Goal: Obtain resource: Obtain resource

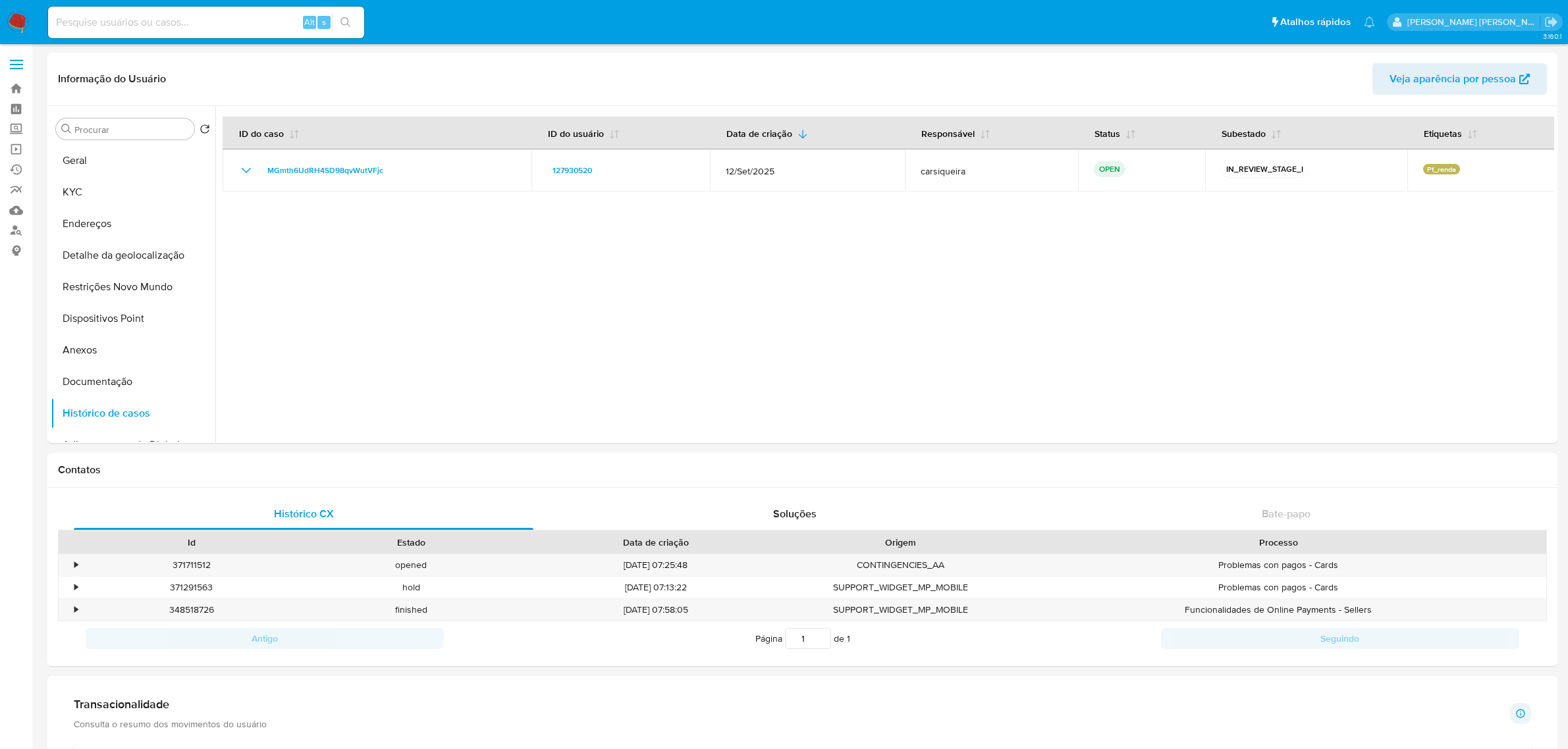
select select "10"
click at [18, 149] on link "Operações em massa" at bounding box center [78, 149] width 157 height 20
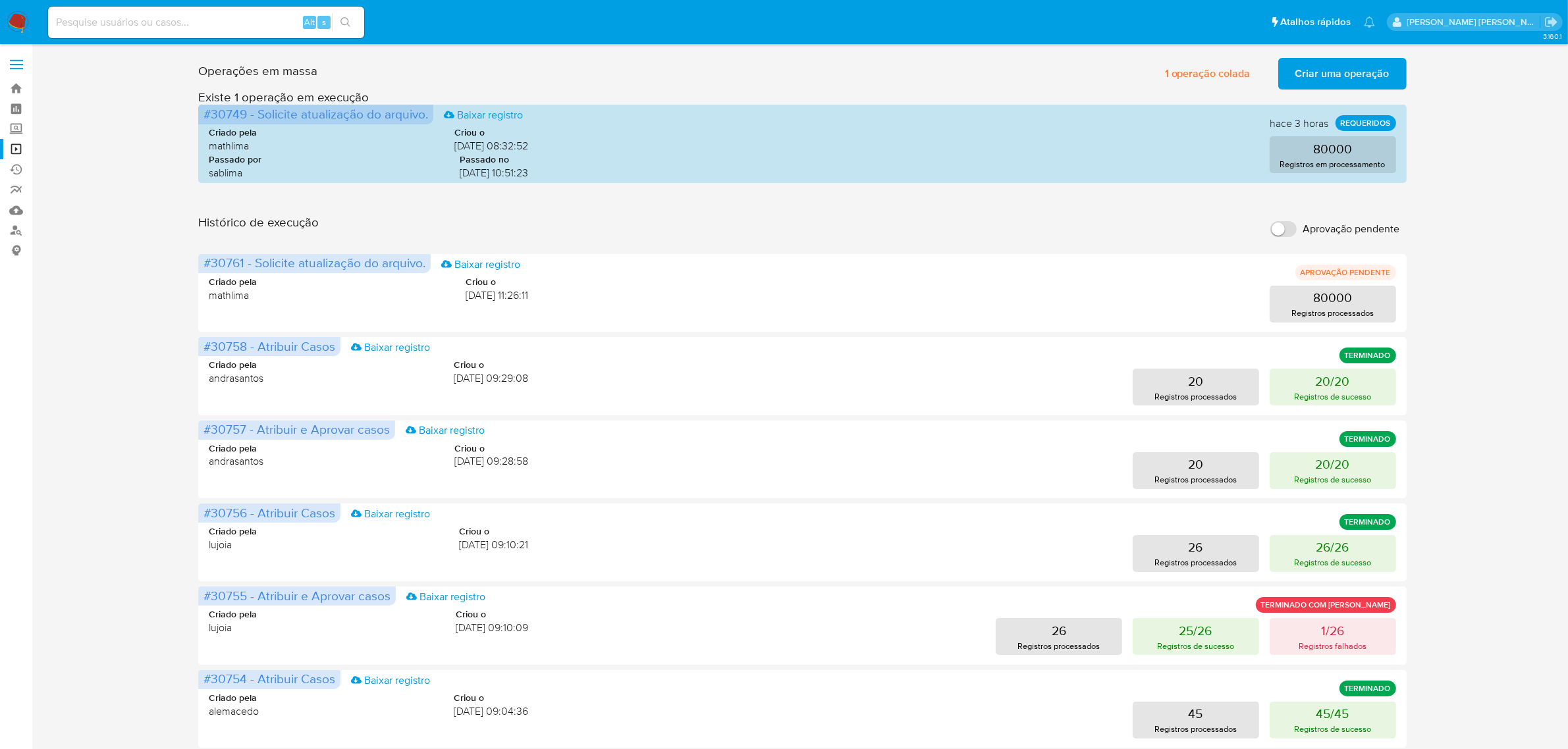
click at [1370, 74] on span "Criar uma operação" at bounding box center [1343, 74] width 94 height 29
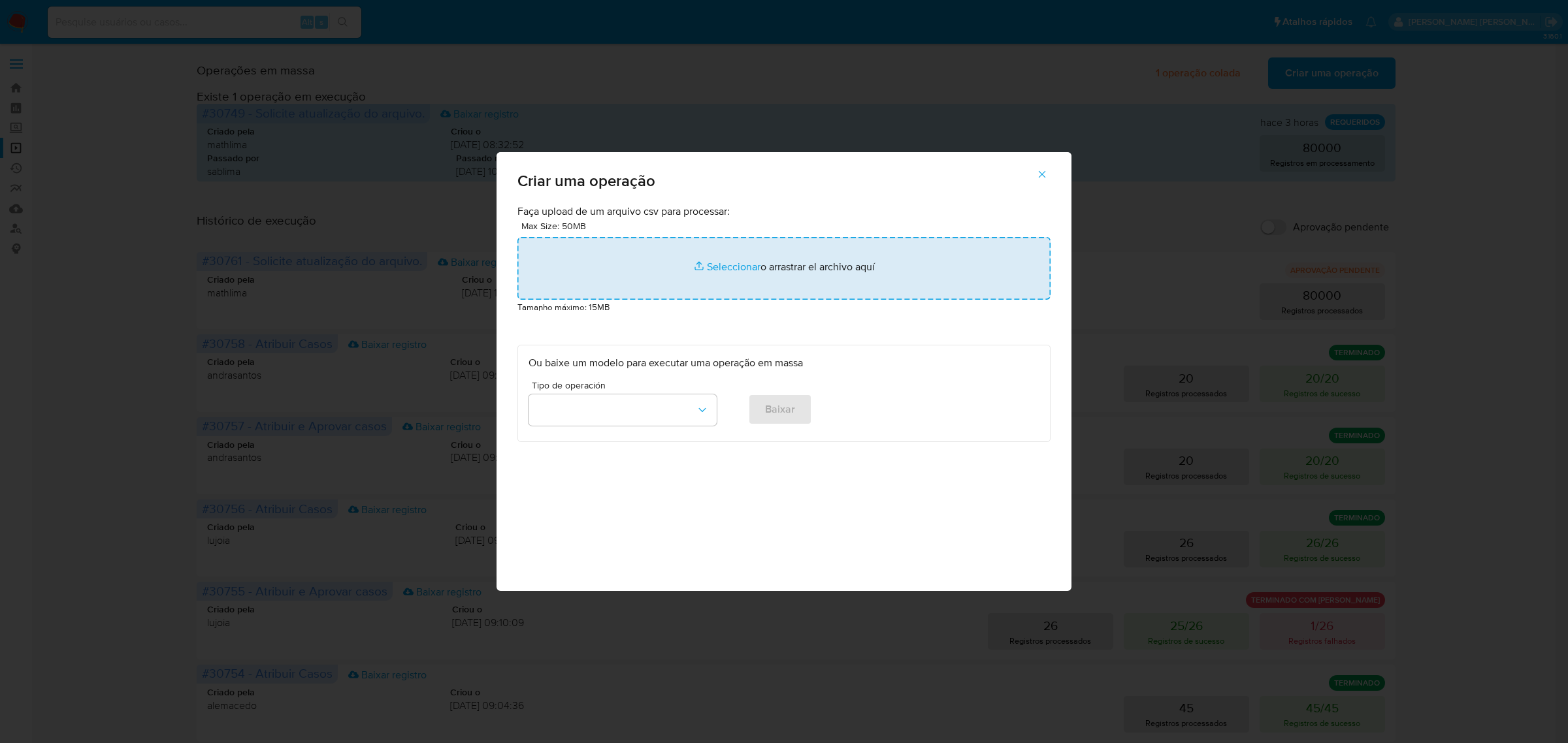
click at [726, 272] on input "file" at bounding box center [784, 268] width 533 height 62
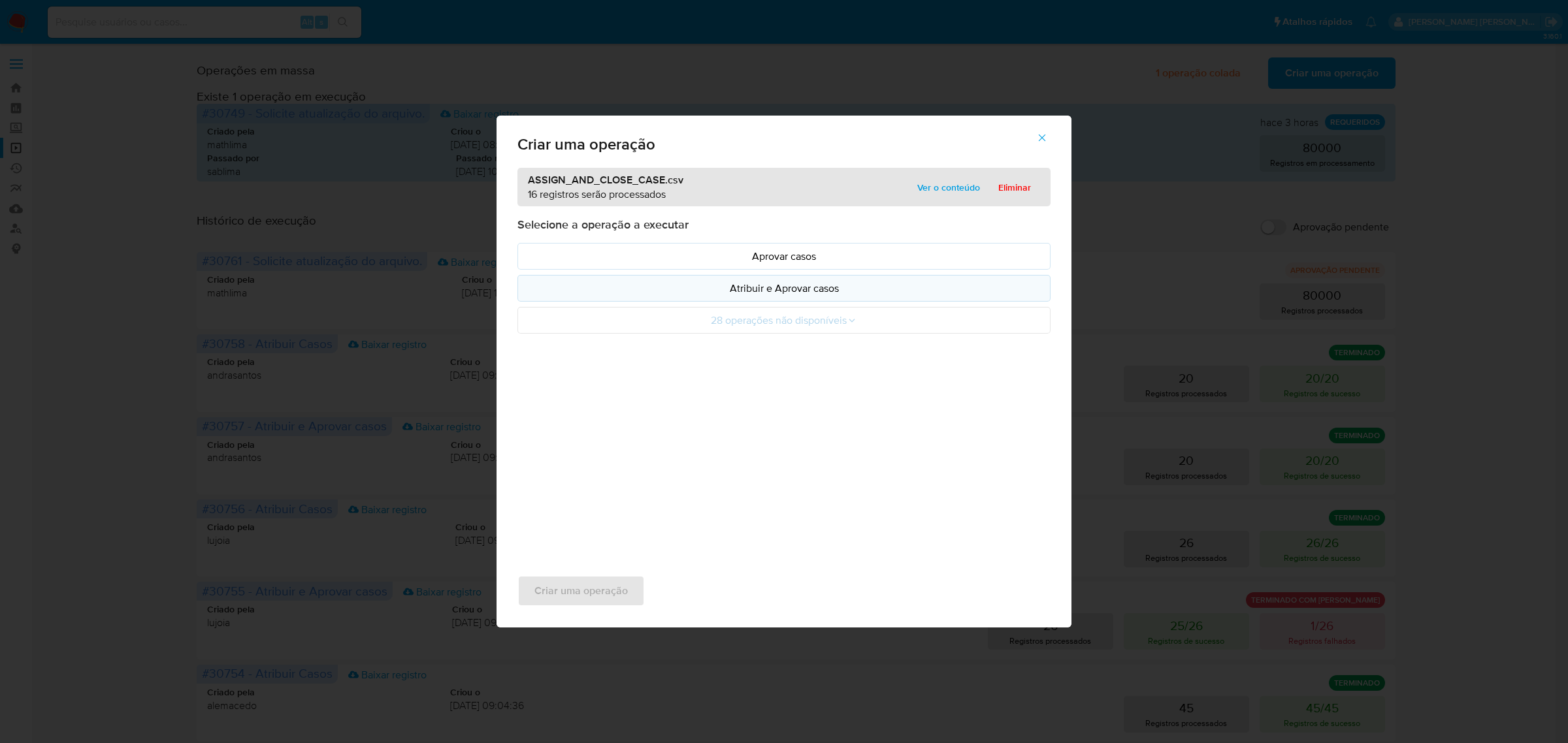
click at [841, 286] on p "Atribuir e Aprovar casos" at bounding box center [783, 288] width 511 height 15
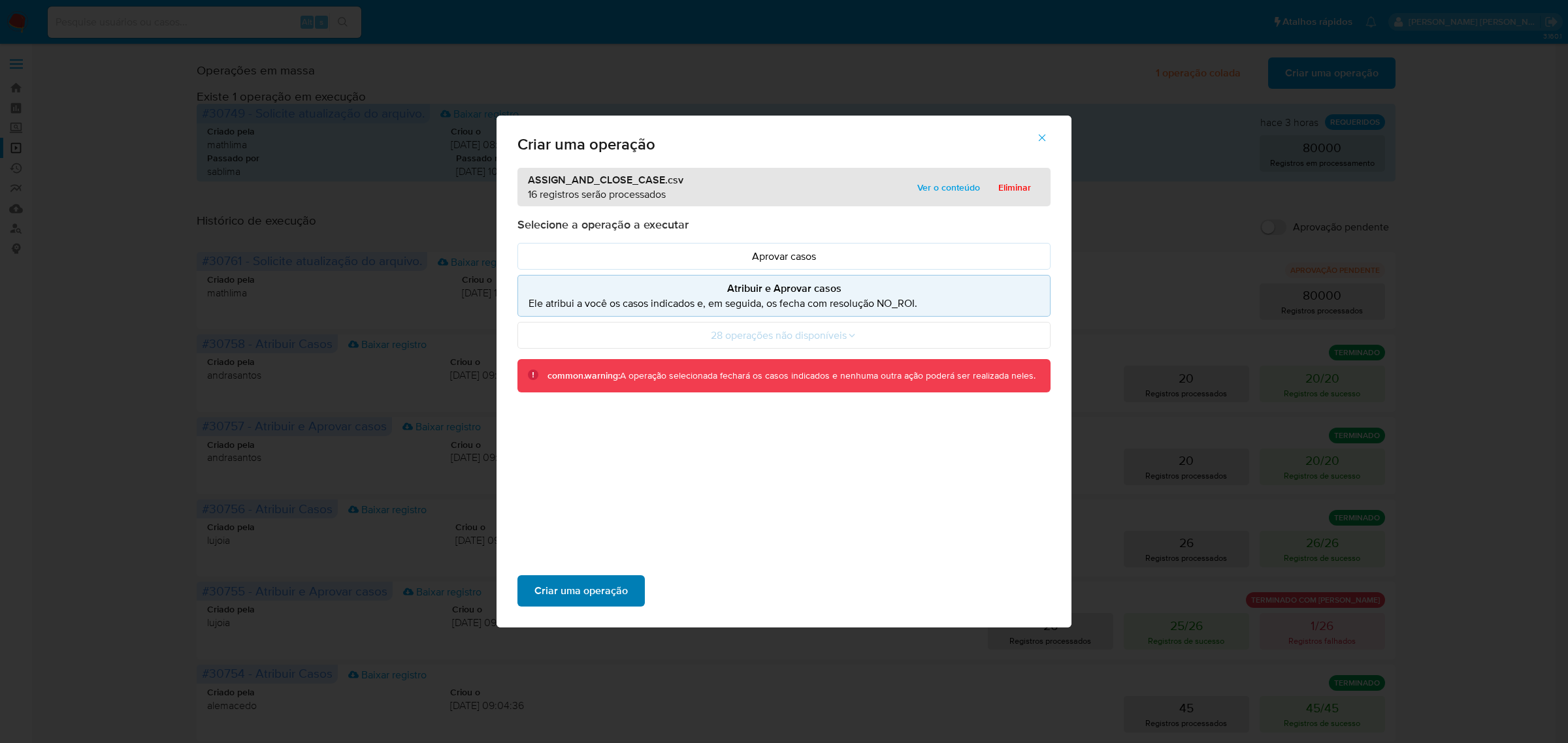
click at [569, 593] on span "Criar uma operação" at bounding box center [582, 591] width 93 height 29
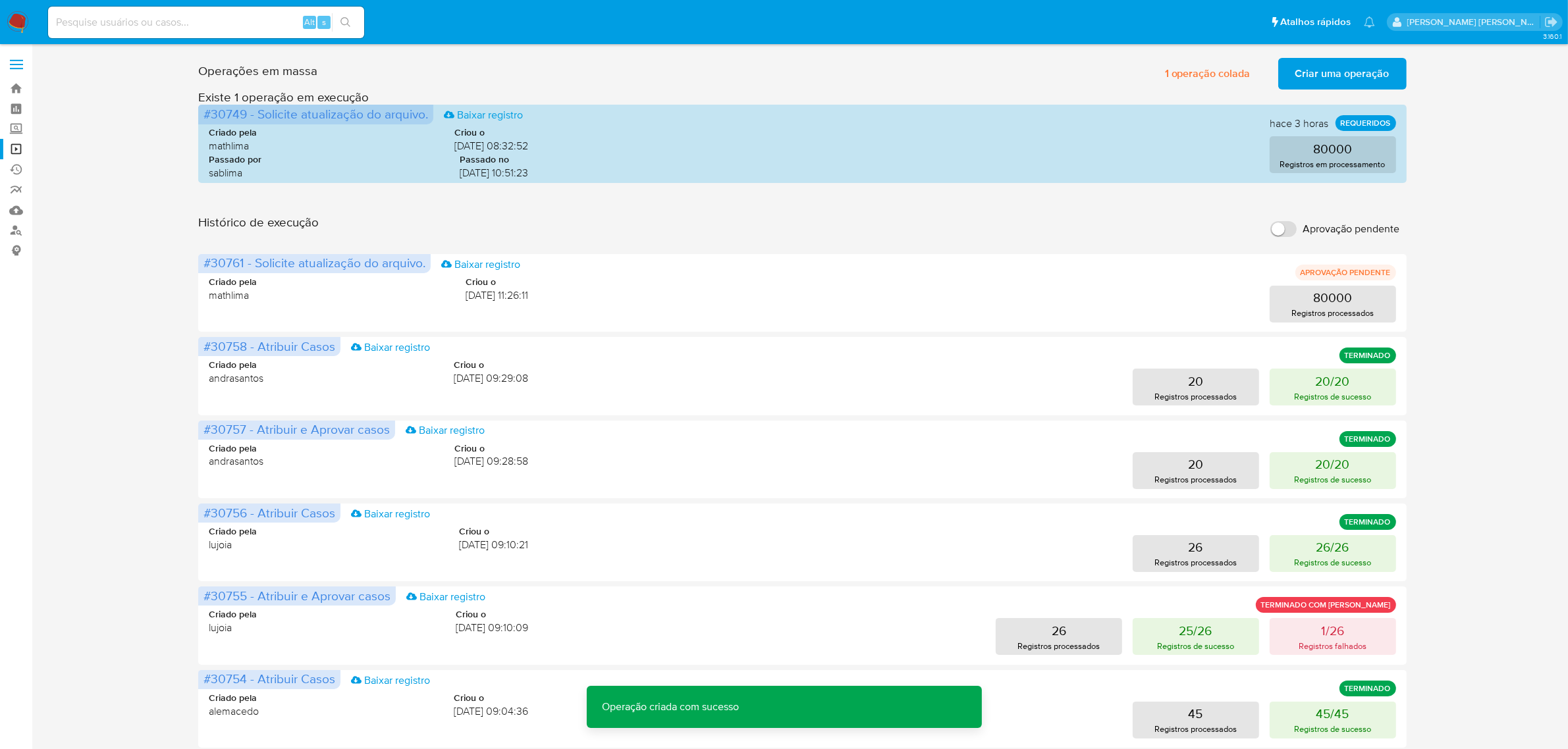
click at [1368, 66] on span "Criar uma operação" at bounding box center [1343, 74] width 94 height 29
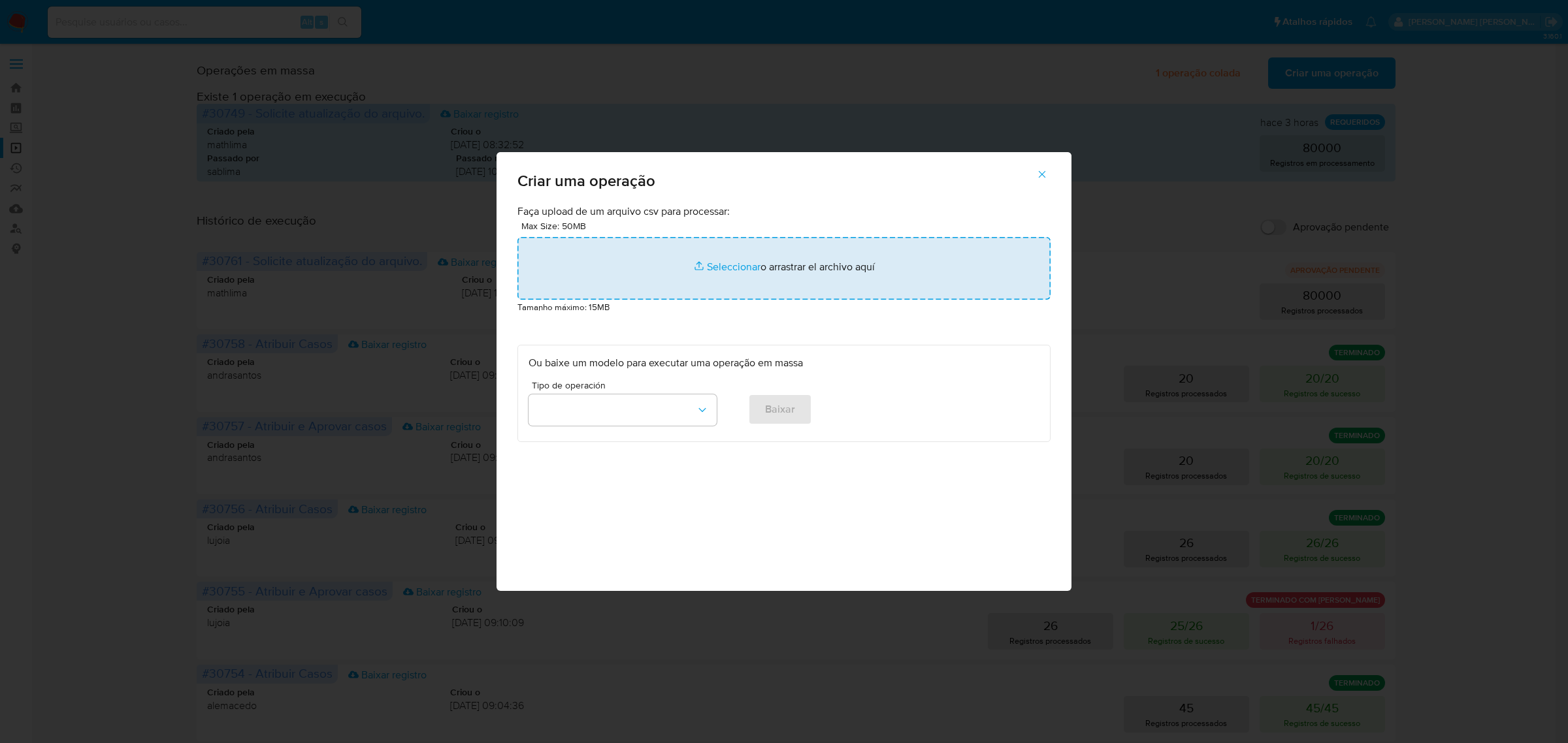
click at [749, 270] on input "file" at bounding box center [784, 268] width 533 height 62
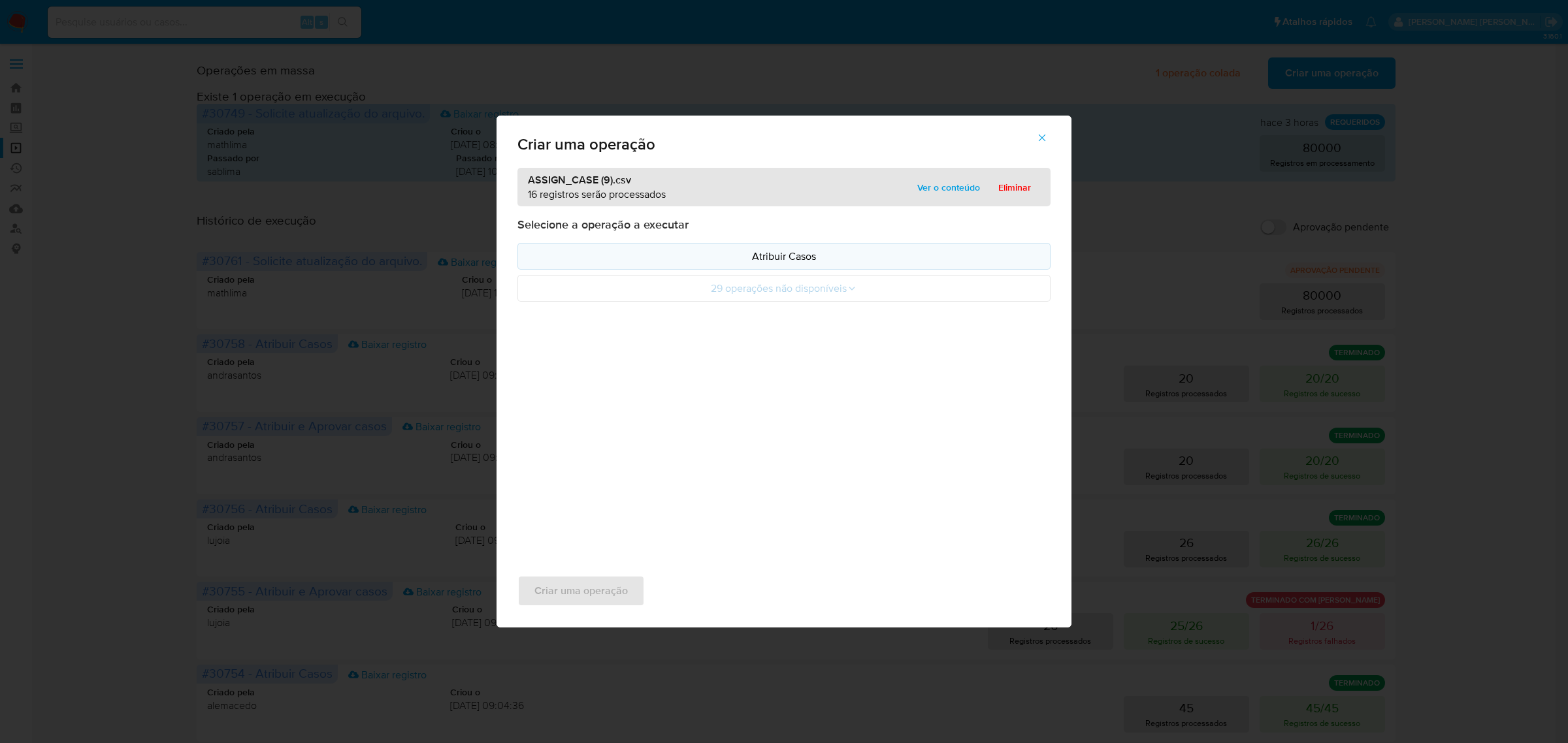
drag, startPoint x: 749, startPoint y: 270, endPoint x: 805, endPoint y: 262, distance: 56.6
click at [805, 262] on p "Atribuir Casos" at bounding box center [783, 257] width 511 height 15
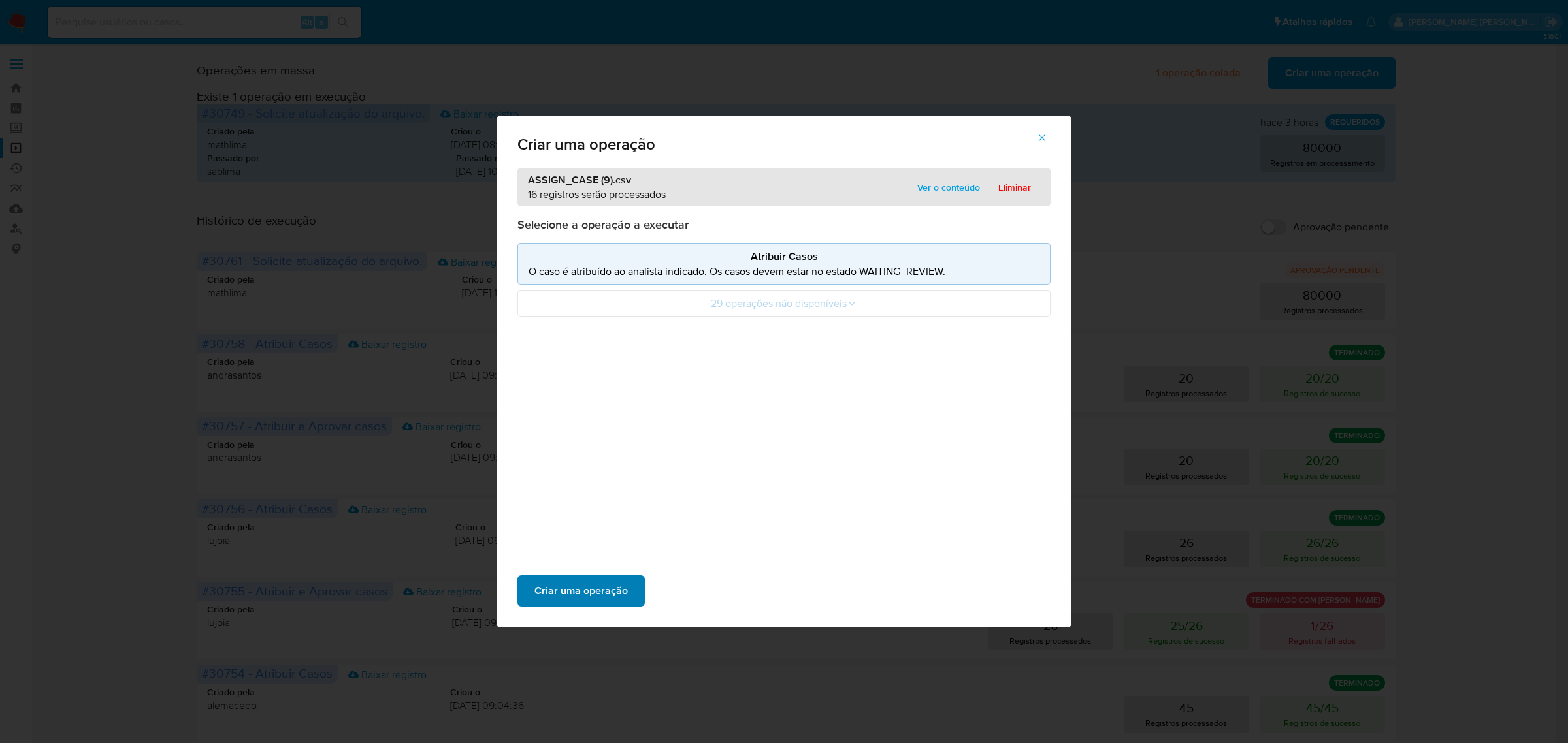
click at [596, 583] on span "Criar uma operação" at bounding box center [582, 591] width 93 height 29
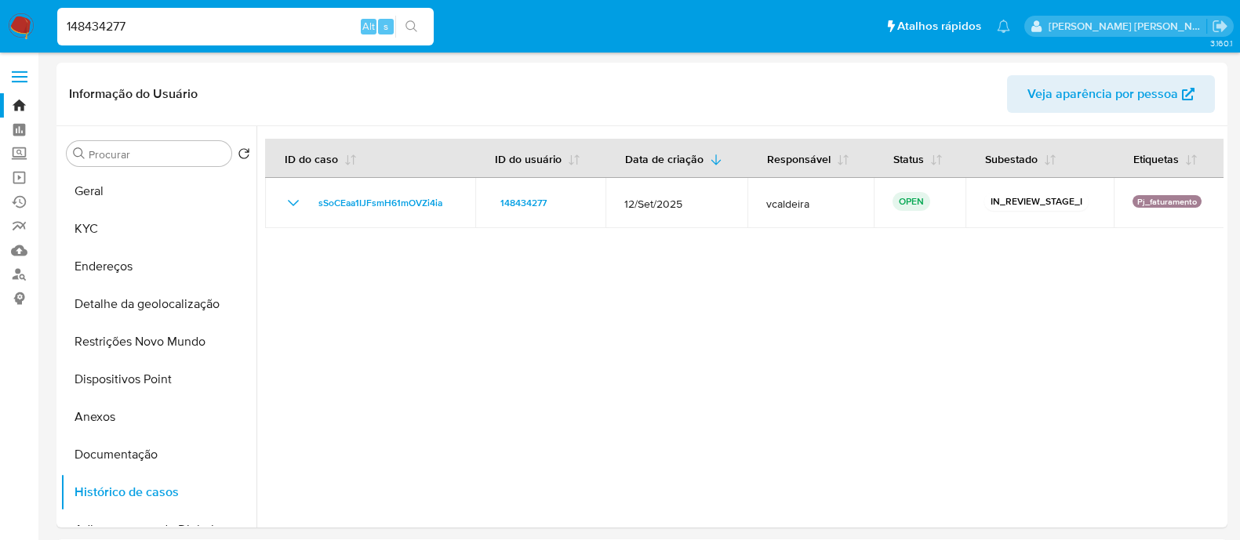
select select "10"
click at [217, 27] on input "148434277" at bounding box center [245, 26] width 376 height 20
paste input "624938389"
type input "624938389"
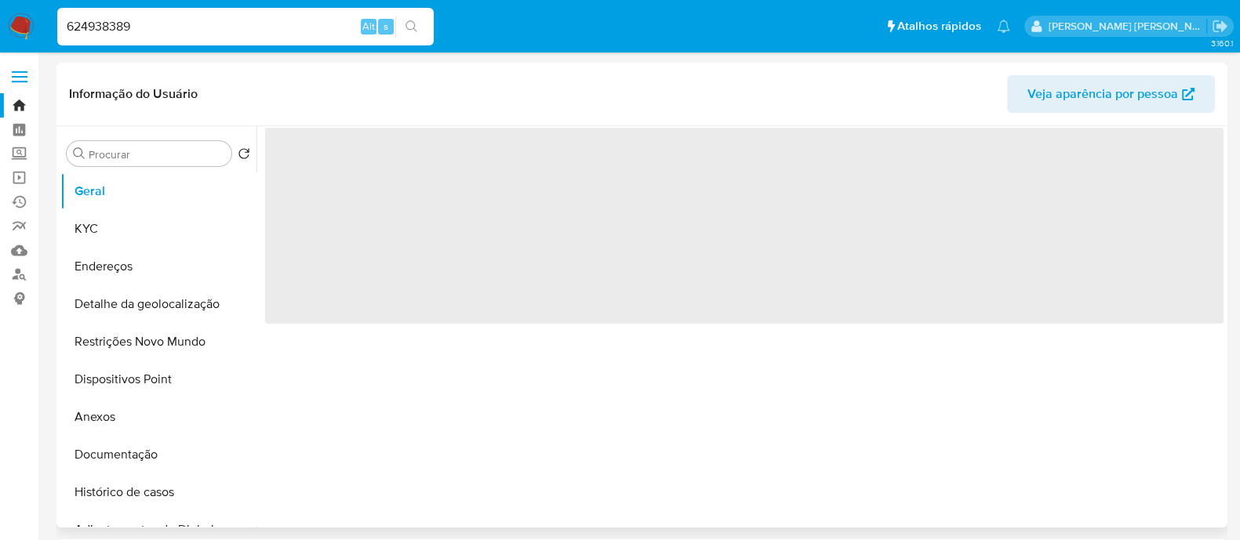
click at [368, 64] on div "Informação do Usuário Veja aparência por pessoa" at bounding box center [641, 95] width 1171 height 64
select select "10"
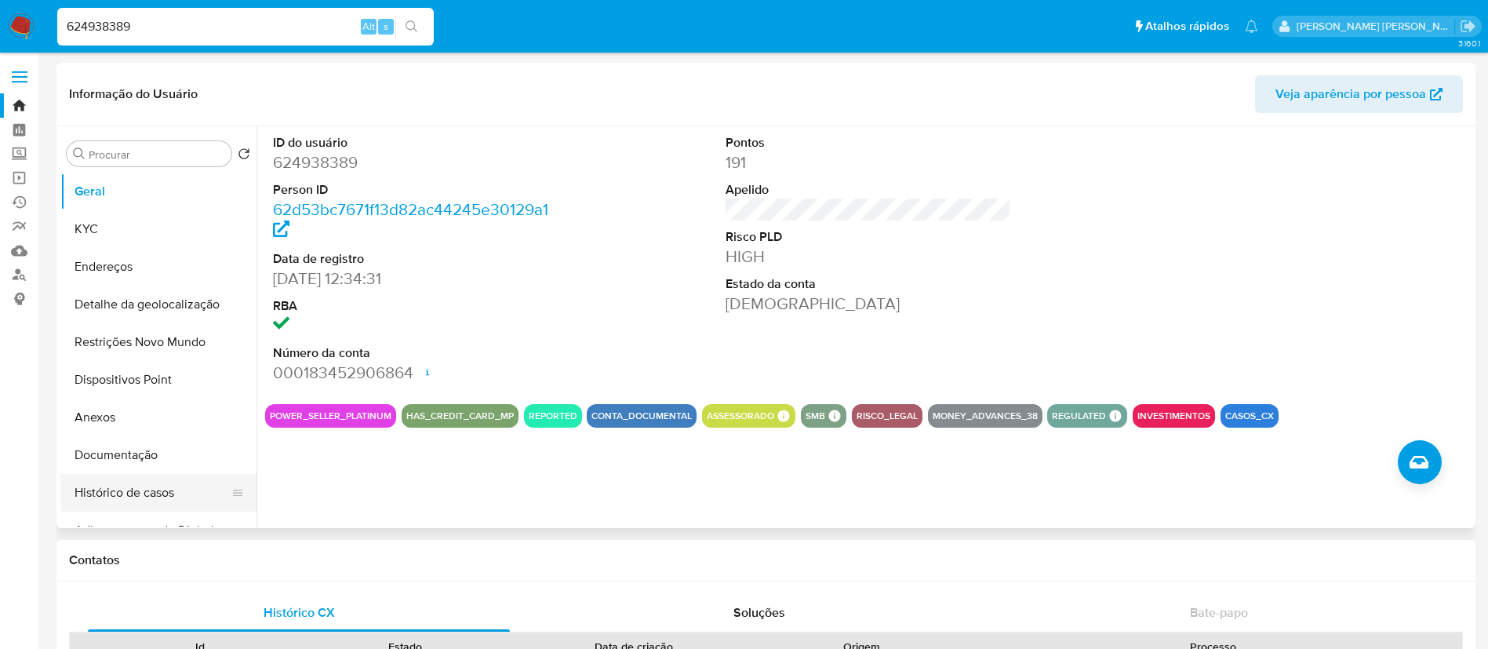
click at [134, 496] on button "Histórico de casos" at bounding box center [152, 493] width 184 height 38
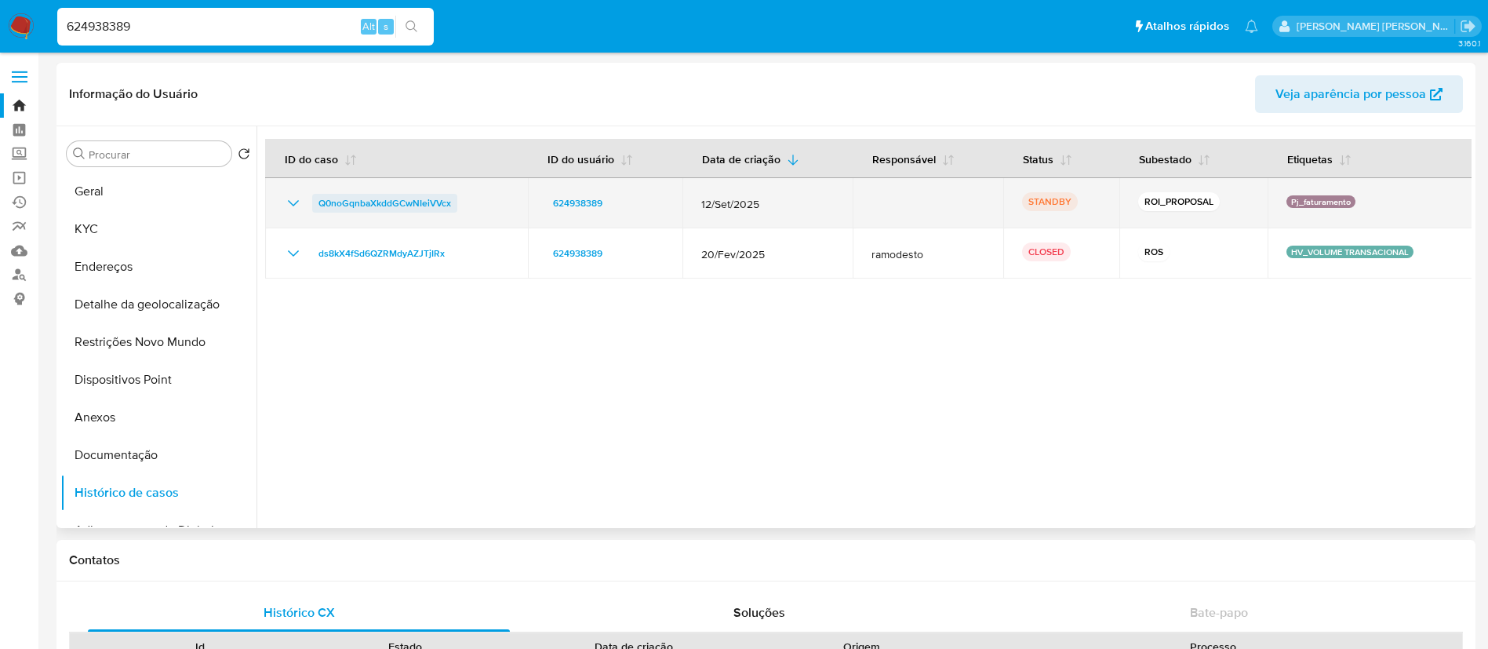
click at [364, 201] on span "Q0noGqnbaXkddGCwNIeiVVcx" at bounding box center [384, 203] width 133 height 19
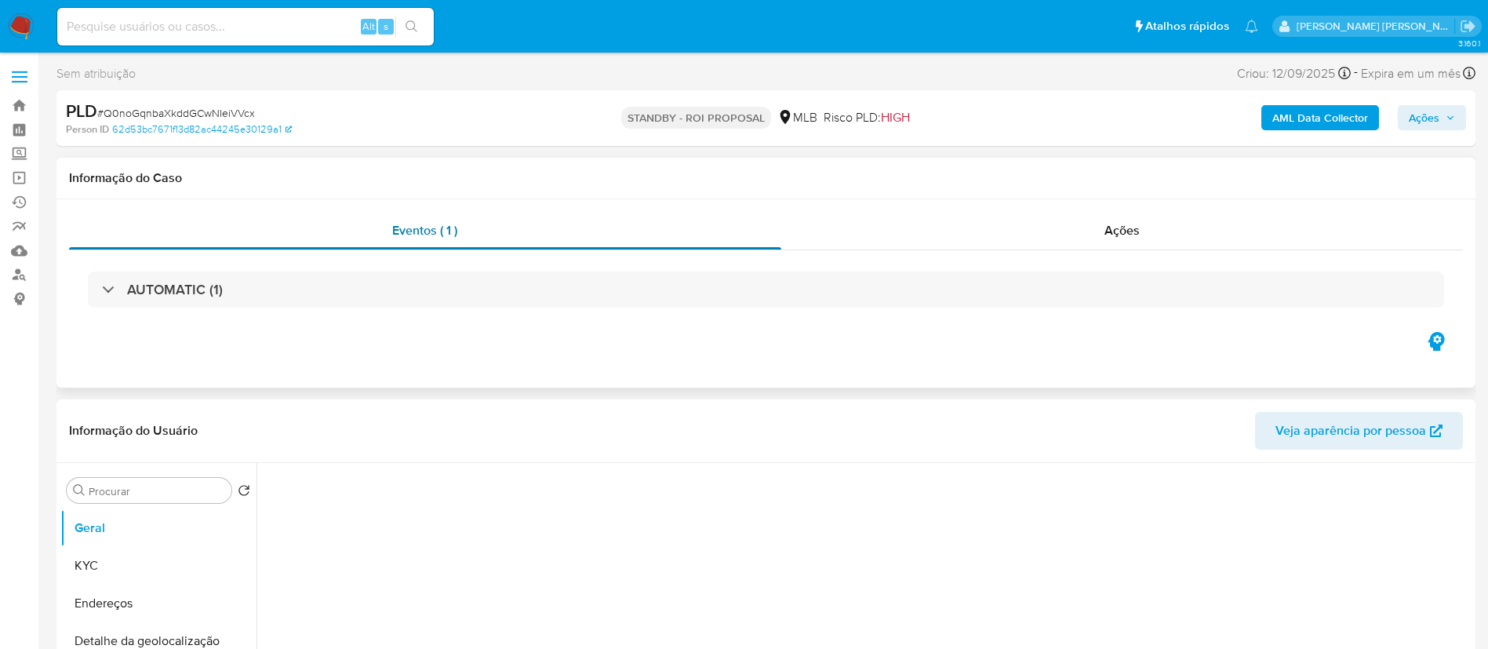
select select "10"
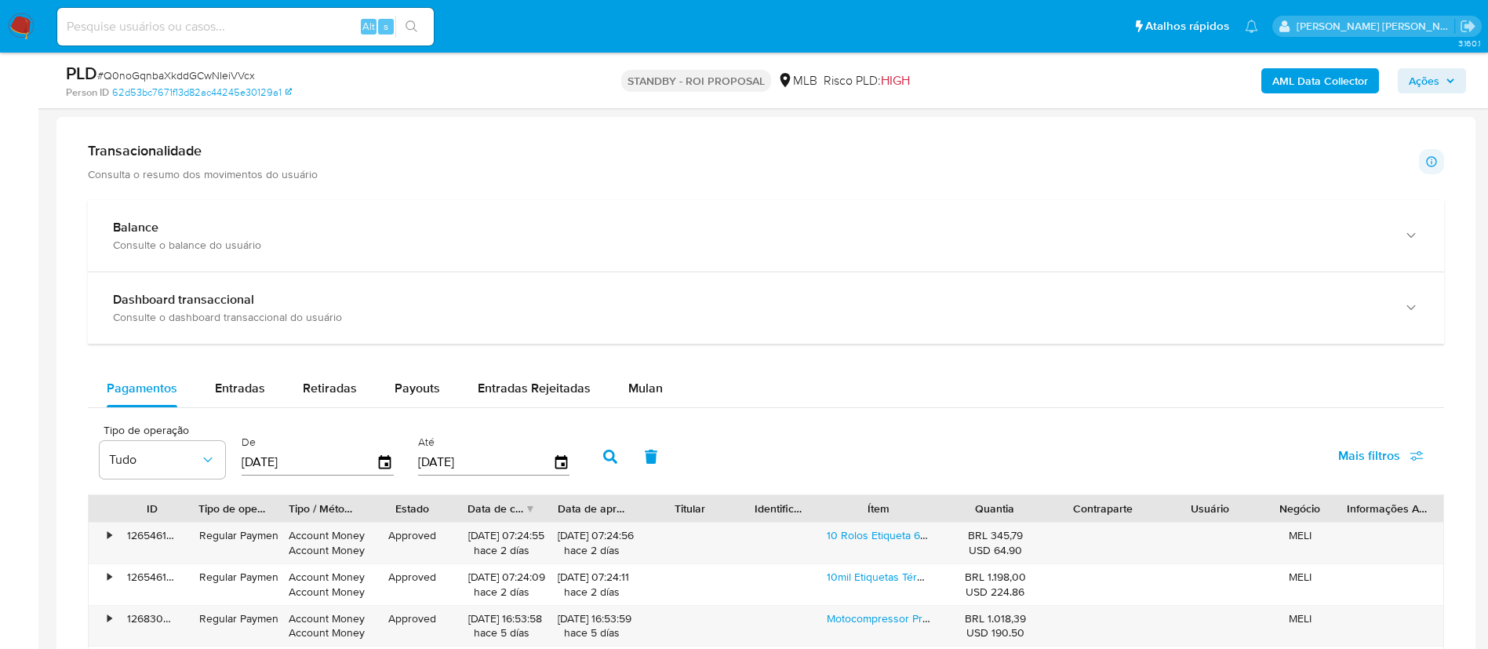
scroll to position [1176, 0]
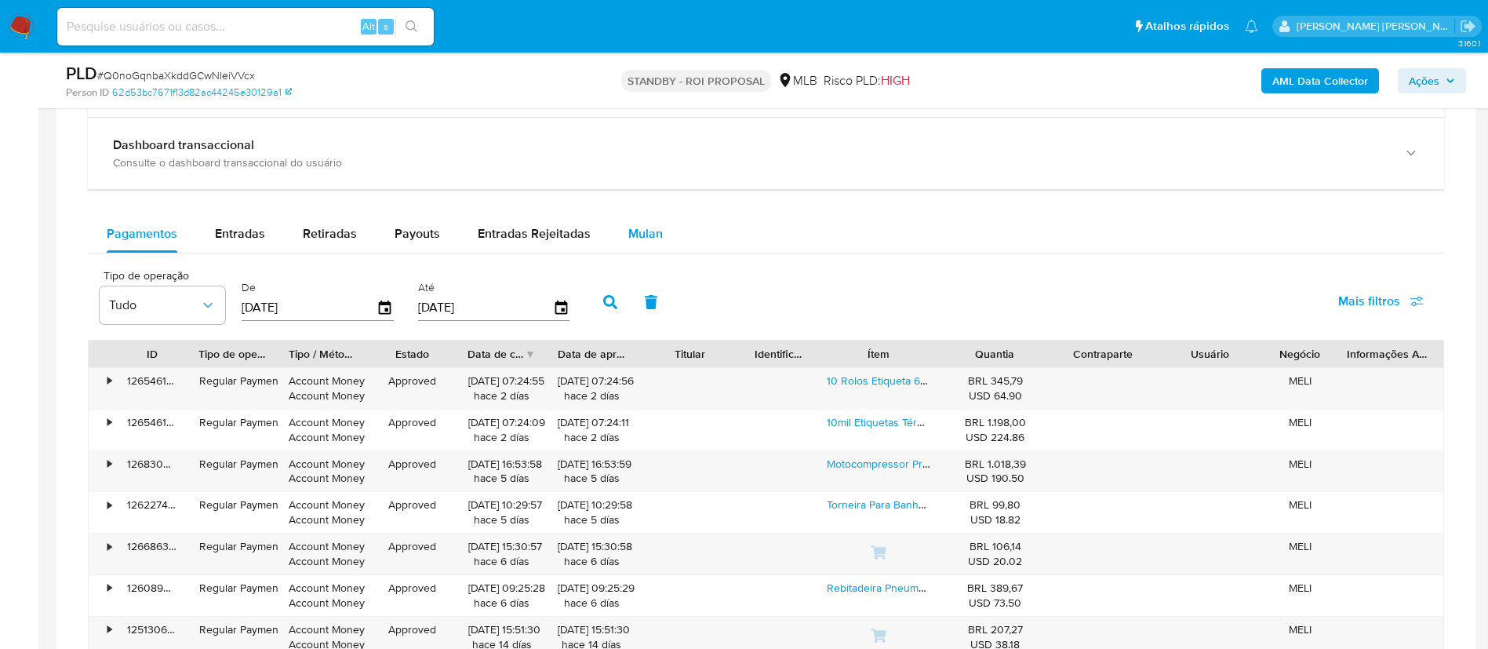
click at [652, 242] on div "Mulan" at bounding box center [645, 234] width 35 height 38
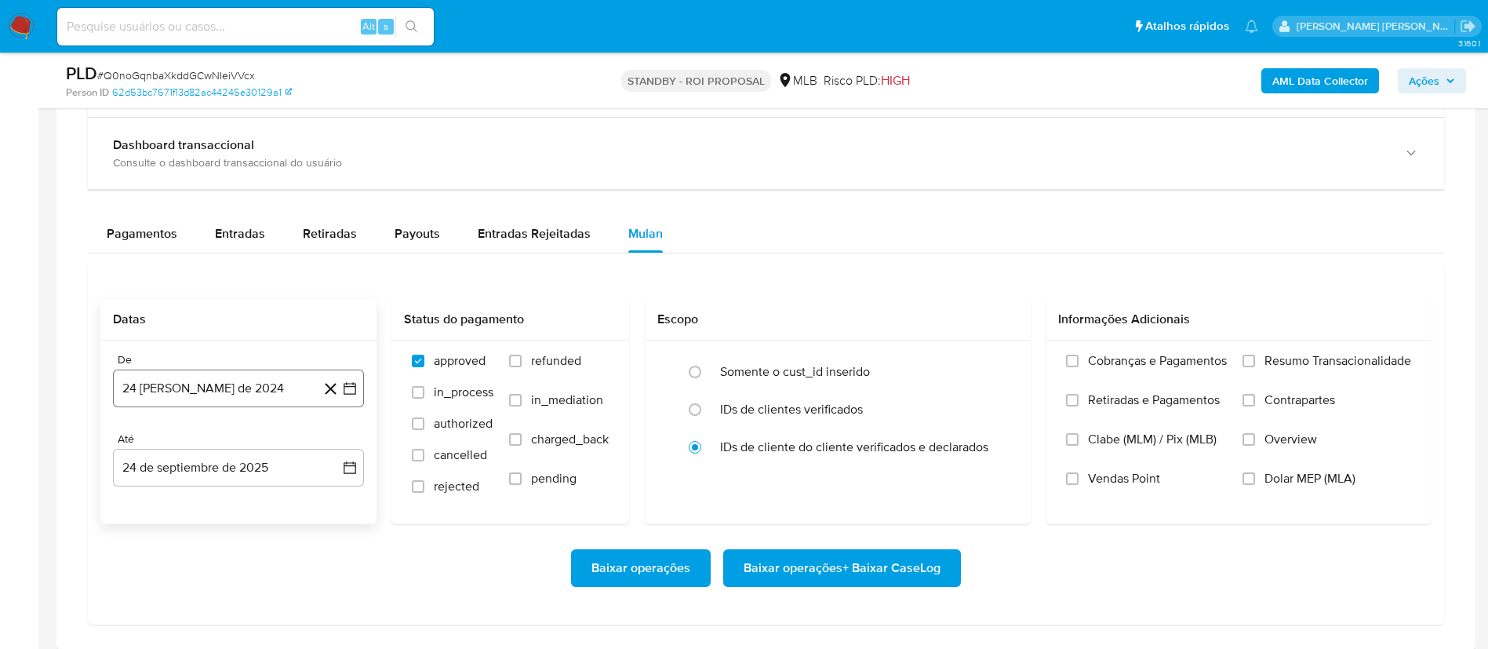
click at [342, 388] on icon "button" at bounding box center [350, 388] width 16 height 16
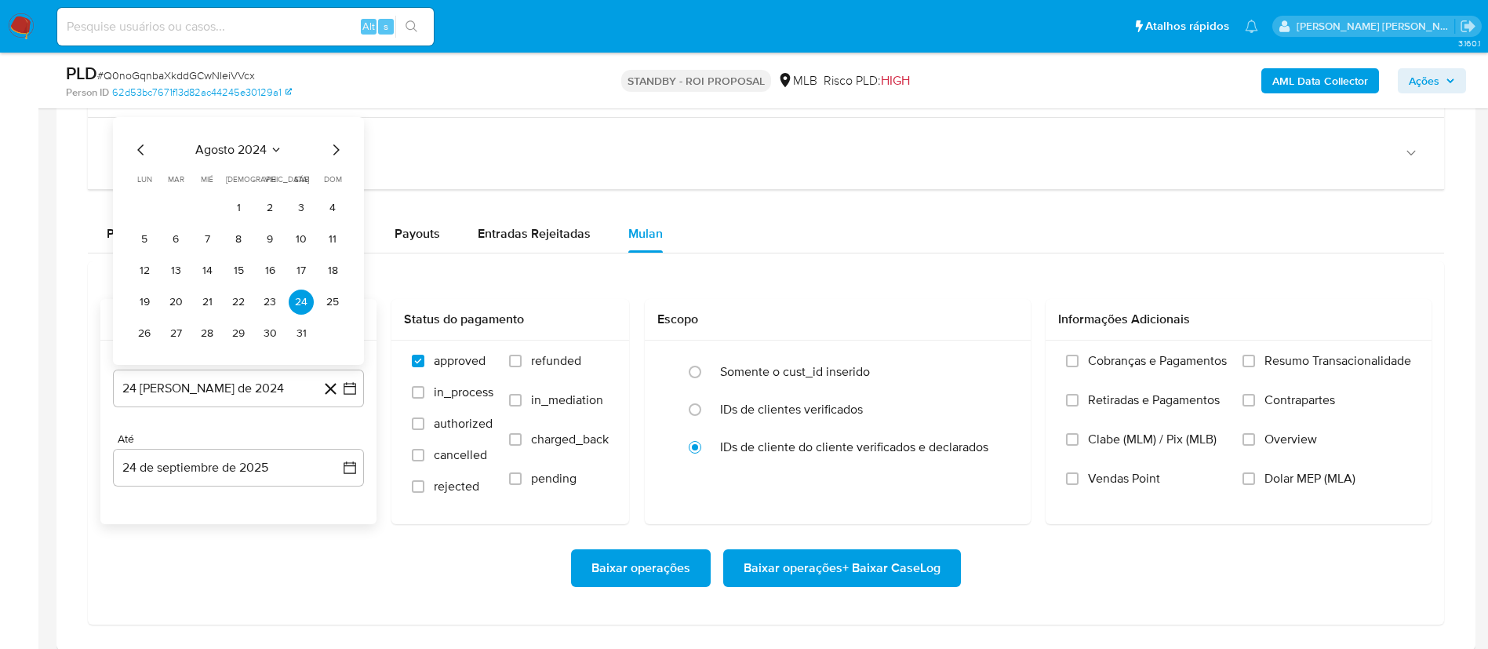
click at [333, 146] on icon "Mes siguiente" at bounding box center [335, 149] width 19 height 19
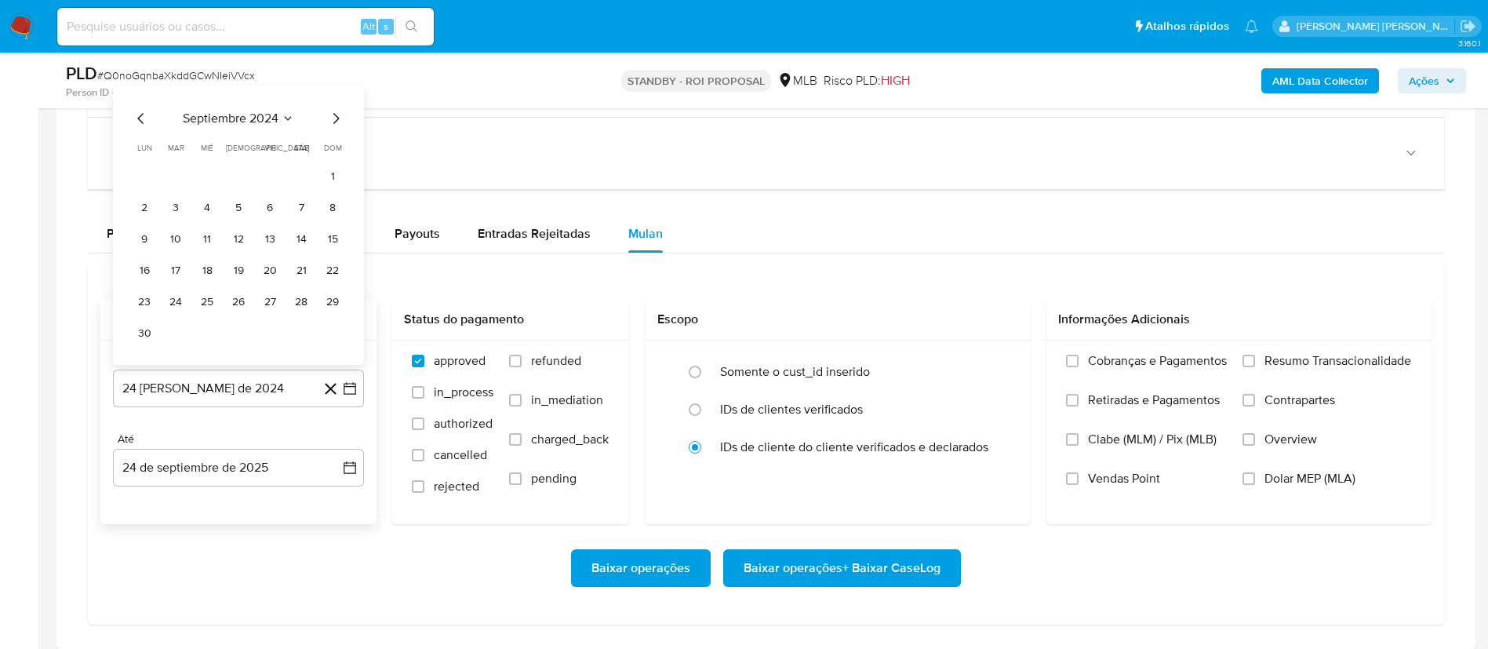
click at [333, 146] on span "dom" at bounding box center [333, 148] width 18 height 12
click at [334, 122] on icon "Mes siguiente" at bounding box center [335, 118] width 19 height 19
click at [334, 122] on div "octubre 2024 octubre 2024 lun lunes mar martes mié miércoles jue jueves vie vie…" at bounding box center [238, 241] width 251 height 248
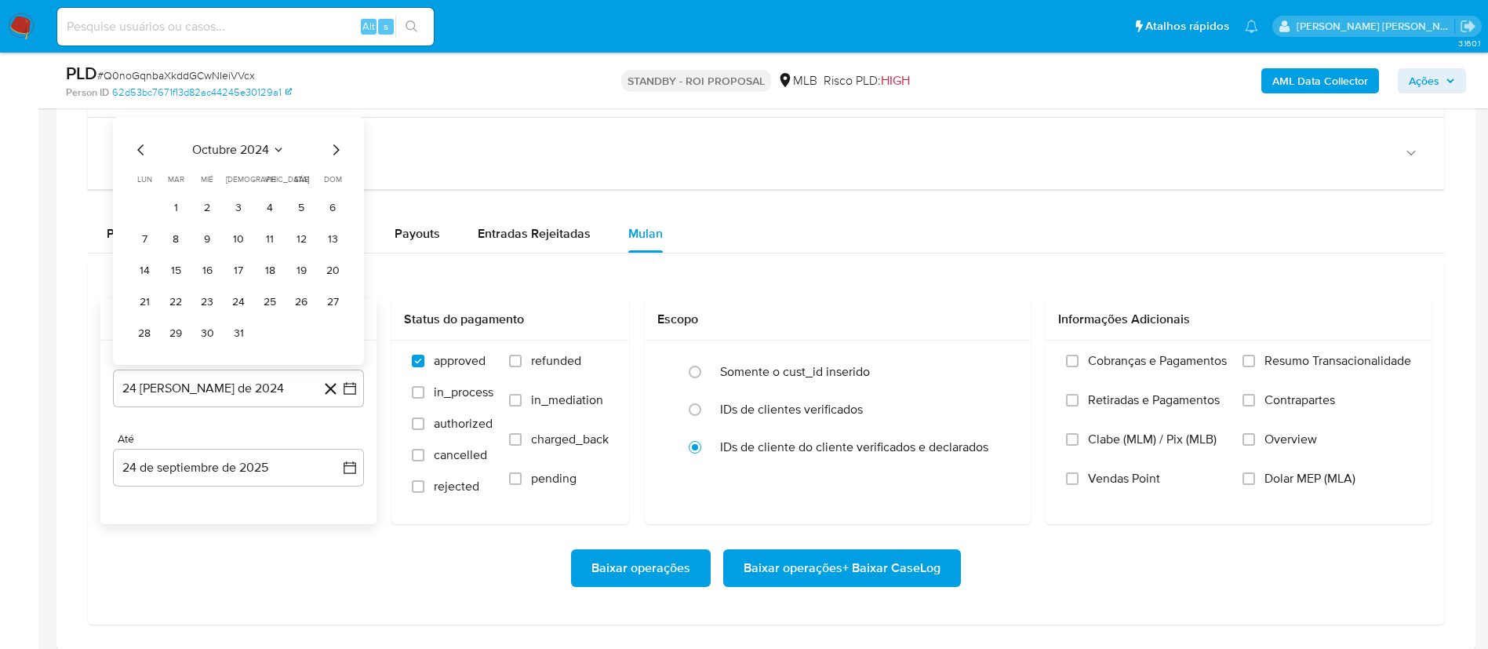
click at [336, 154] on icon "Mes siguiente" at bounding box center [335, 149] width 19 height 19
click at [336, 154] on th "dom domingo" at bounding box center [332, 148] width 25 height 13
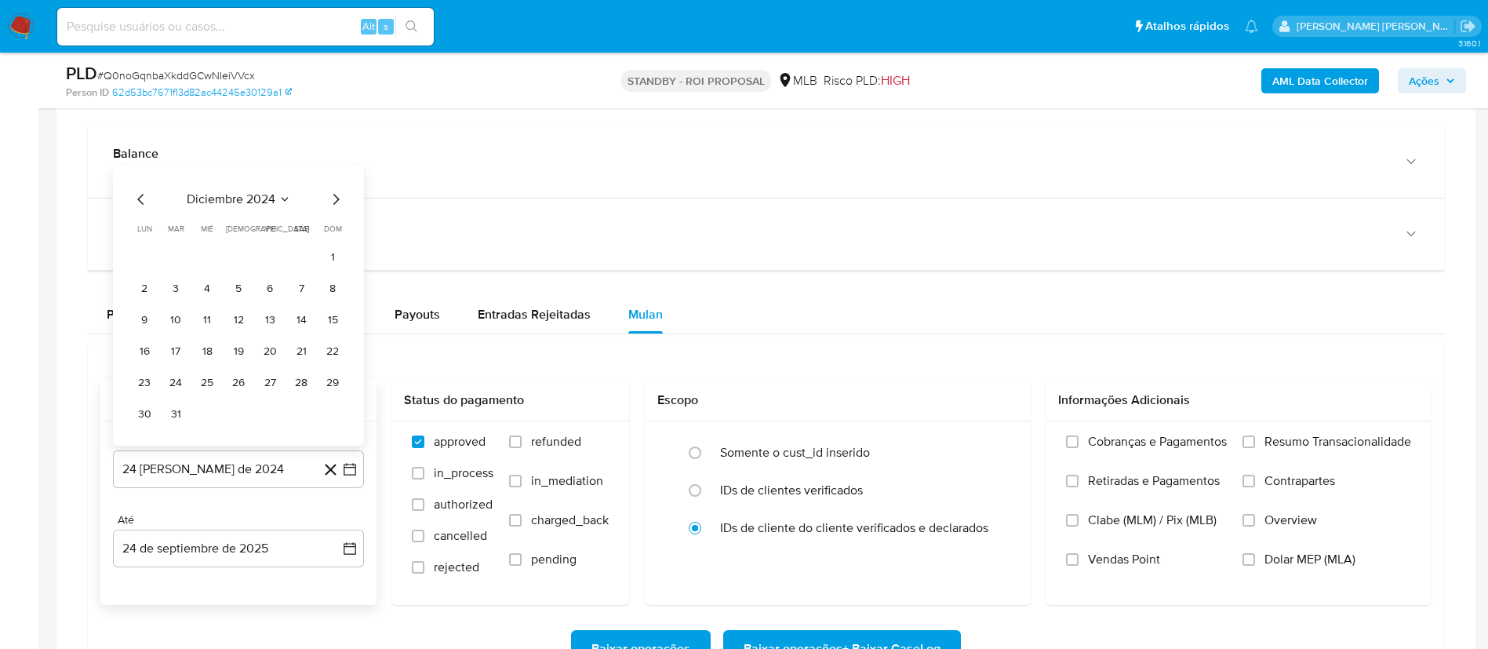
scroll to position [1059, 0]
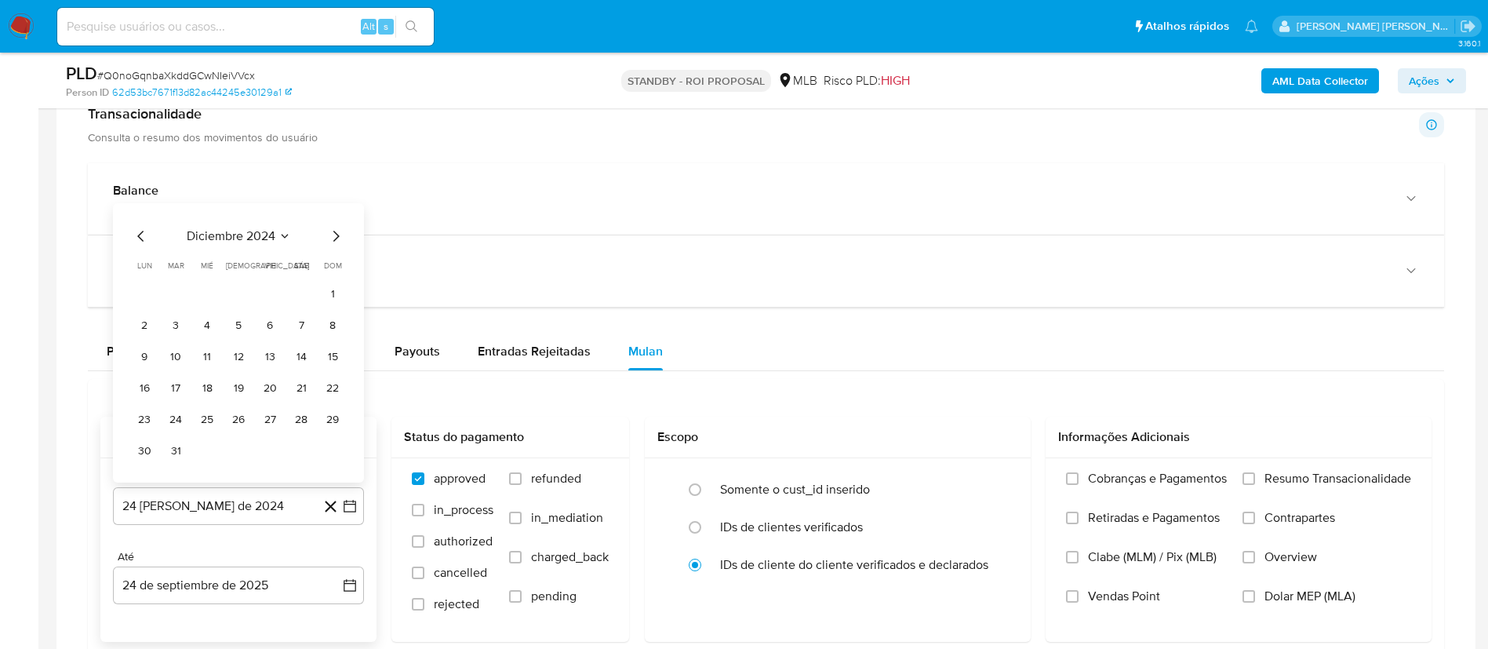
click at [339, 239] on icon "Mes siguiente" at bounding box center [335, 236] width 19 height 19
click at [339, 239] on div "diciembre 2024 diciembre 2024 lun lunes mar martes mié miércoles jue jueves vie…" at bounding box center [238, 342] width 251 height 279
click at [339, 239] on div "enero 2025 enero 2025 lun lunes mar martes mié miércoles jue jueves vie viernes…" at bounding box center [238, 358] width 251 height 248
click at [331, 266] on icon "Mes siguiente" at bounding box center [335, 267] width 19 height 19
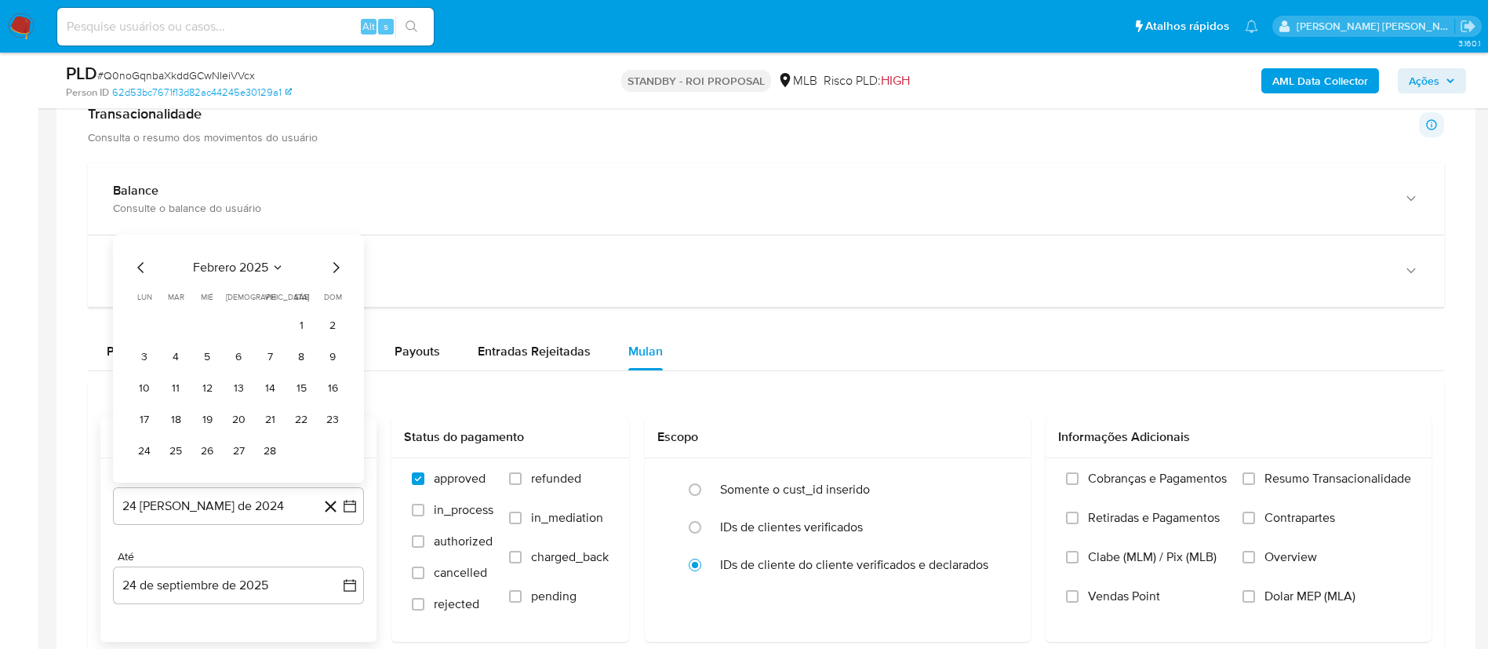
click at [331, 291] on span "dom" at bounding box center [333, 297] width 18 height 12
click at [333, 236] on icon "Mes siguiente" at bounding box center [335, 236] width 19 height 19
click at [333, 236] on div "abril 2025 abril 2025 lun lunes mar martes mié miércoles jue jueves vie viernes…" at bounding box center [238, 358] width 251 height 248
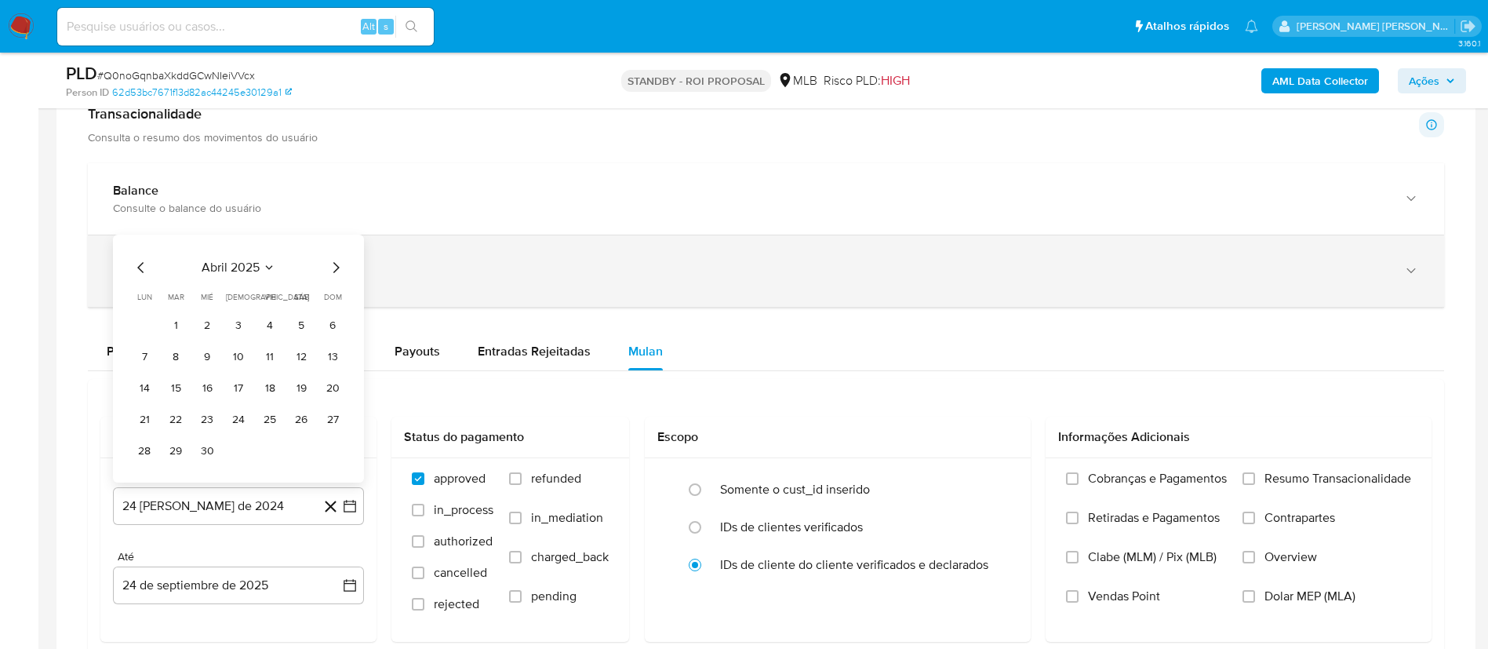
scroll to position [1176, 0]
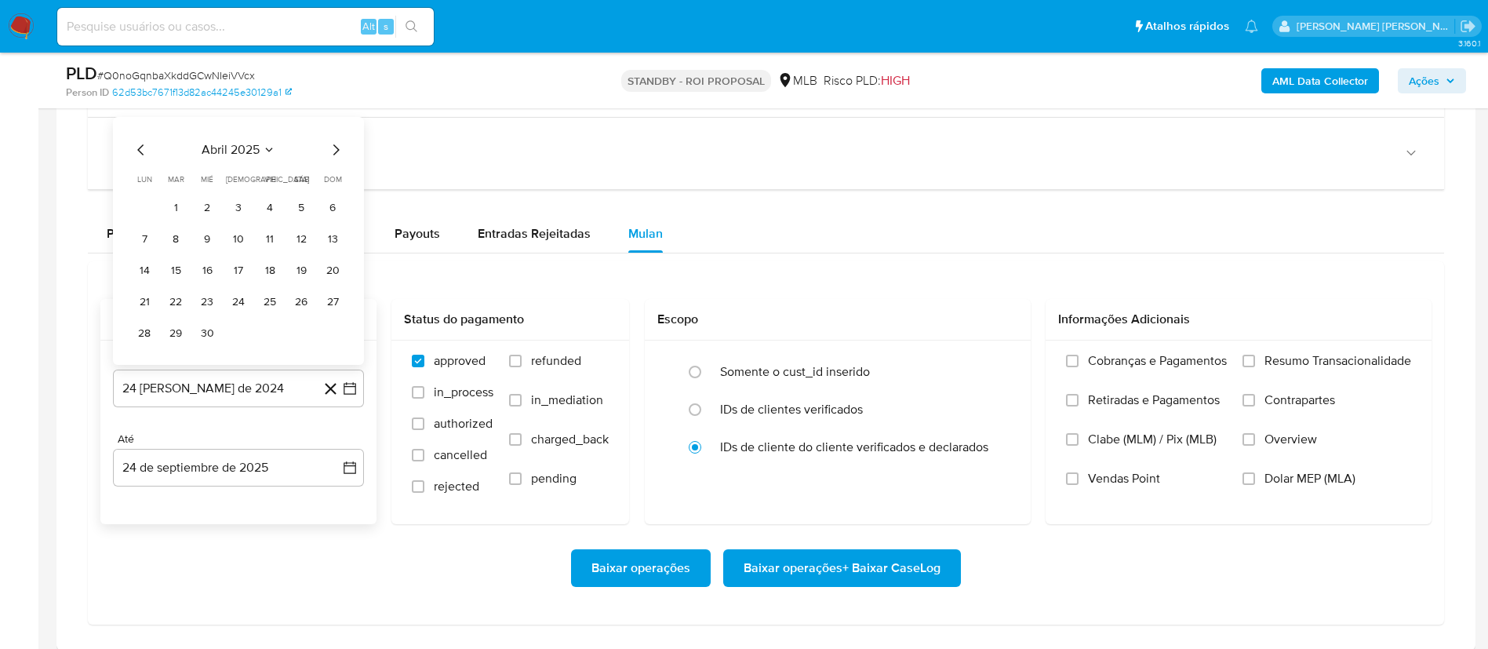
click at [337, 151] on icon "Mes siguiente" at bounding box center [336, 149] width 6 height 11
click at [337, 151] on span "dom" at bounding box center [333, 148] width 18 height 12
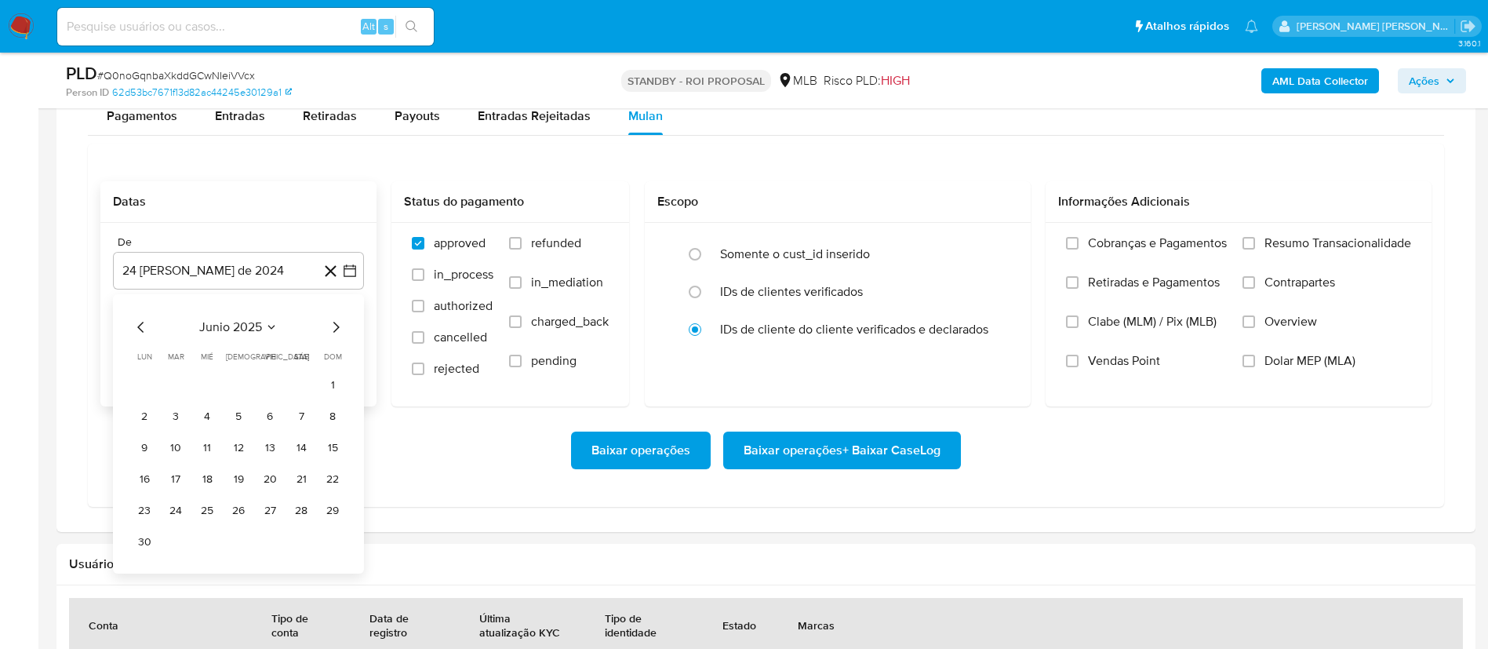
click at [339, 332] on icon "Mes siguiente" at bounding box center [335, 327] width 19 height 19
click at [136, 332] on icon "Mes anterior" at bounding box center [141, 327] width 19 height 19
click at [266, 387] on button "1" at bounding box center [269, 385] width 25 height 25
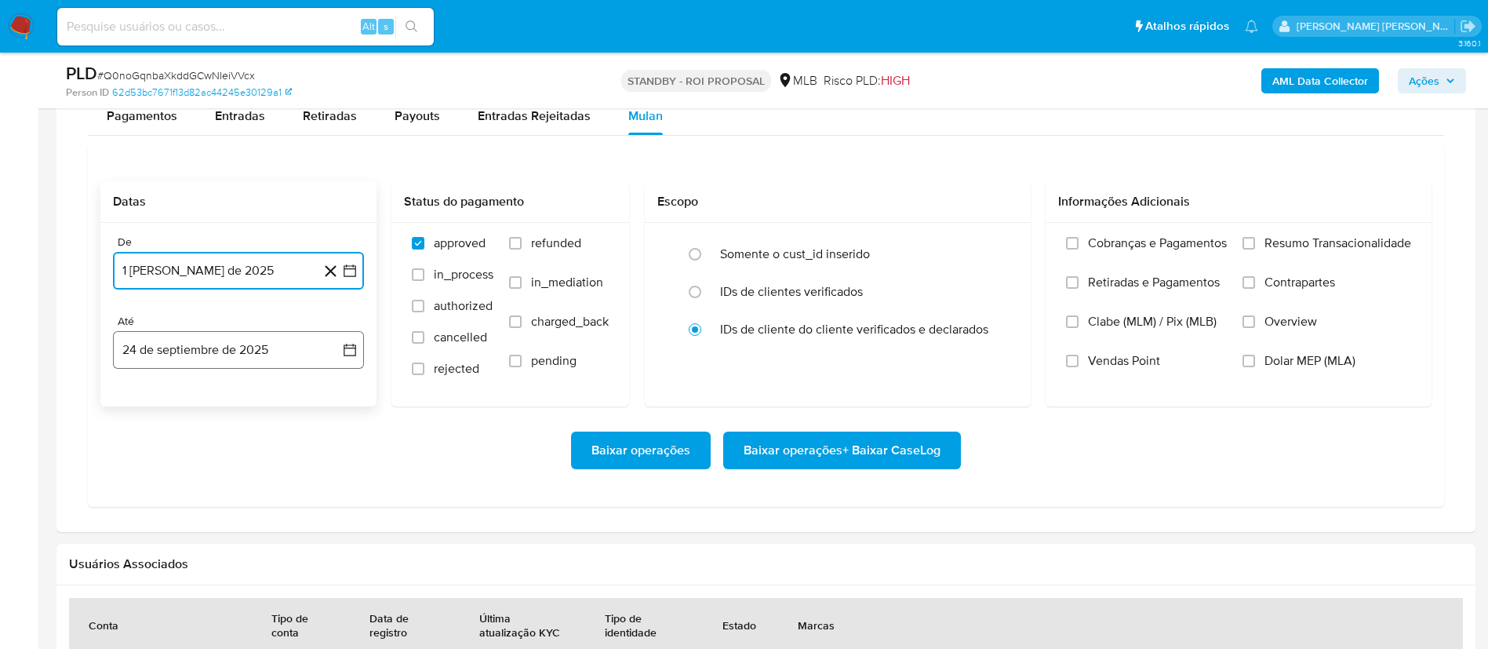
click at [343, 347] on icon "button" at bounding box center [350, 350] width 16 height 16
click at [133, 405] on icon "Mes anterior" at bounding box center [141, 406] width 19 height 19
click at [329, 593] on button "31" at bounding box center [332, 589] width 25 height 25
click at [1290, 331] on label "Overview" at bounding box center [1326, 333] width 169 height 39
click at [1255, 328] on input "Overview" at bounding box center [1248, 321] width 13 height 13
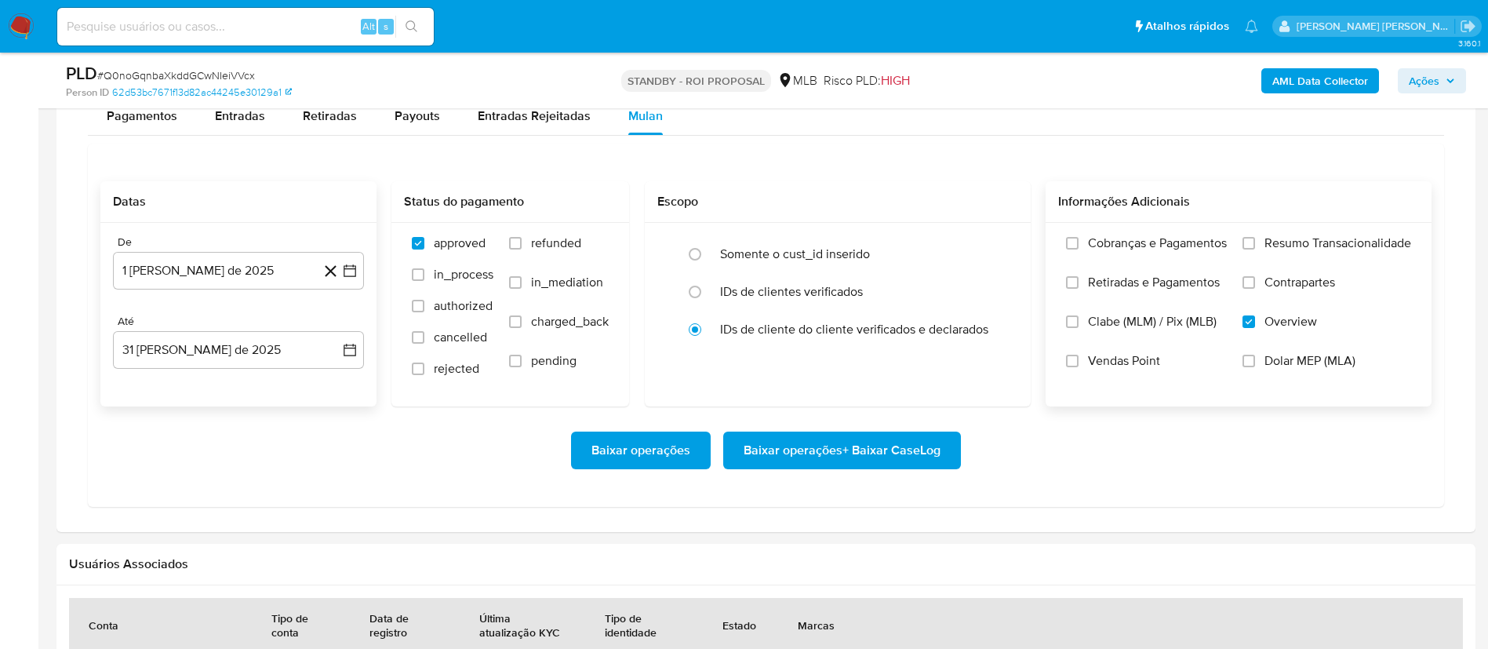
click at [1303, 292] on label "Contrapartes" at bounding box center [1326, 293] width 169 height 39
click at [1255, 289] on input "Contrapartes" at bounding box center [1248, 282] width 13 height 13
click at [1317, 241] on span "Resumo Transacionalidade" at bounding box center [1337, 243] width 147 height 16
click at [1255, 241] on input "Resumo Transacionalidade" at bounding box center [1248, 243] width 13 height 13
click at [809, 445] on span "Baixar operações + Baixar CaseLog" at bounding box center [841, 450] width 197 height 35
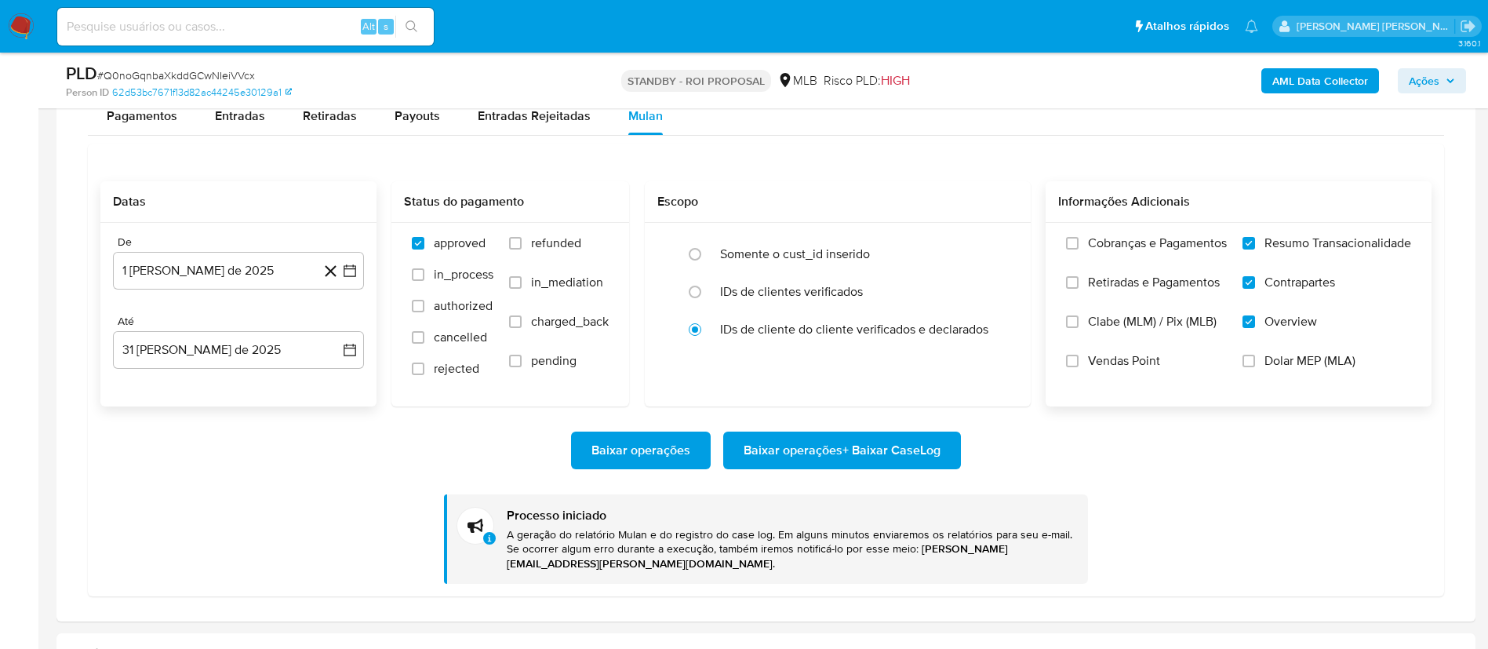
click at [227, 28] on input at bounding box center [245, 26] width 376 height 20
paste input "327065553"
type input "327065553"
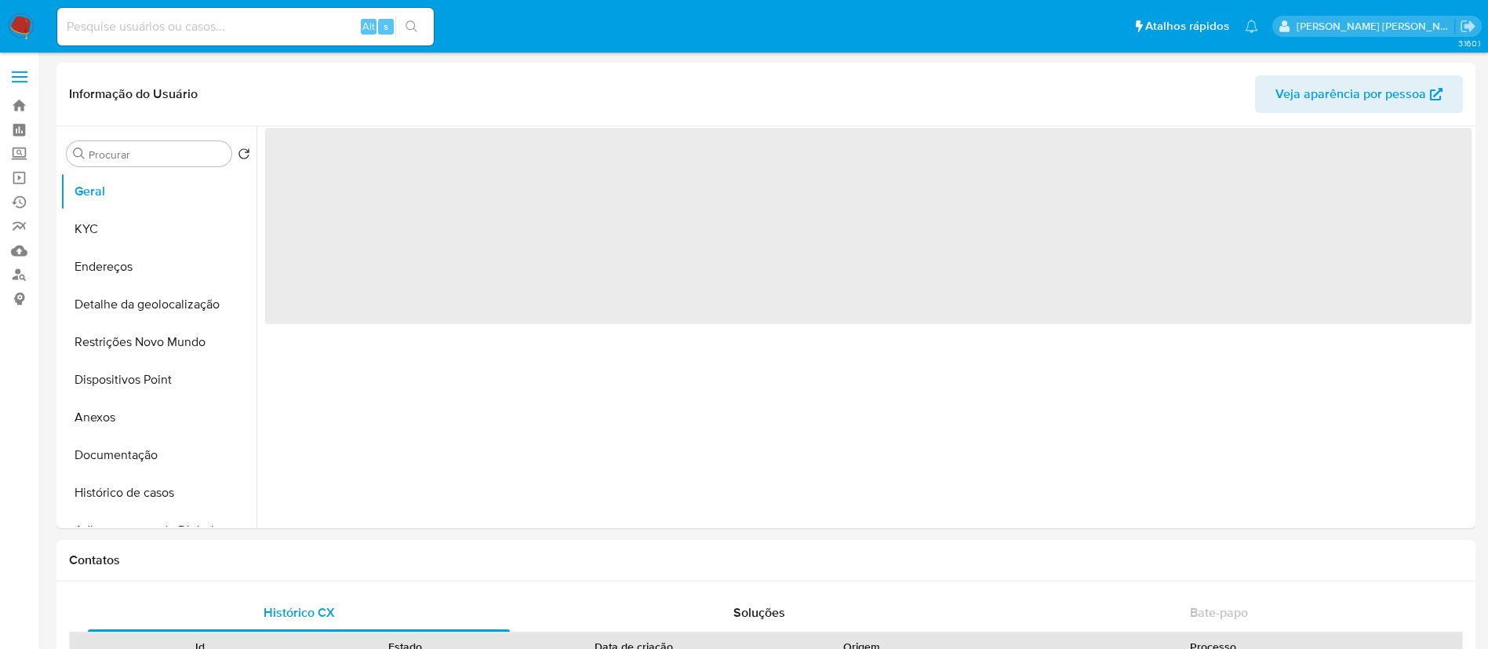
select select "10"
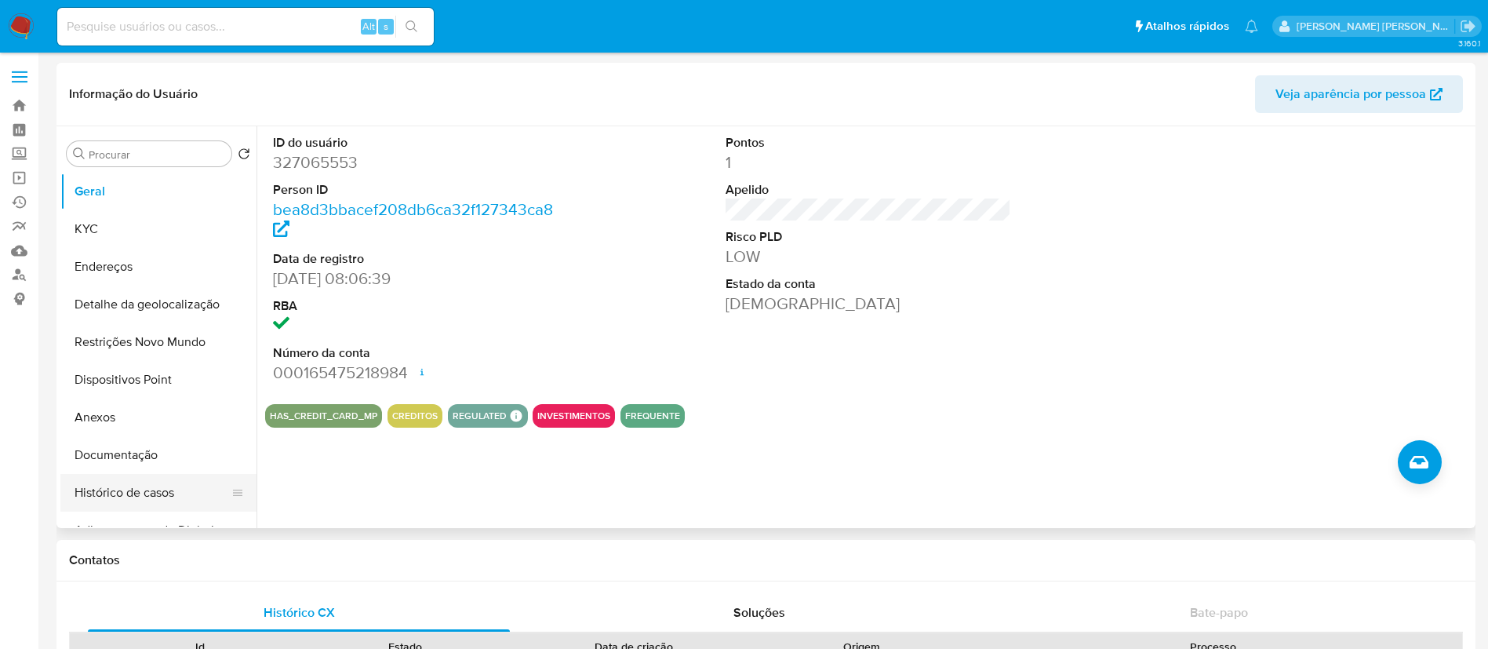
click at [166, 500] on button "Histórico de casos" at bounding box center [152, 493] width 184 height 38
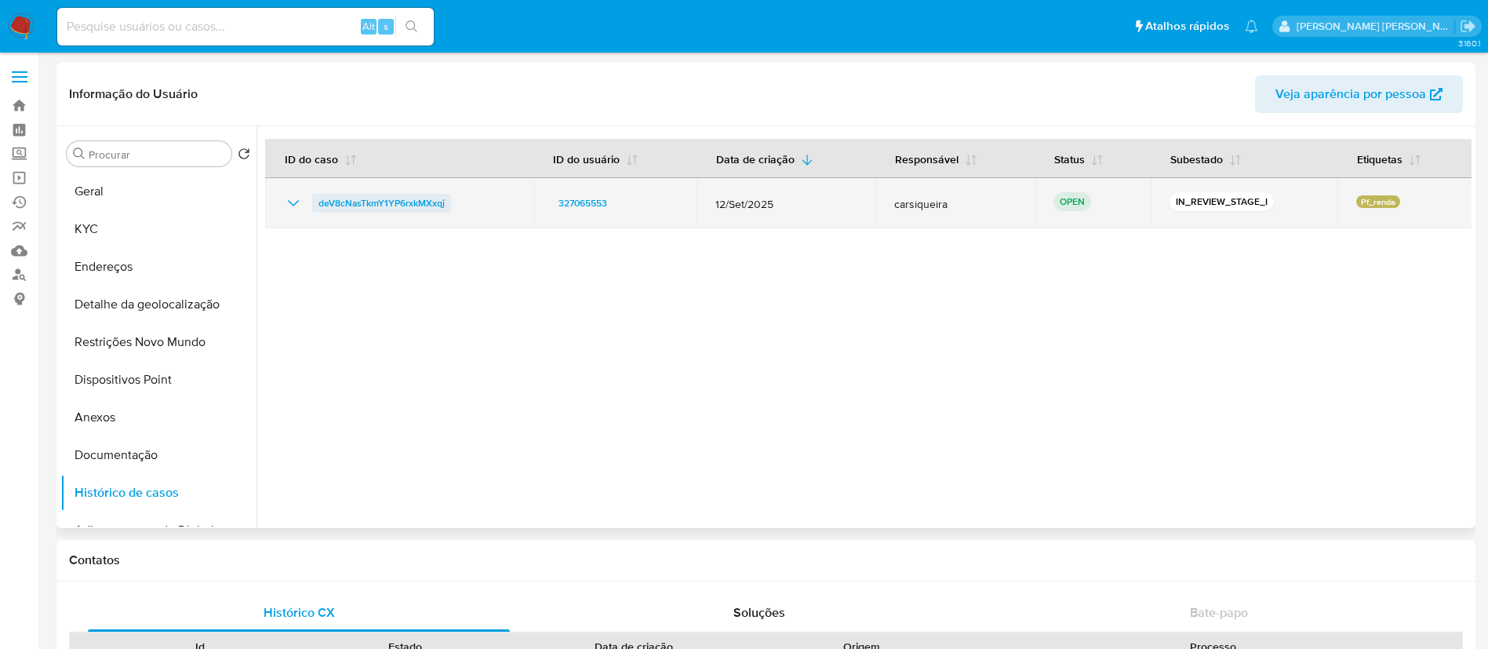
click at [391, 203] on span "deV8cNasTkmY1YP6rxkMXxqj" at bounding box center [381, 203] width 126 height 19
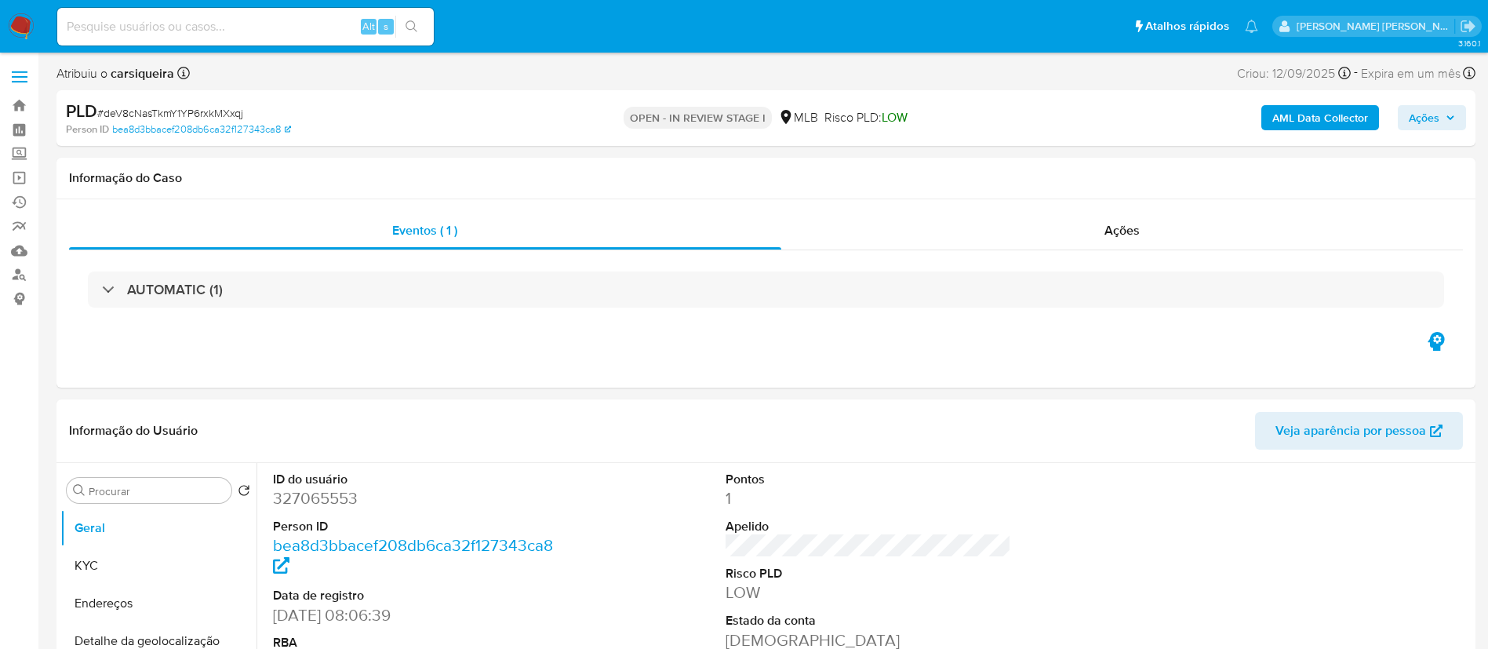
select select "10"
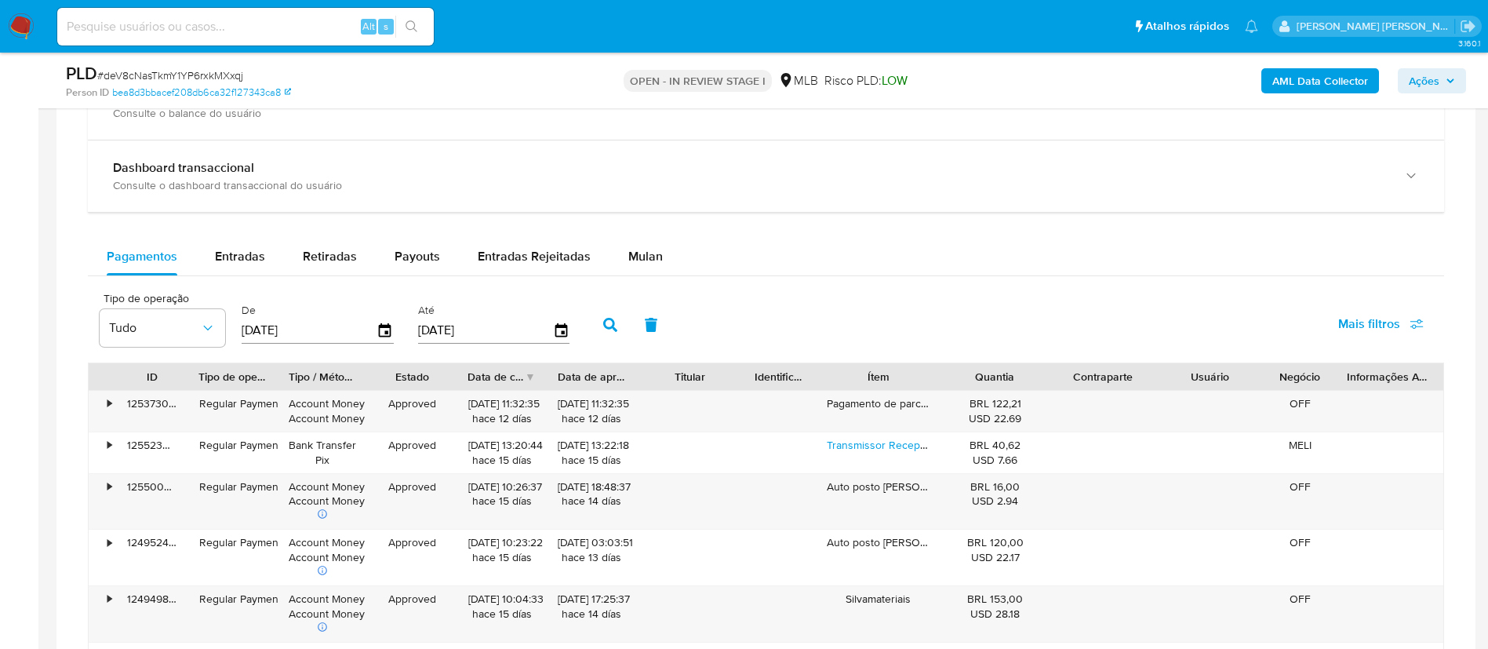
scroll to position [1176, 0]
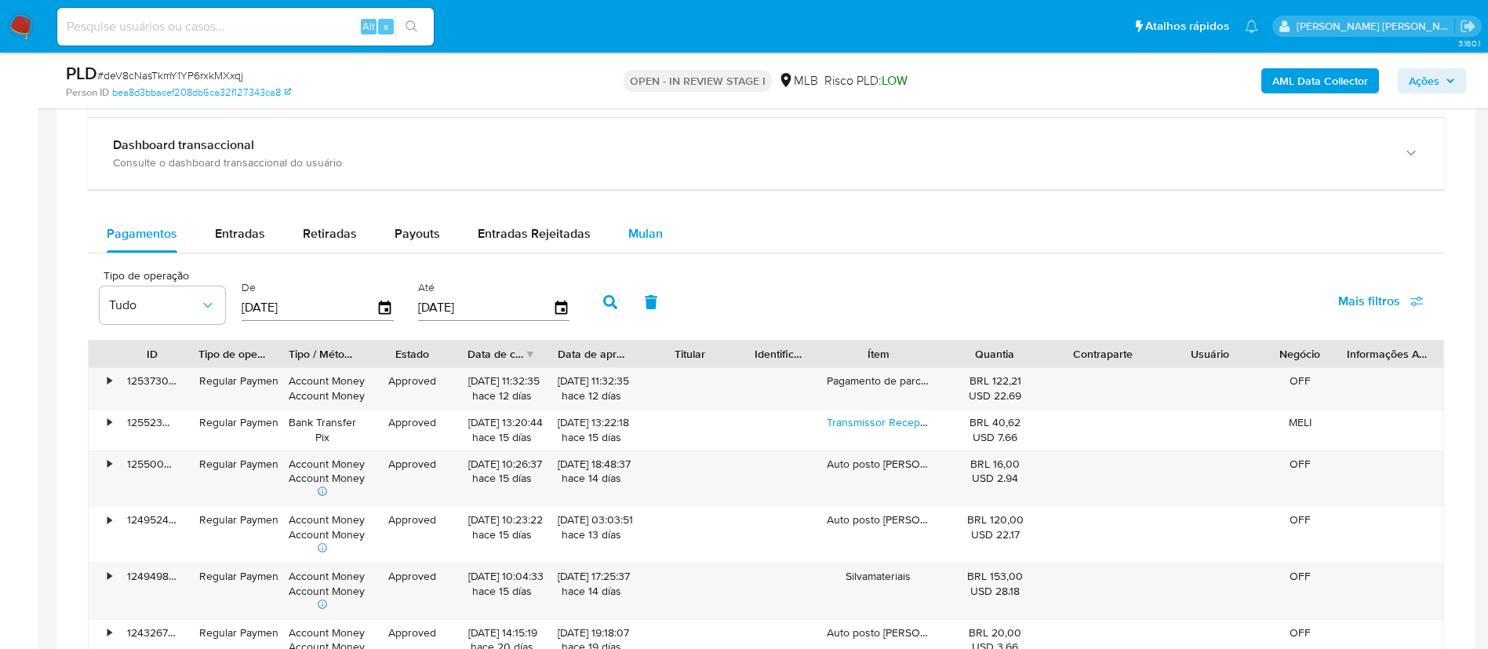
click at [637, 244] on div "Mulan" at bounding box center [645, 234] width 35 height 38
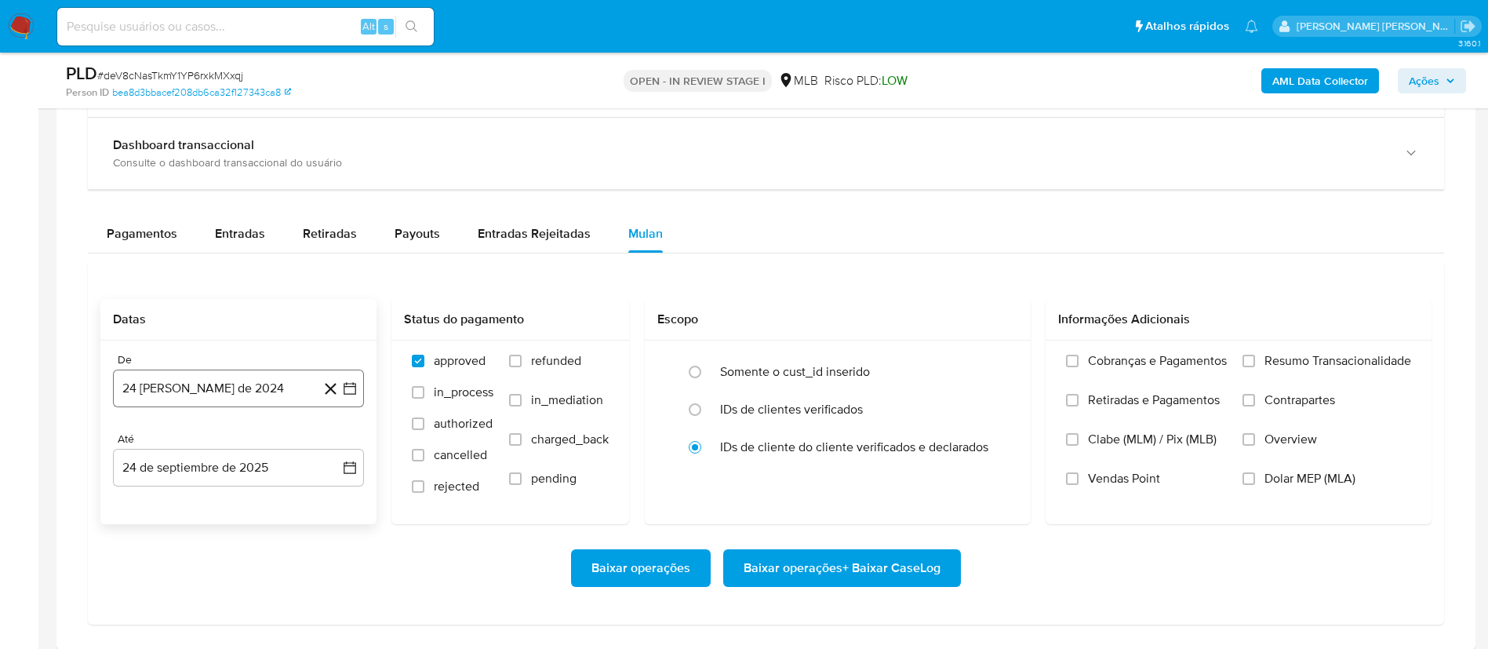
click at [359, 391] on button "24 [PERSON_NAME] de 2024" at bounding box center [238, 388] width 251 height 38
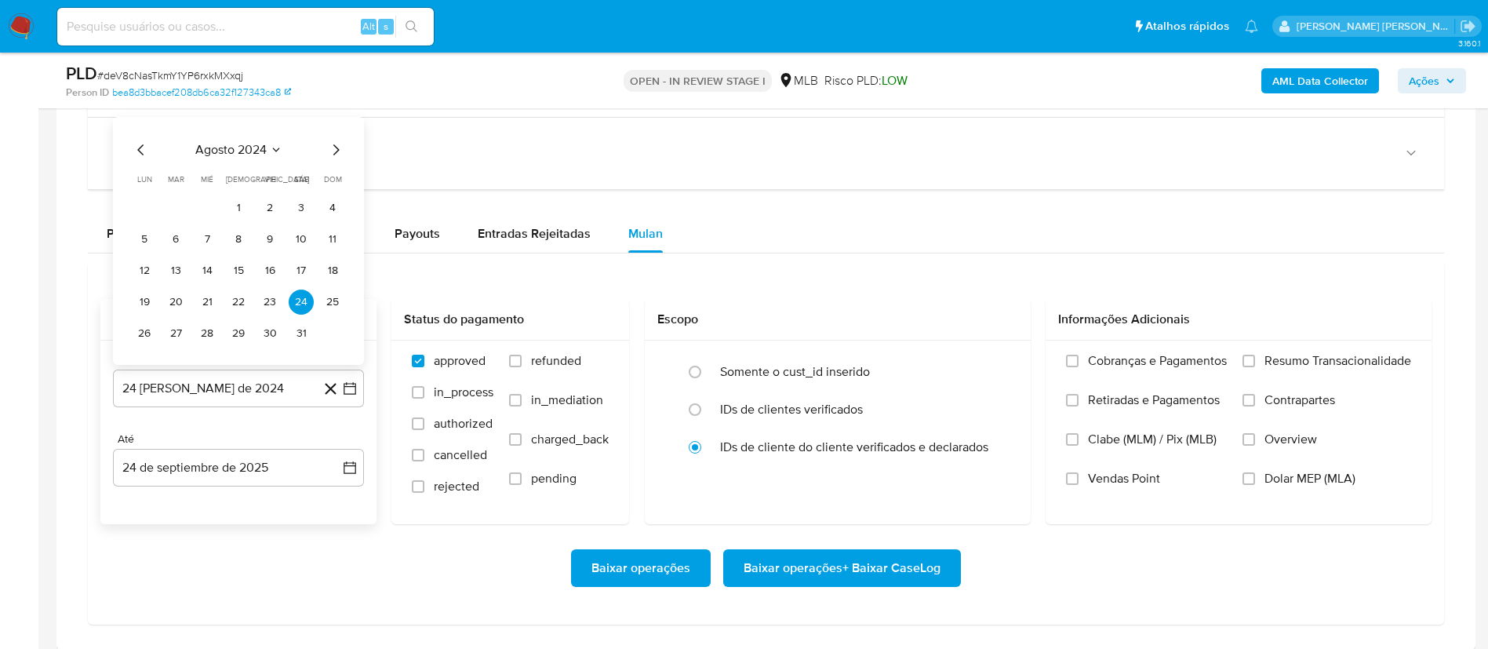
click at [331, 152] on icon "Mes siguiente" at bounding box center [335, 149] width 19 height 19
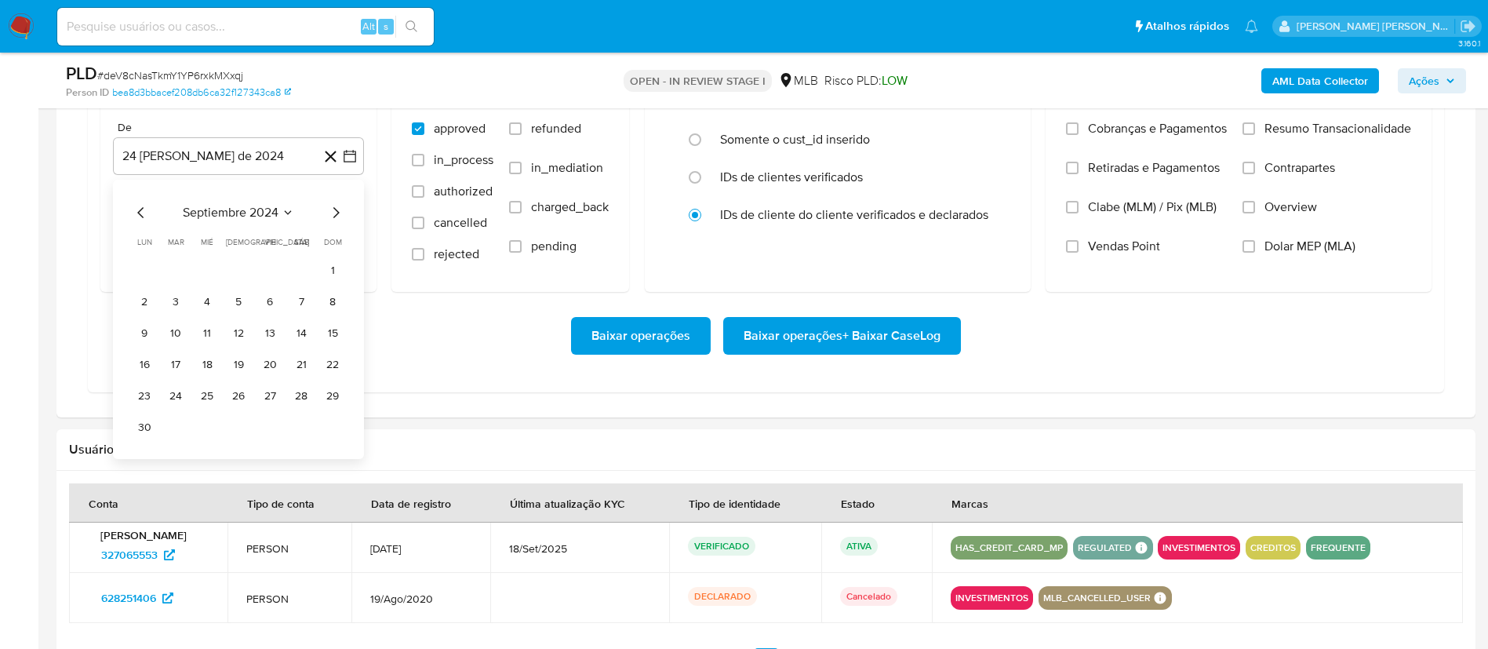
scroll to position [1412, 0]
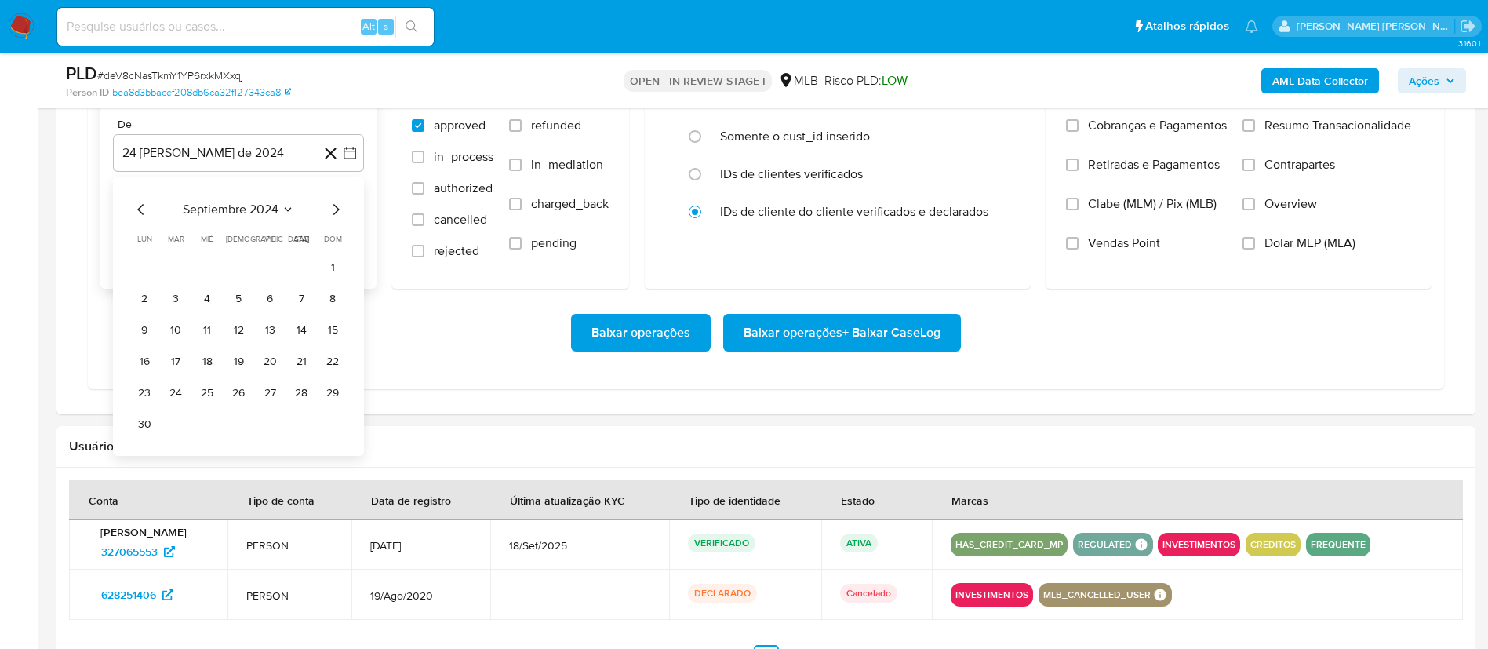
click at [335, 209] on icon "Mes siguiente" at bounding box center [335, 209] width 19 height 19
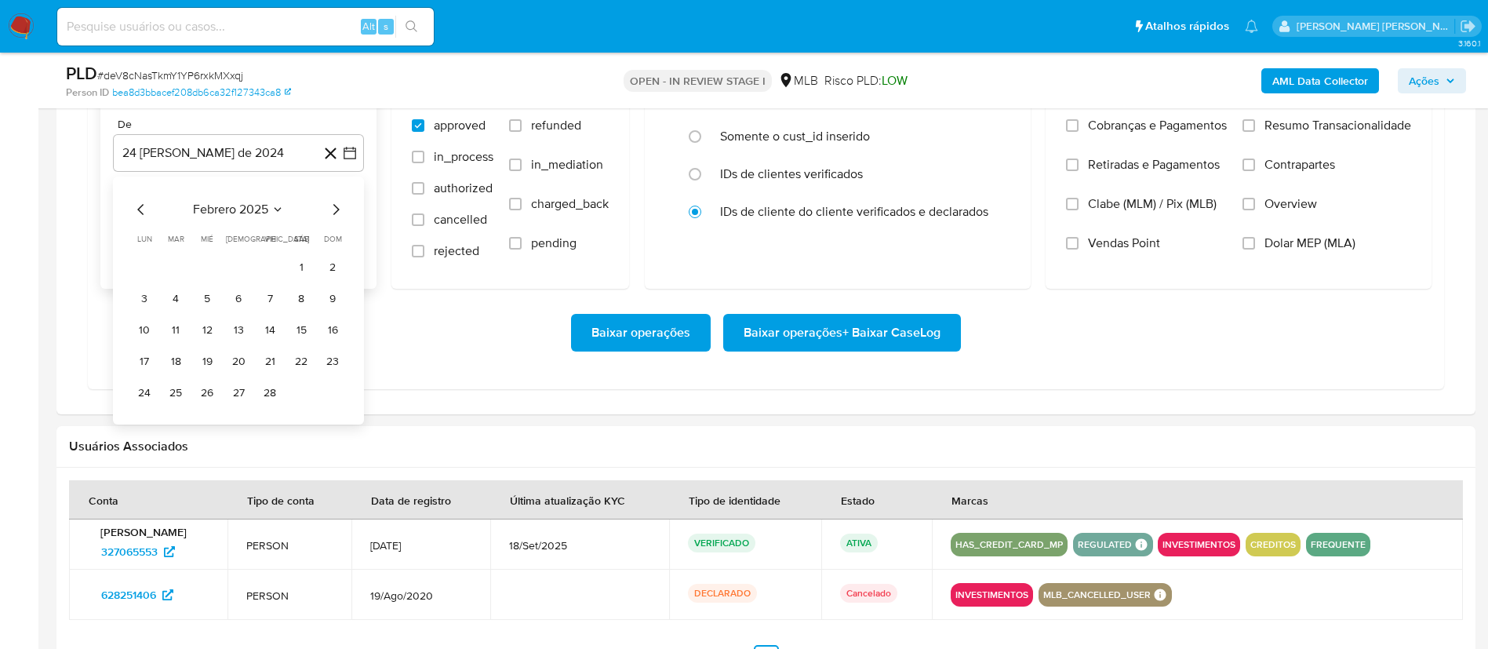
click at [335, 209] on icon "Mes siguiente" at bounding box center [335, 209] width 19 height 19
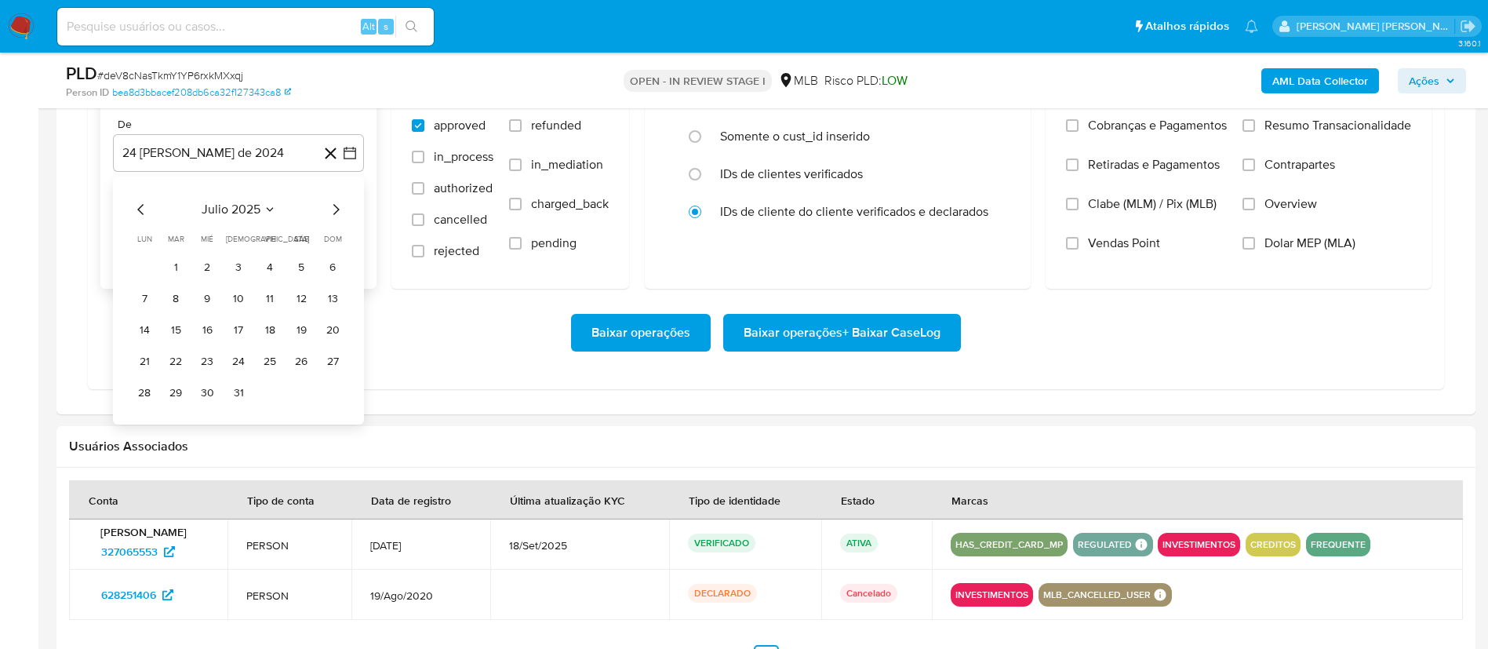
click at [335, 209] on icon "Mes siguiente" at bounding box center [335, 209] width 19 height 19
click at [263, 267] on button "1" at bounding box center [269, 267] width 25 height 25
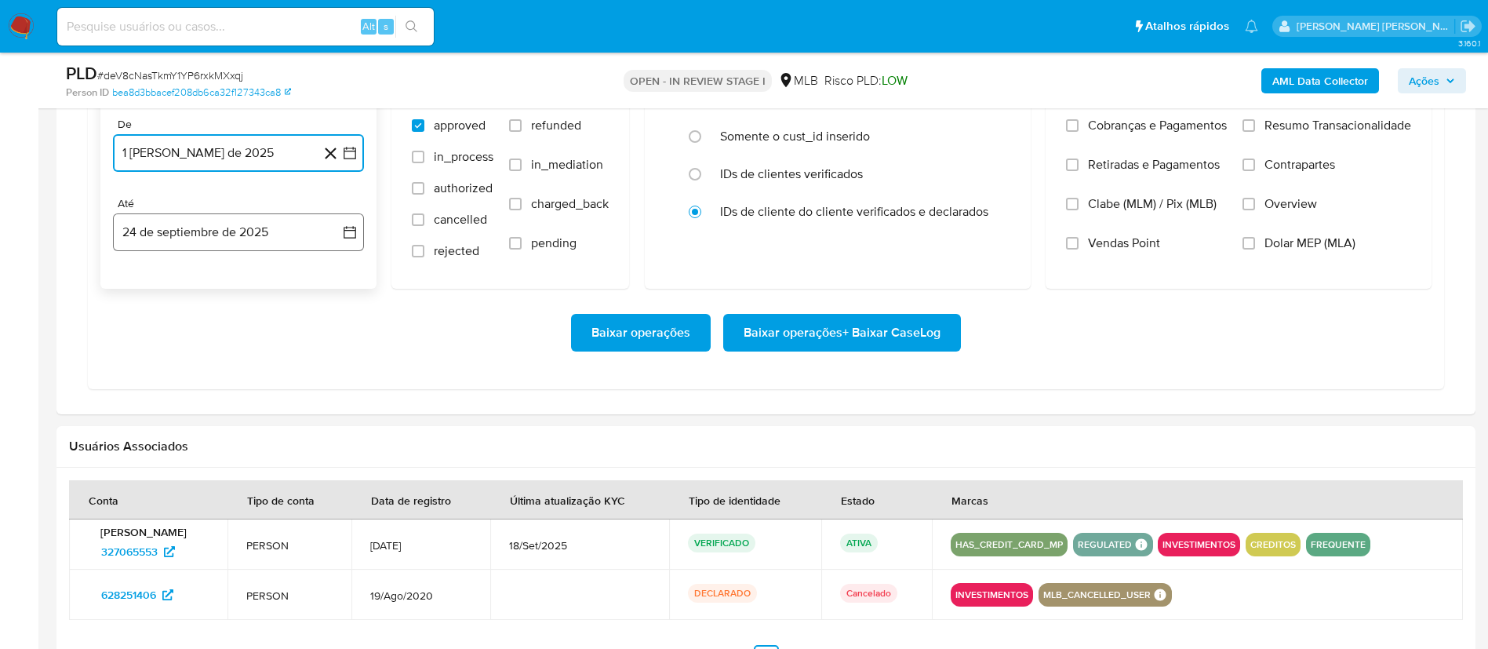
click at [350, 231] on icon "button" at bounding box center [350, 232] width 16 height 16
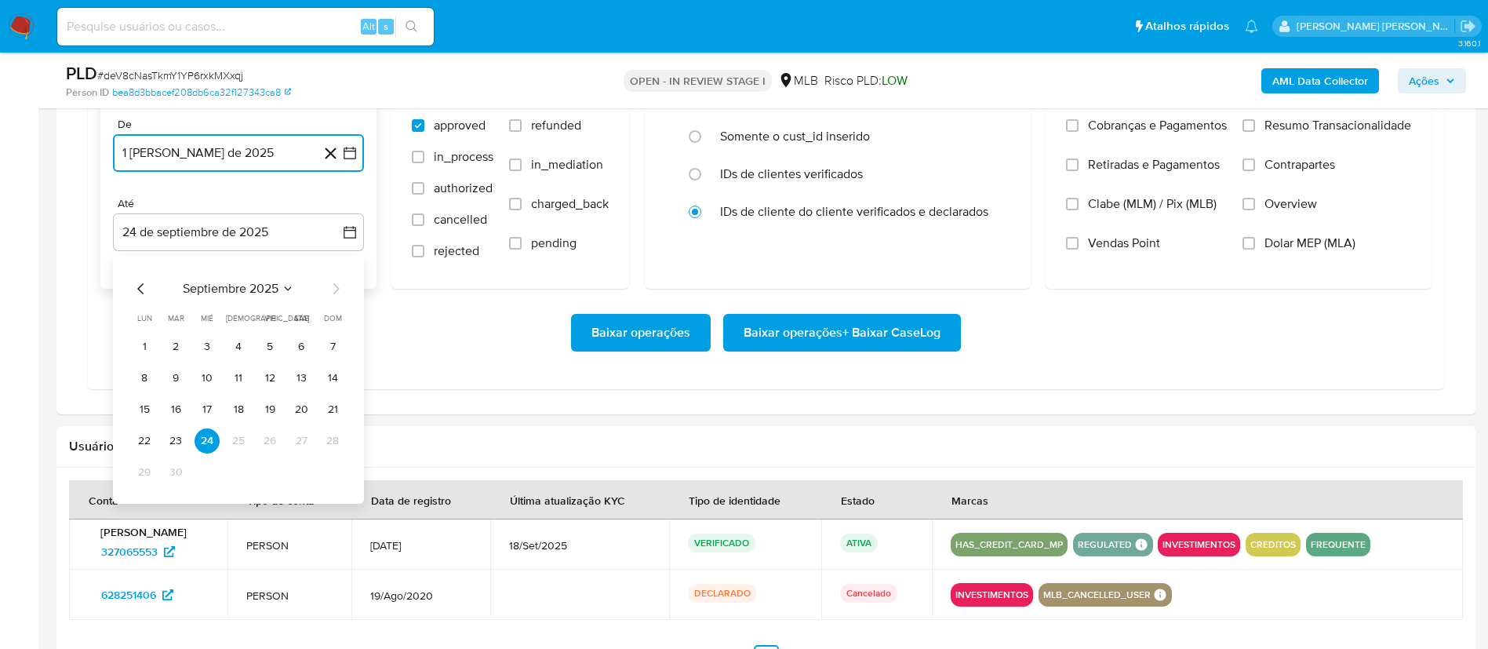
click at [140, 294] on icon "Mes anterior" at bounding box center [141, 288] width 19 height 19
click at [334, 470] on button "31" at bounding box center [332, 472] width 25 height 25
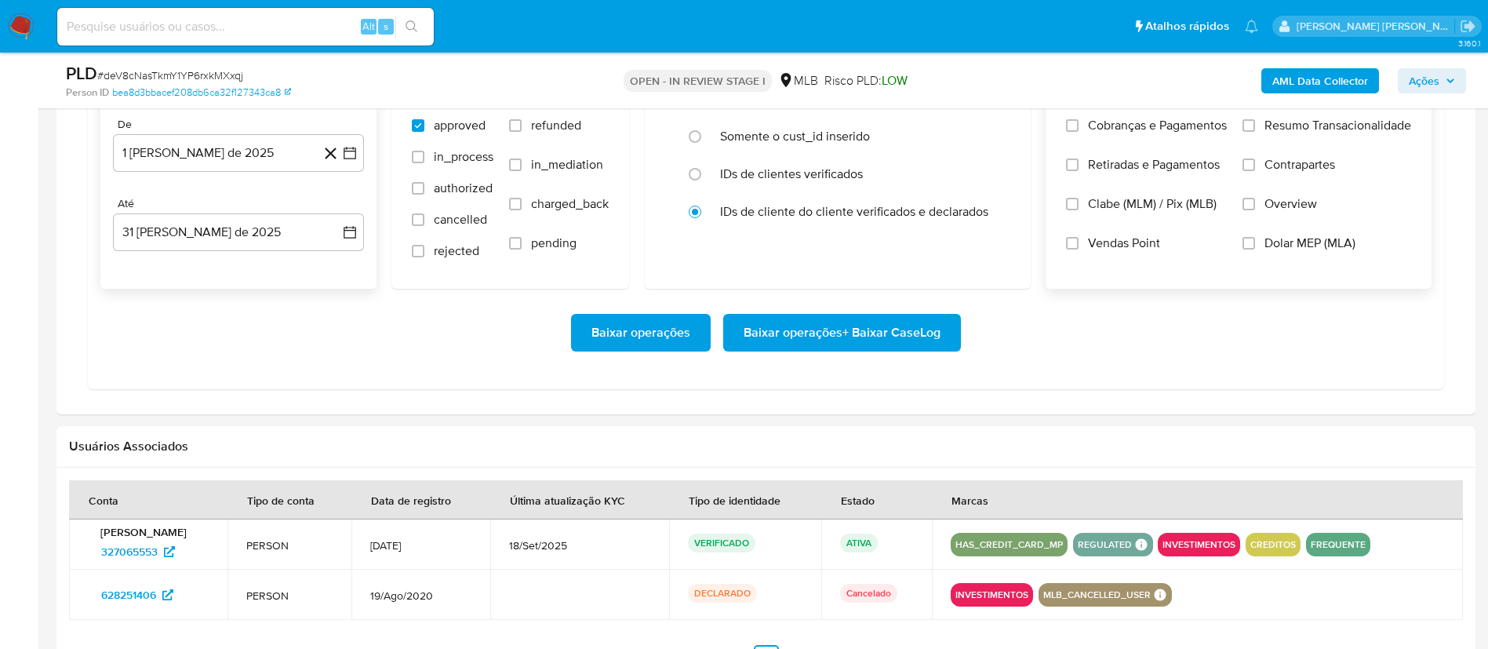
click at [1277, 205] on span "Overview" at bounding box center [1290, 204] width 53 height 16
click at [1255, 205] on input "Overview" at bounding box center [1248, 204] width 13 height 13
click at [1302, 167] on span "Contrapartes" at bounding box center [1299, 165] width 71 height 16
click at [1255, 167] on input "Contrapartes" at bounding box center [1248, 164] width 13 height 13
click at [1307, 132] on span "Resumo Transacionalidade" at bounding box center [1337, 126] width 147 height 16
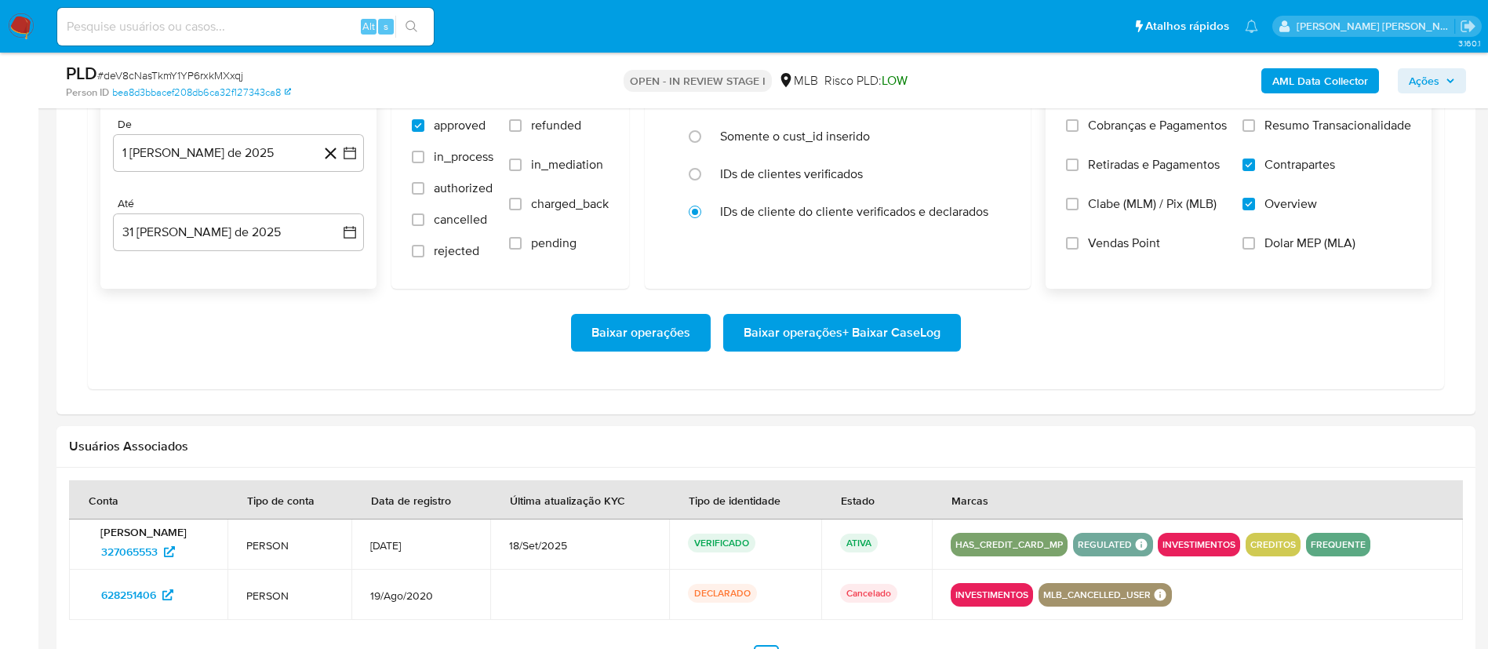
click at [1255, 132] on input "Resumo Transacionalidade" at bounding box center [1248, 125] width 13 height 13
click at [862, 329] on span "Baixar operações + Baixar CaseLog" at bounding box center [841, 332] width 197 height 35
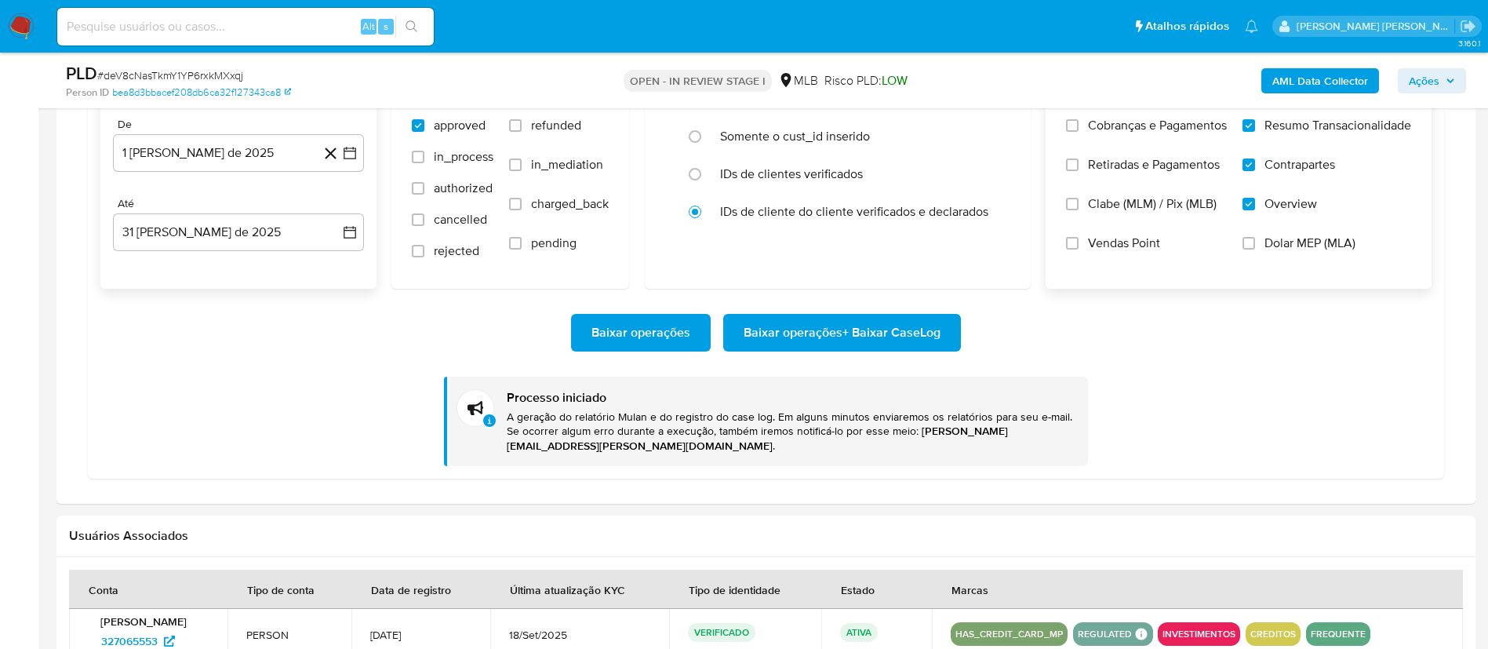
click at [309, 31] on input at bounding box center [245, 26] width 376 height 20
paste input "236726674"
type input "236726674"
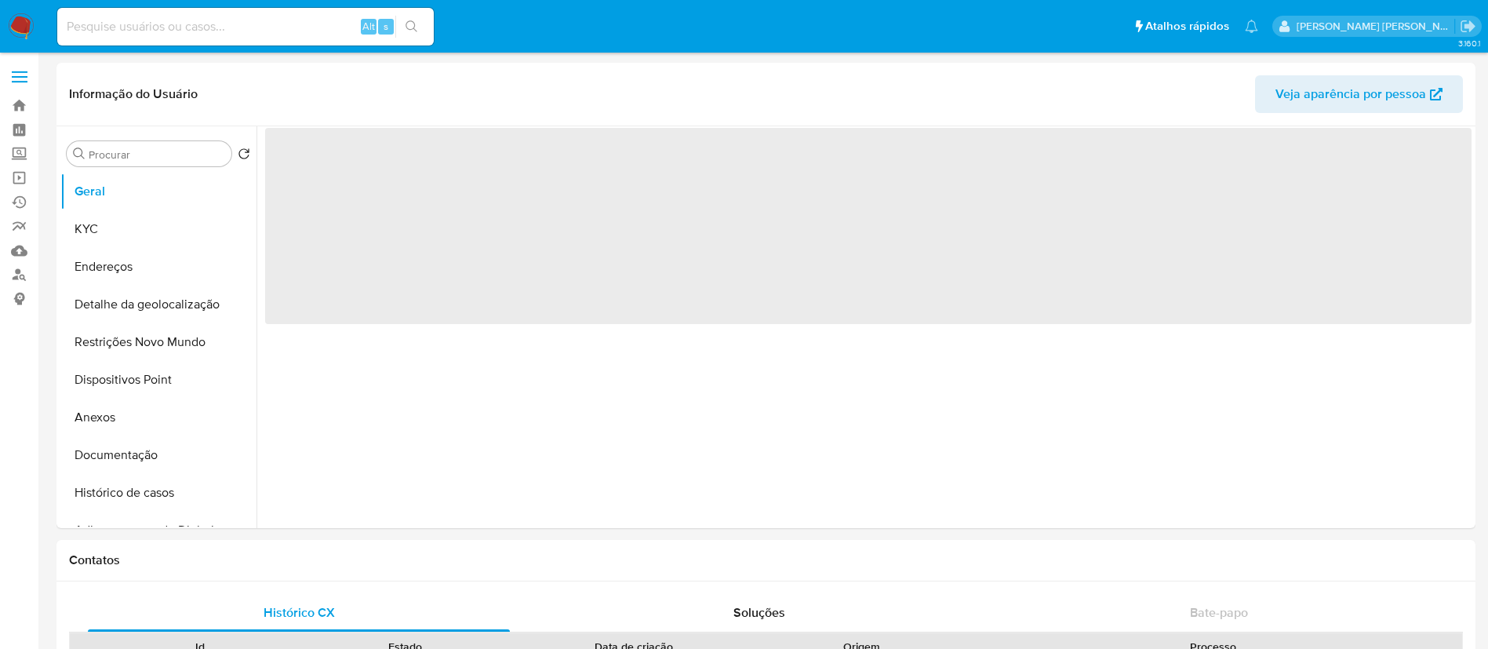
select select "10"
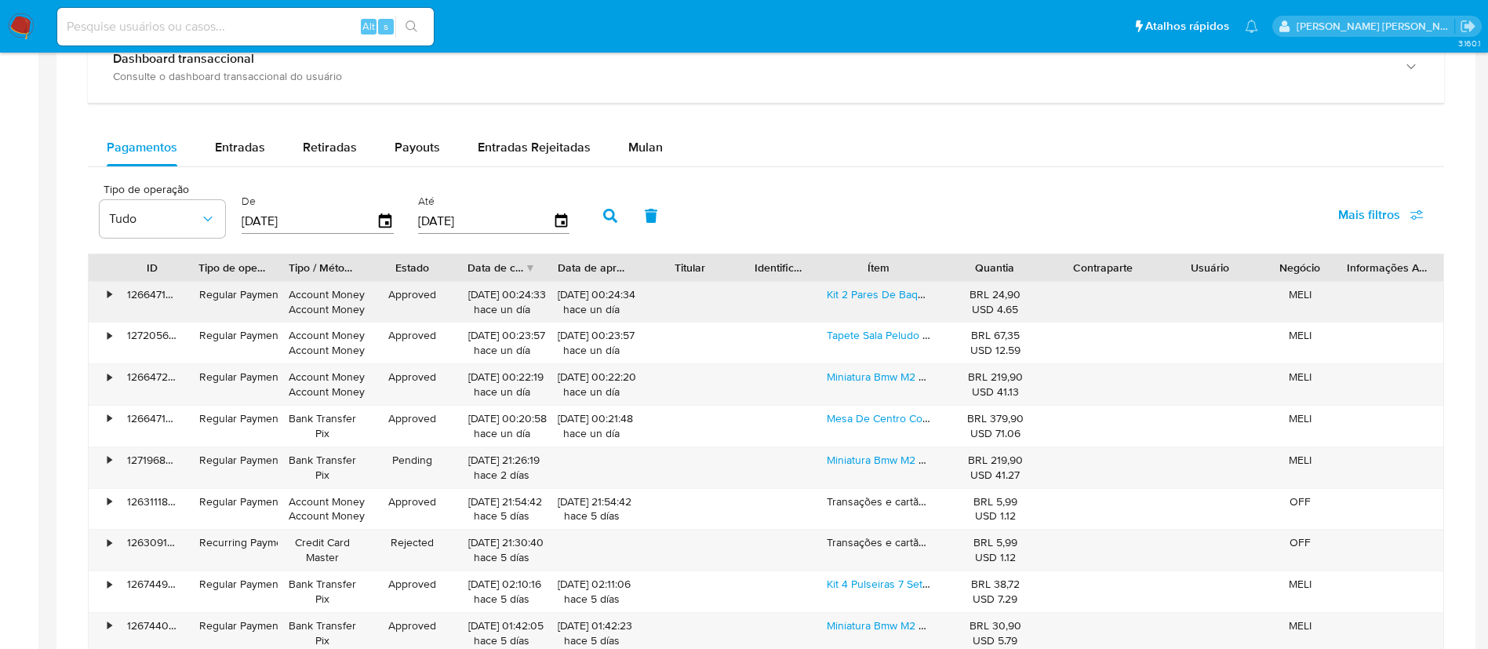
scroll to position [941, 0]
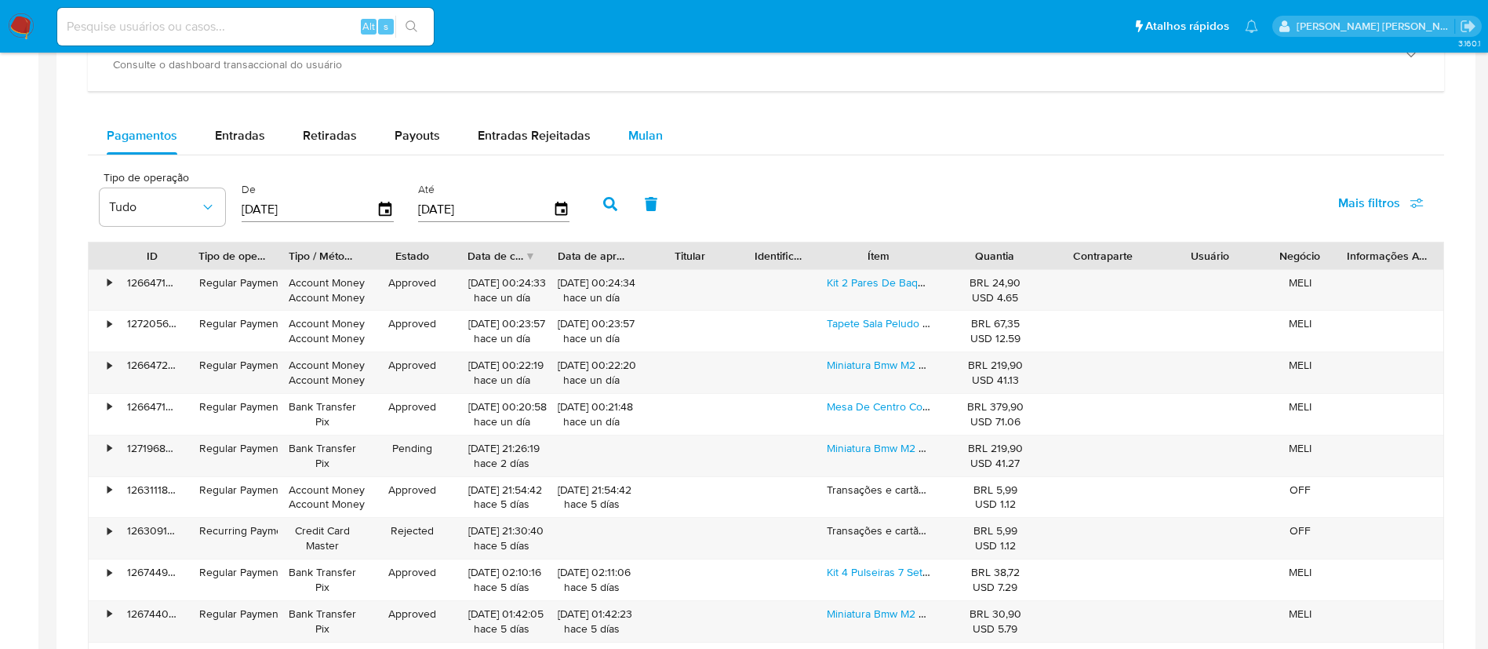
click at [647, 133] on span "Mulan" at bounding box center [645, 135] width 35 height 18
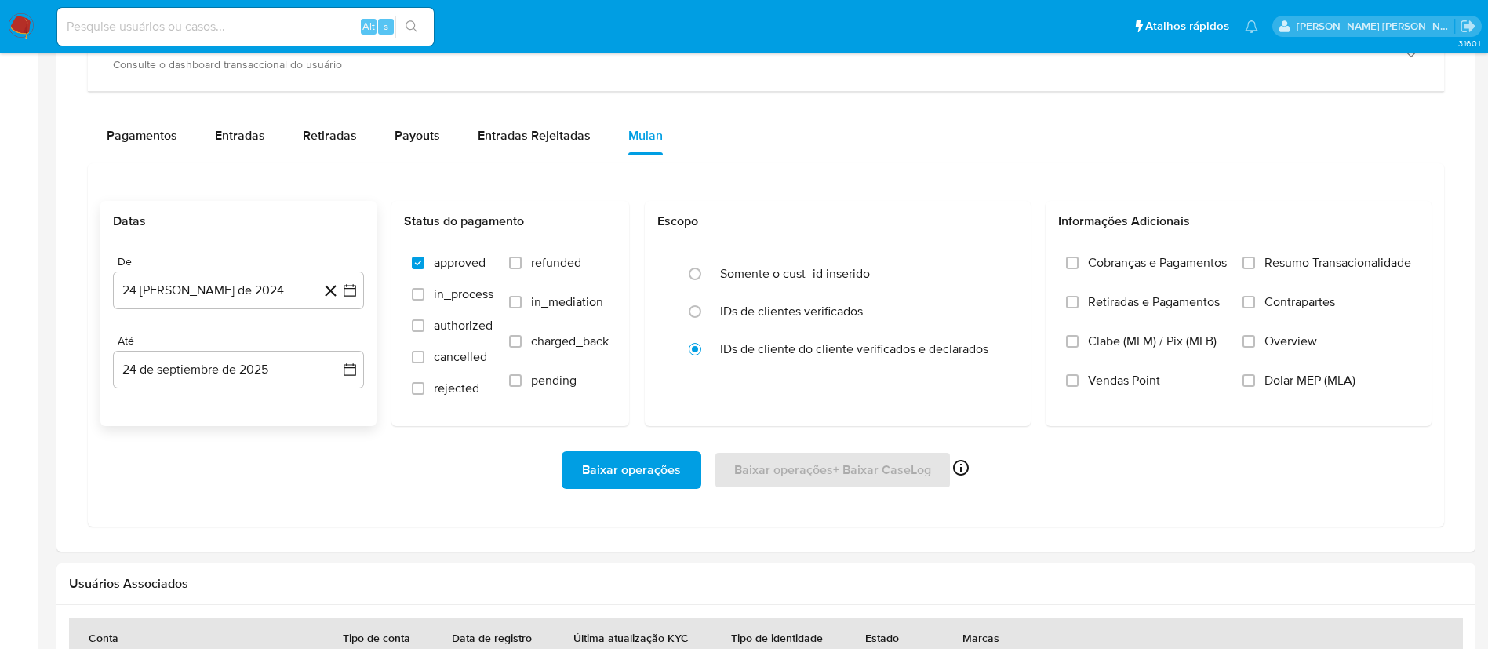
scroll to position [1059, 0]
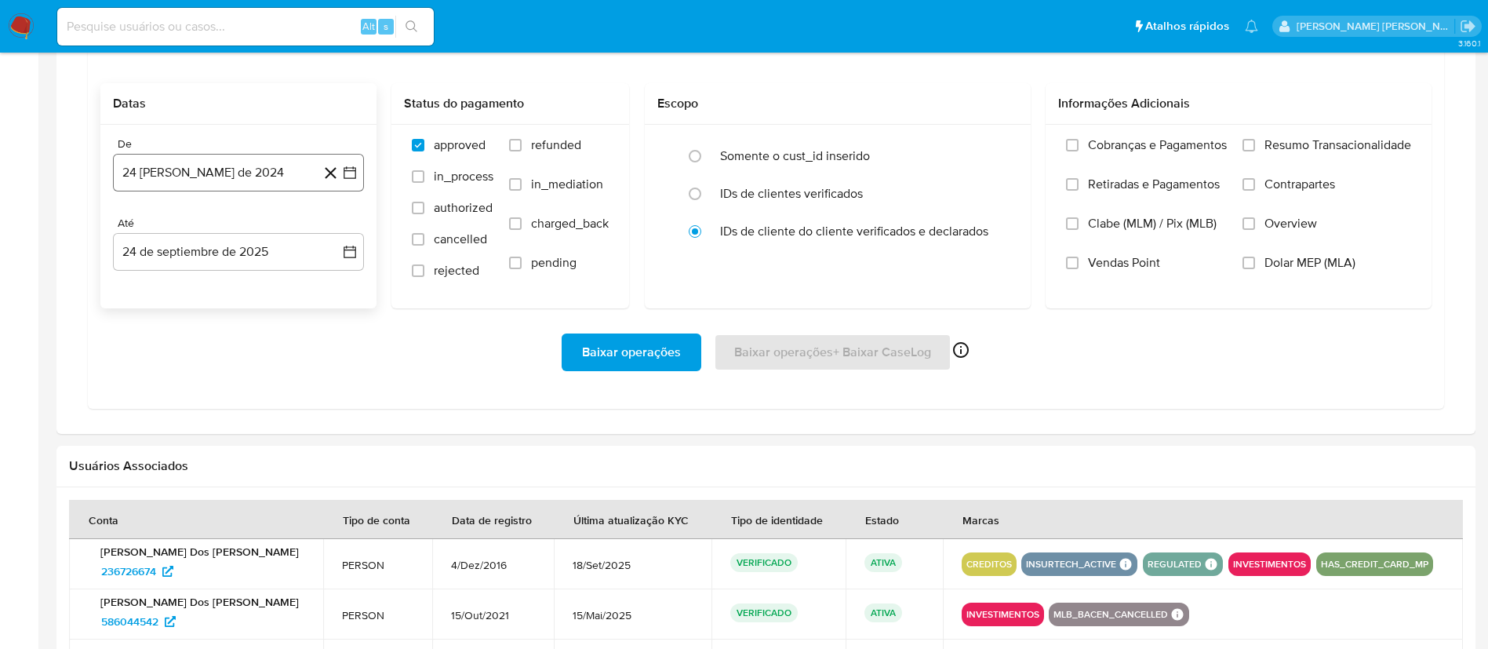
click at [354, 187] on button "24 de agosto de 2024" at bounding box center [238, 173] width 251 height 38
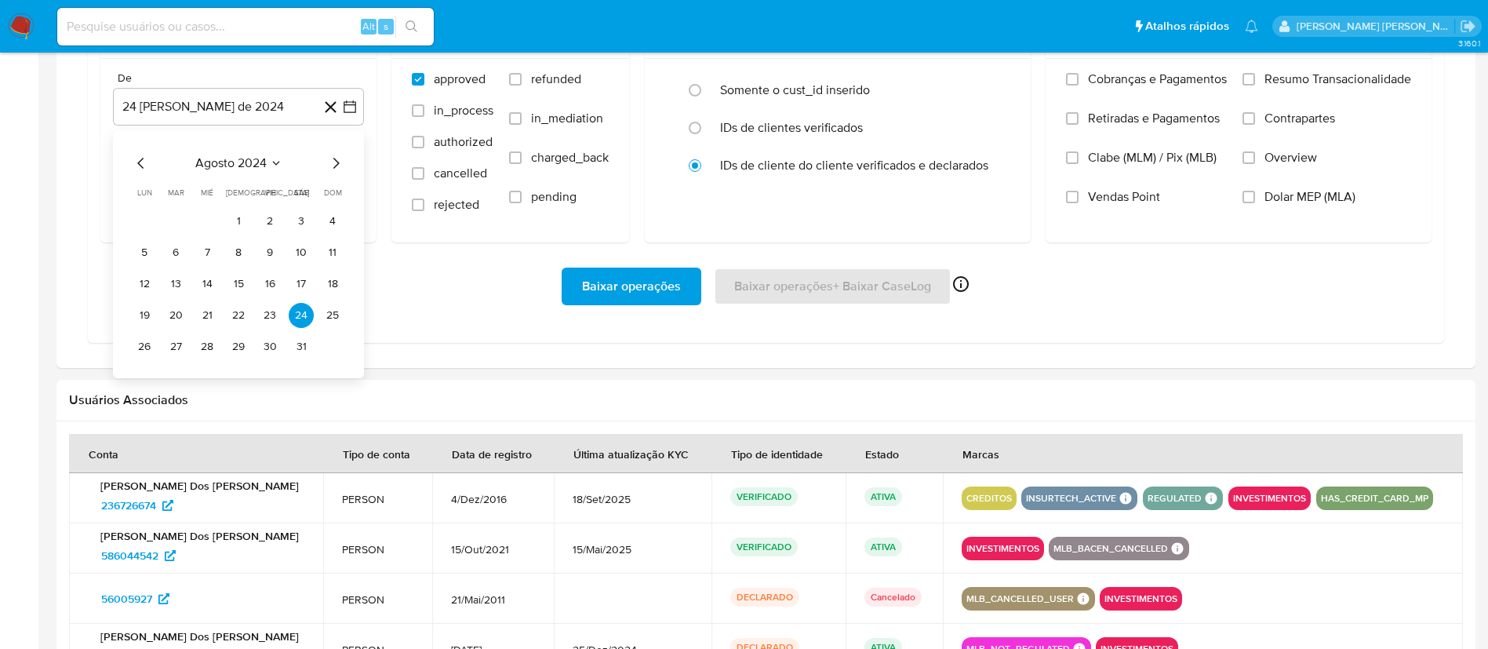
scroll to position [1176, 0]
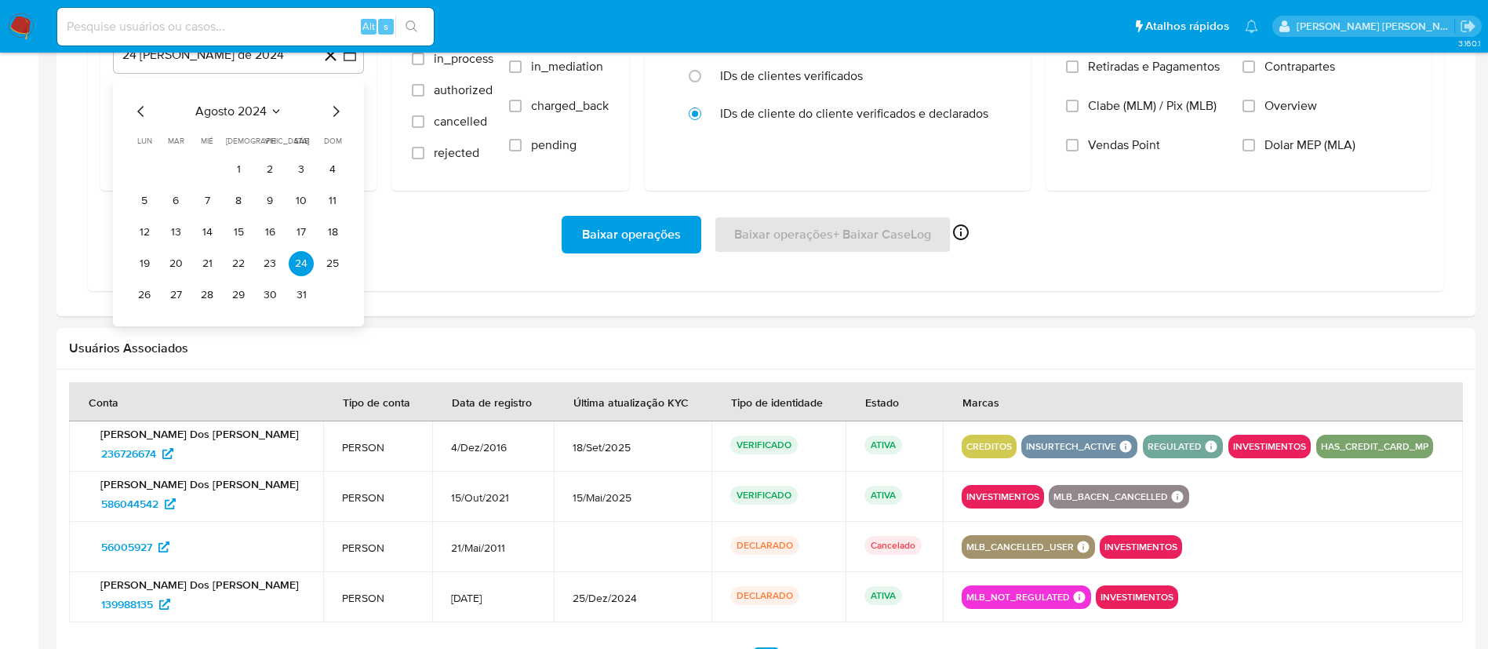
click at [417, 256] on div "Baixar operações Baixar operações + Baixar CaseLog Ativado apenas para casos" at bounding box center [765, 235] width 1331 height 88
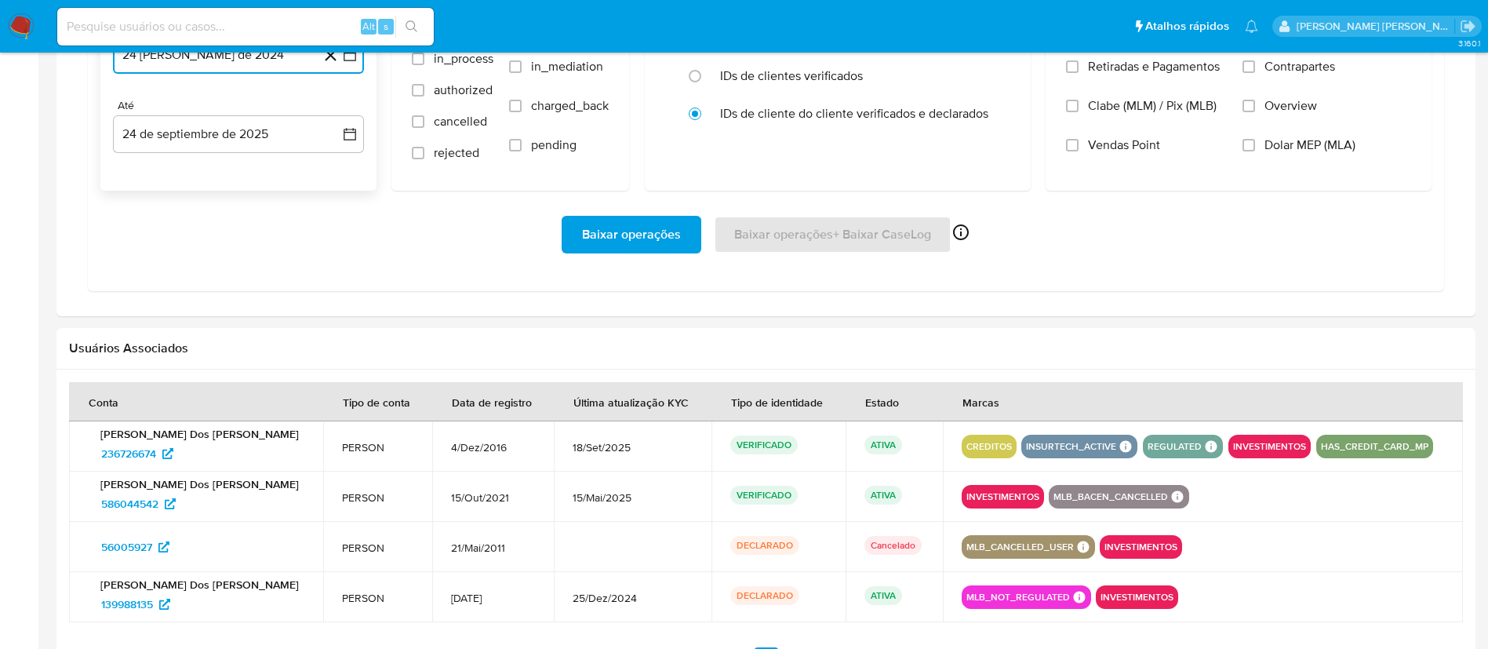
click at [351, 60] on icon "button" at bounding box center [350, 55] width 16 height 16
click at [334, 115] on icon "Mes siguiente" at bounding box center [336, 111] width 6 height 11
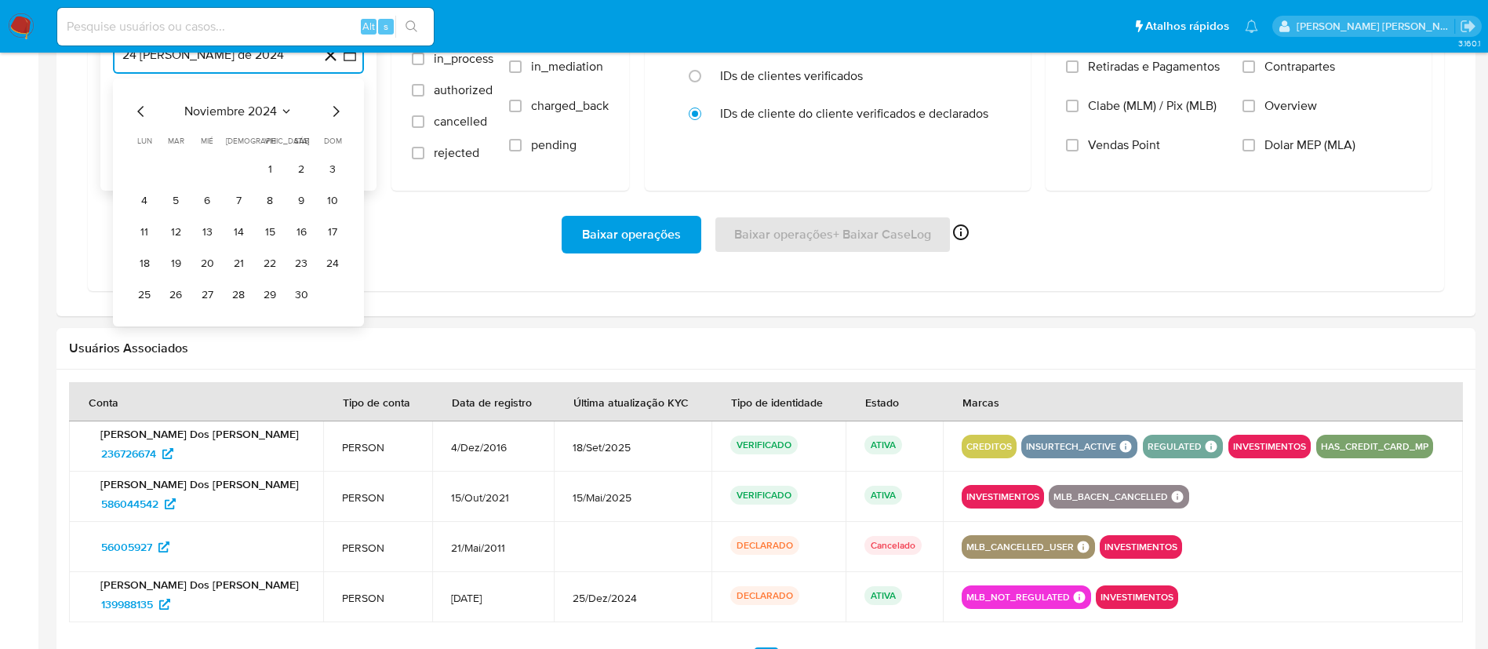
click at [334, 115] on icon "Mes siguiente" at bounding box center [336, 111] width 6 height 11
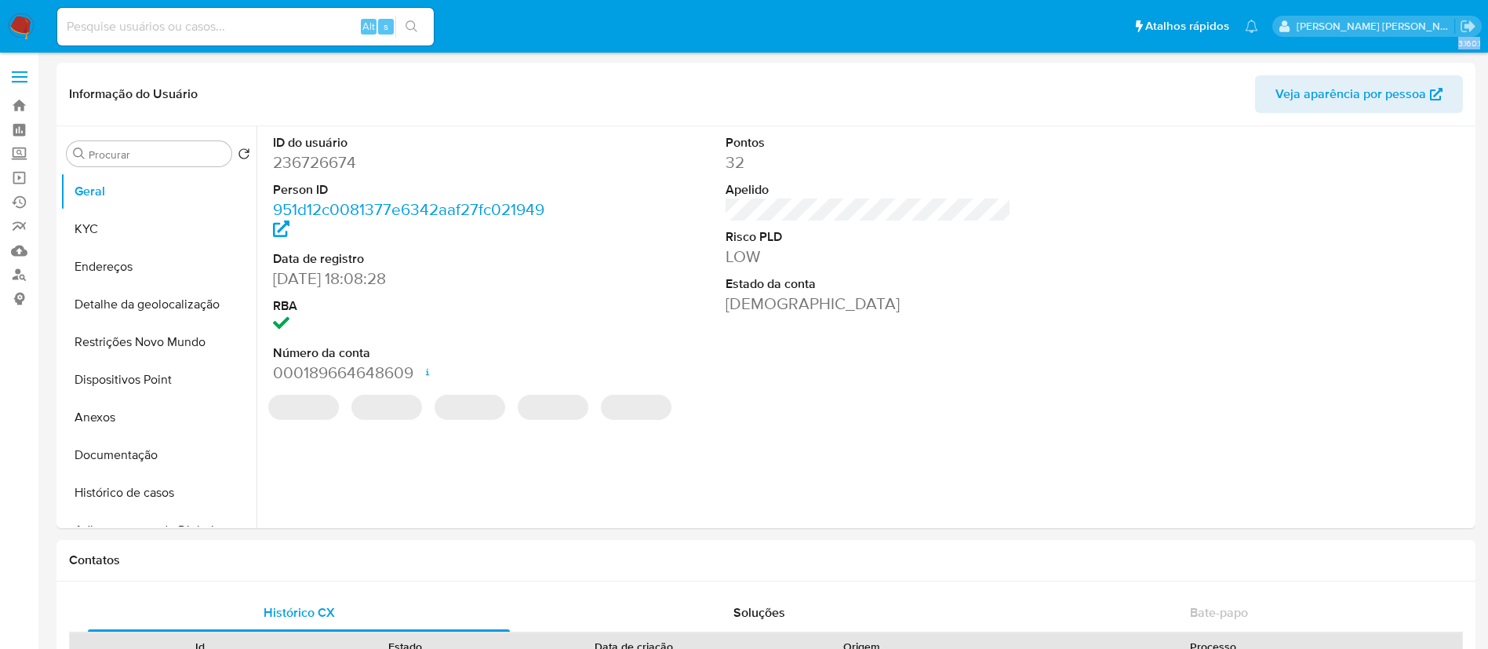
select select "10"
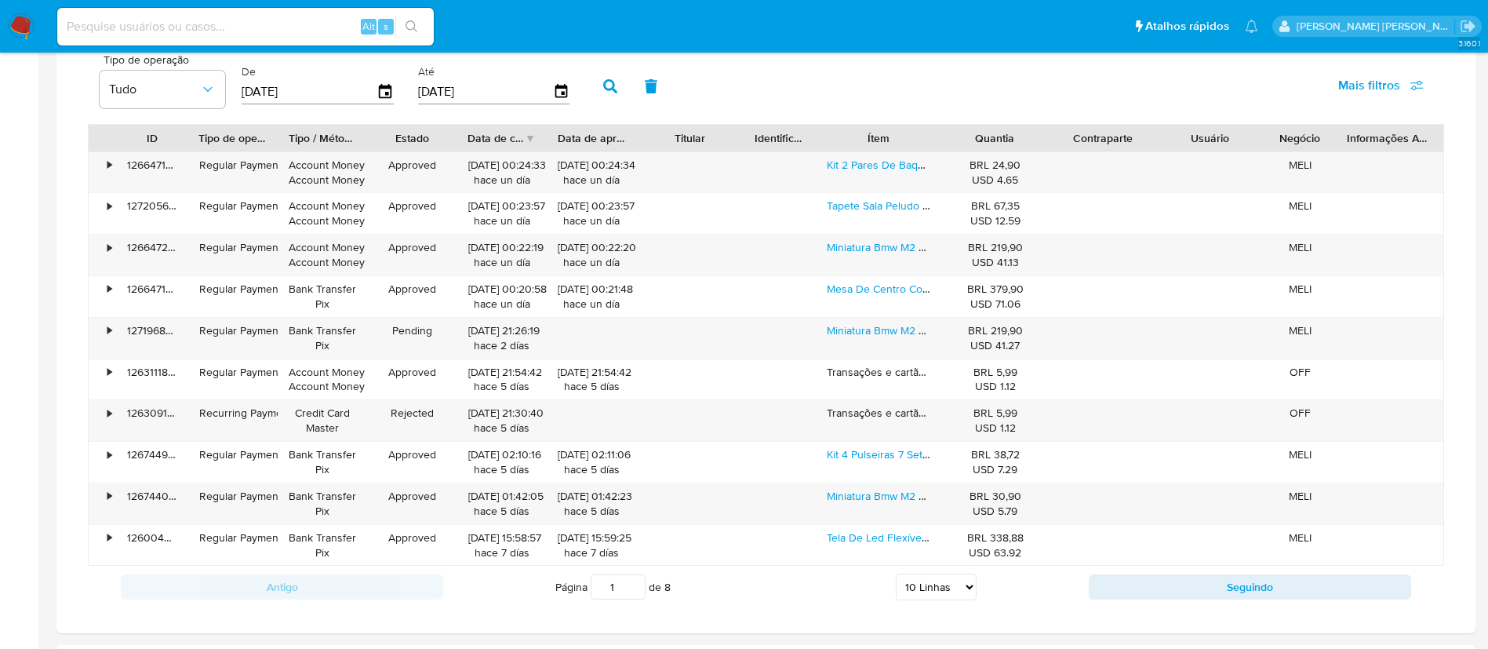
scroll to position [941, 0]
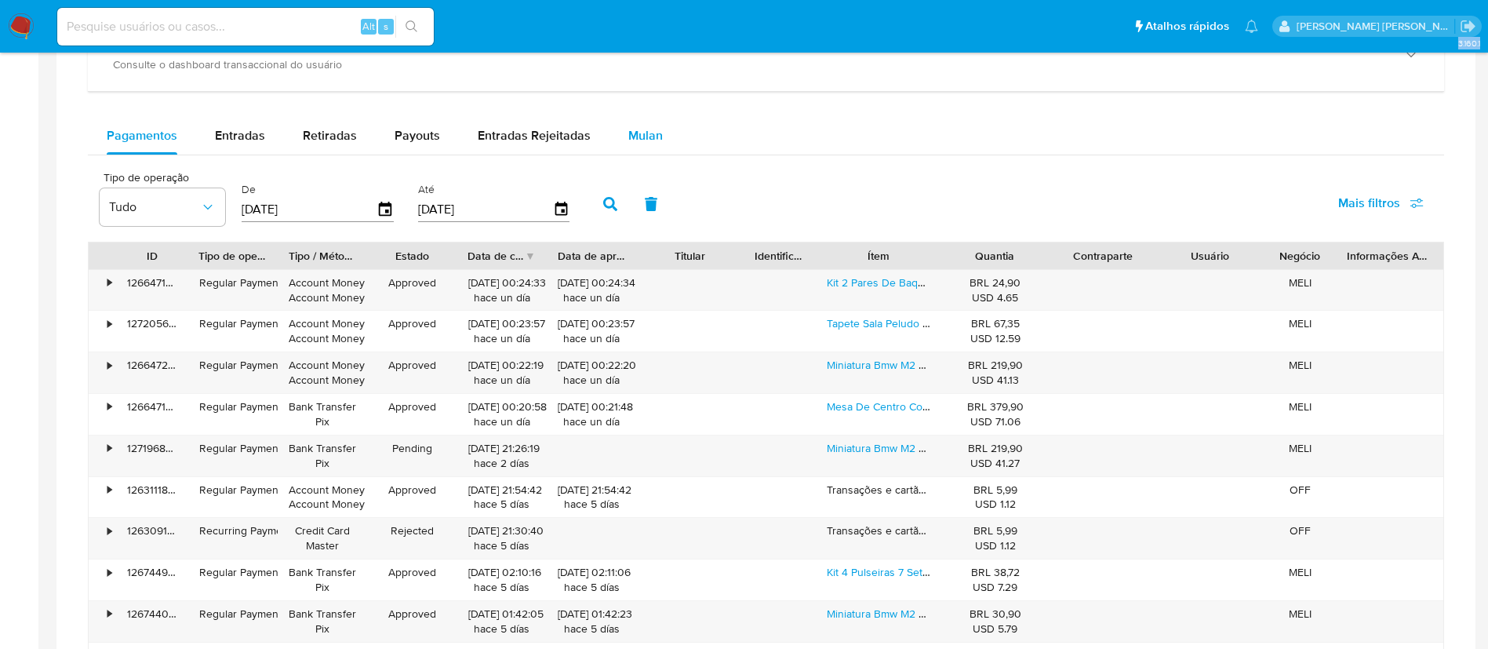
click at [662, 144] on button "Mulan" at bounding box center [645, 136] width 72 height 38
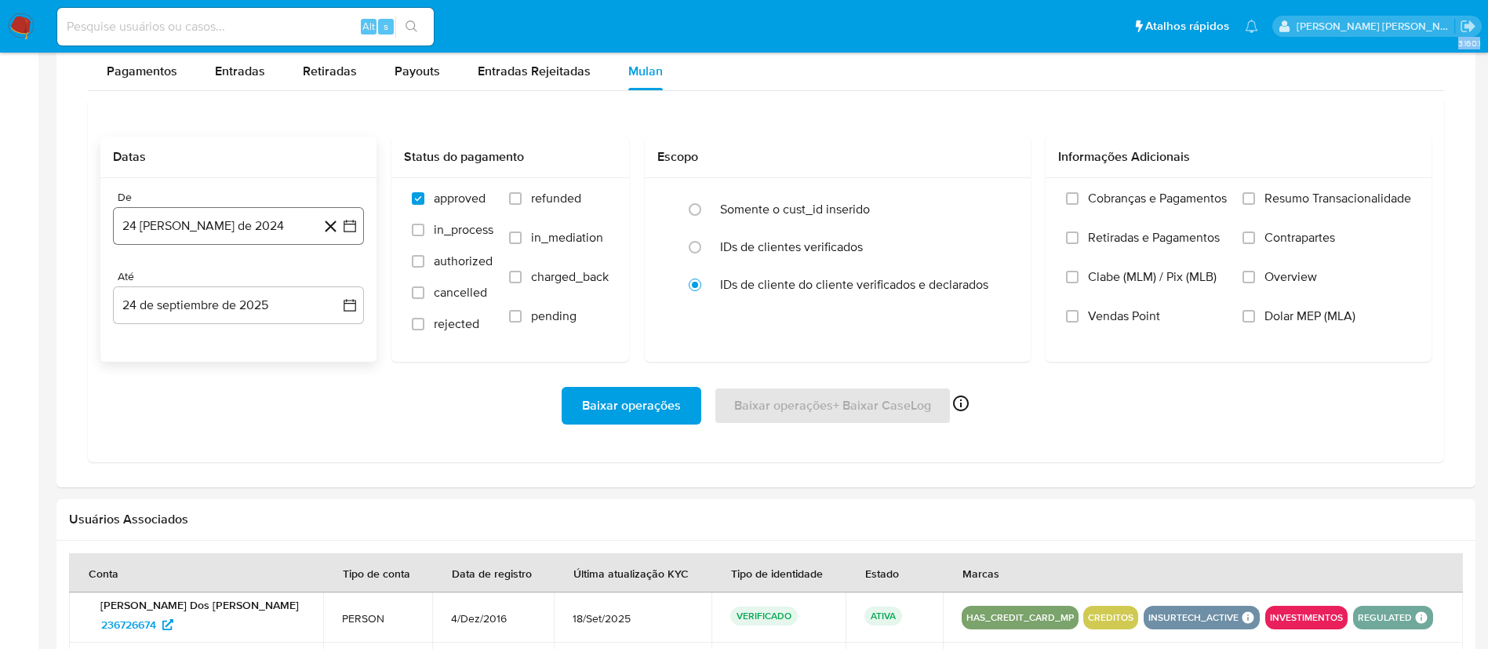
scroll to position [1059, 0]
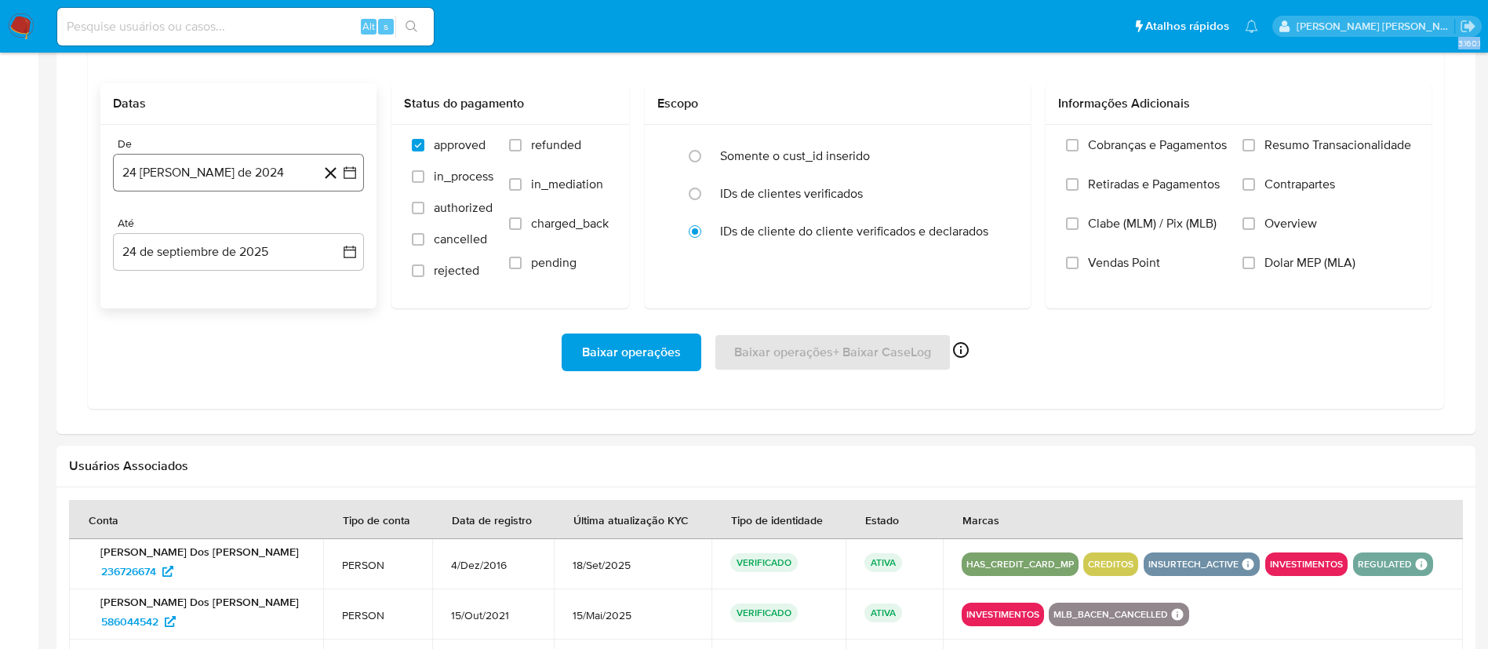
click at [354, 175] on icon "button" at bounding box center [350, 173] width 16 height 16
click at [339, 224] on icon "Mes siguiente" at bounding box center [335, 229] width 19 height 19
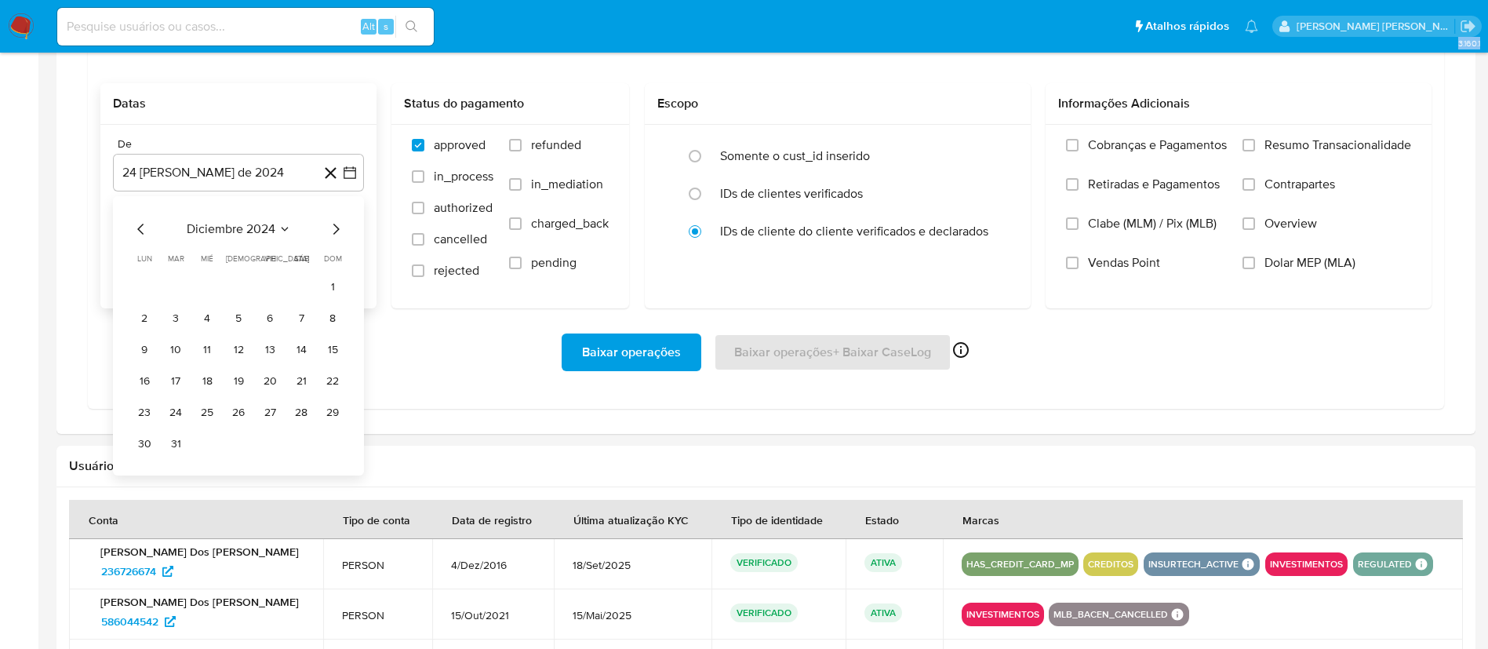
click at [339, 224] on icon "Mes siguiente" at bounding box center [335, 229] width 19 height 19
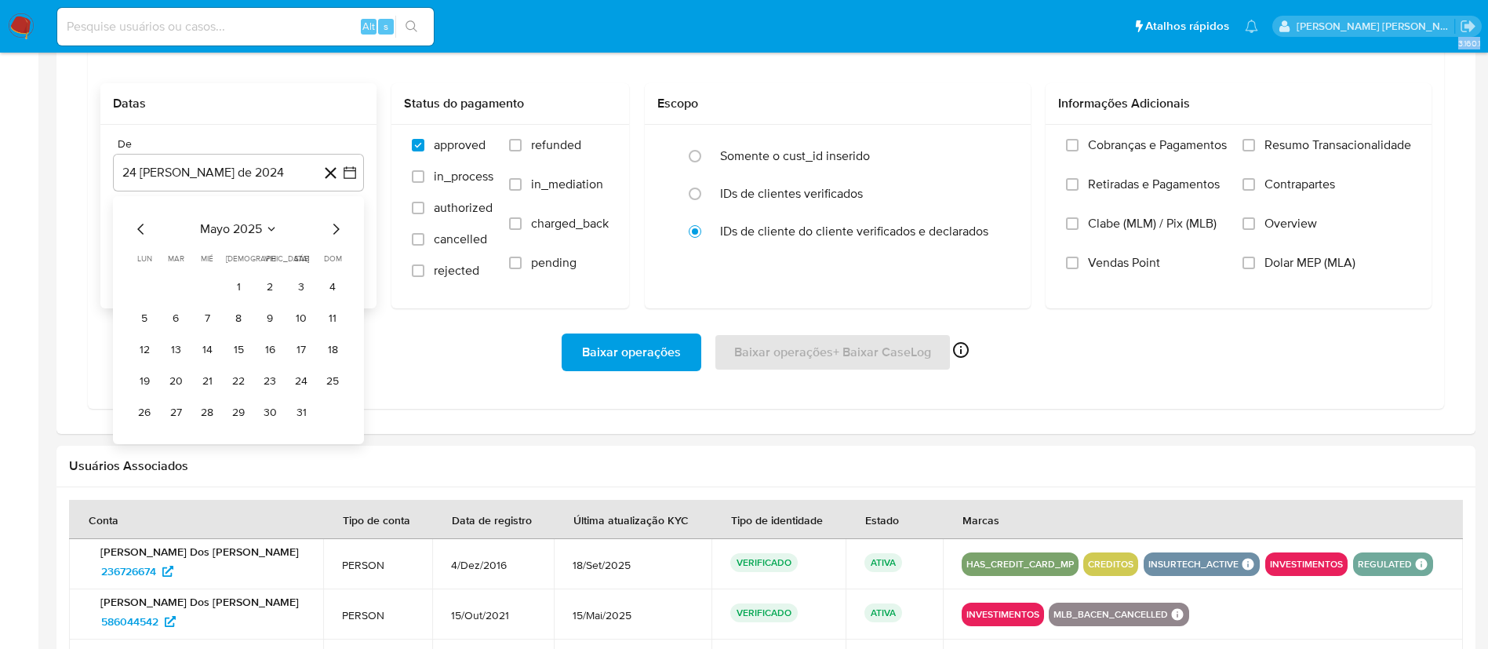
click at [339, 224] on icon "Mes siguiente" at bounding box center [335, 229] width 19 height 19
click at [265, 285] on button "1" at bounding box center [269, 286] width 25 height 25
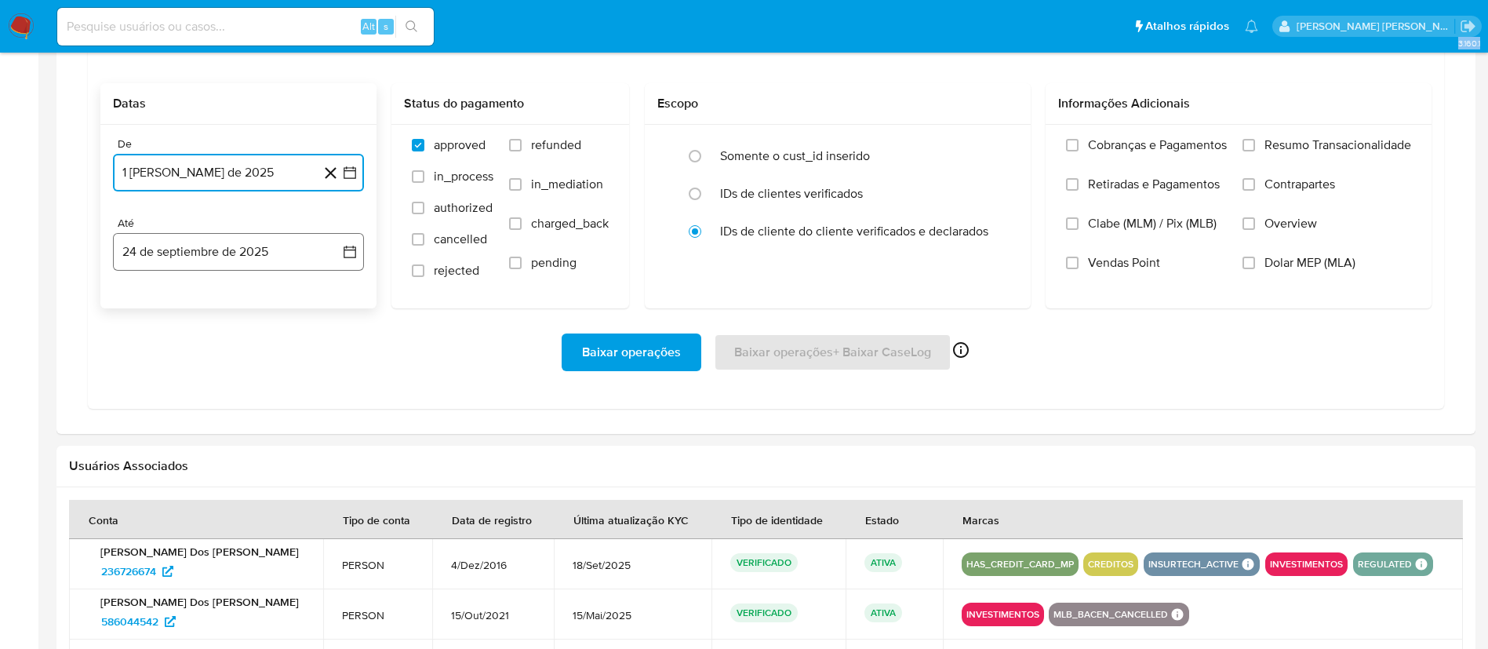
click at [351, 253] on icon "button" at bounding box center [350, 252] width 16 height 16
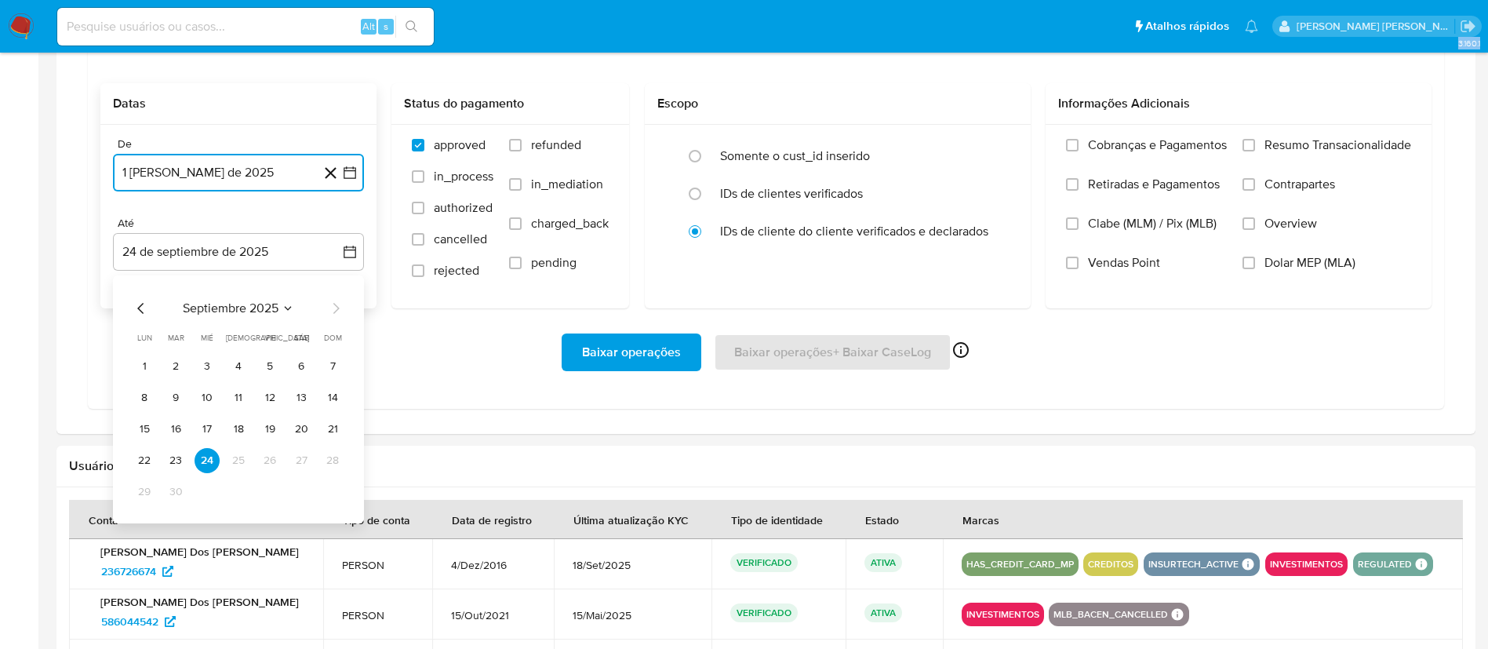
click at [142, 303] on icon "Mes anterior" at bounding box center [141, 308] width 19 height 19
click at [330, 493] on button "31" at bounding box center [332, 491] width 25 height 25
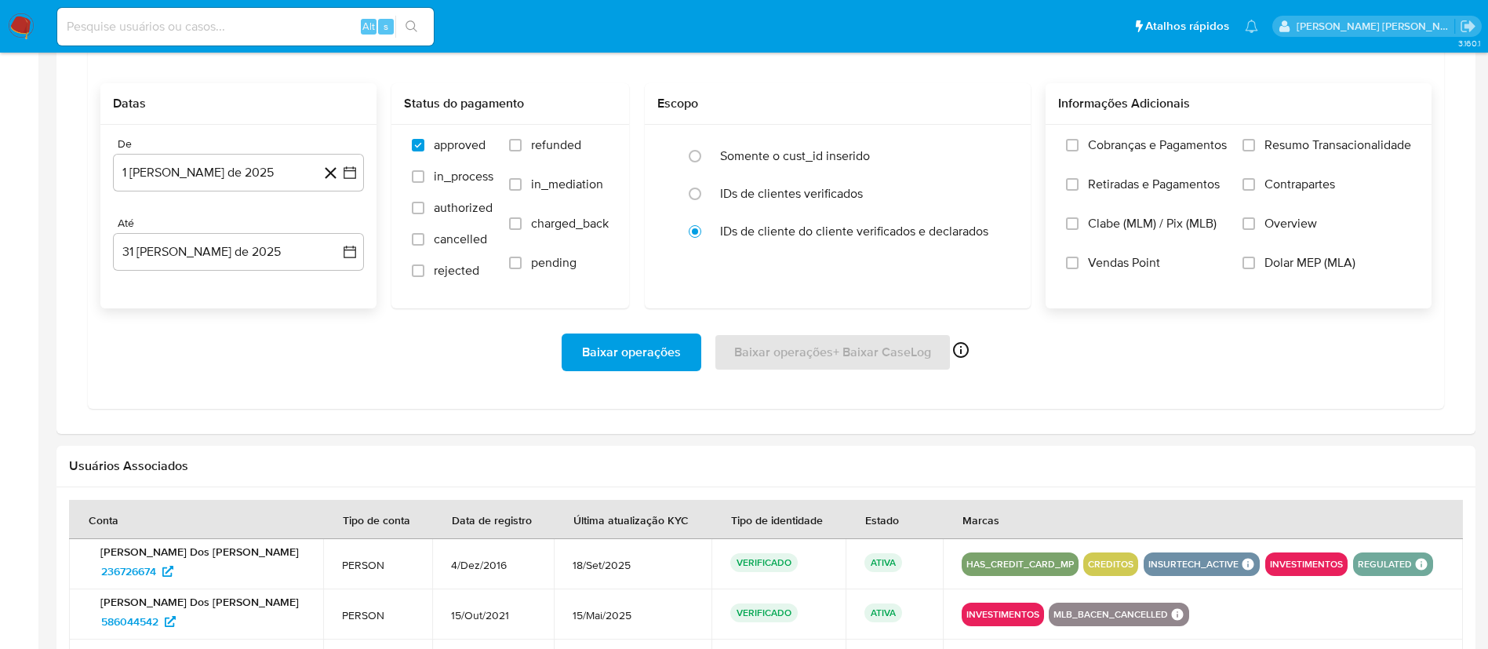
click at [1284, 228] on span "Overview" at bounding box center [1290, 224] width 53 height 16
click at [1255, 228] on input "Overview" at bounding box center [1248, 223] width 13 height 13
click at [1293, 198] on label "Contrapartes" at bounding box center [1326, 195] width 169 height 39
click at [1255, 191] on input "Contrapartes" at bounding box center [1248, 184] width 13 height 13
click at [1314, 144] on span "Resumo Transacionalidade" at bounding box center [1337, 145] width 147 height 16
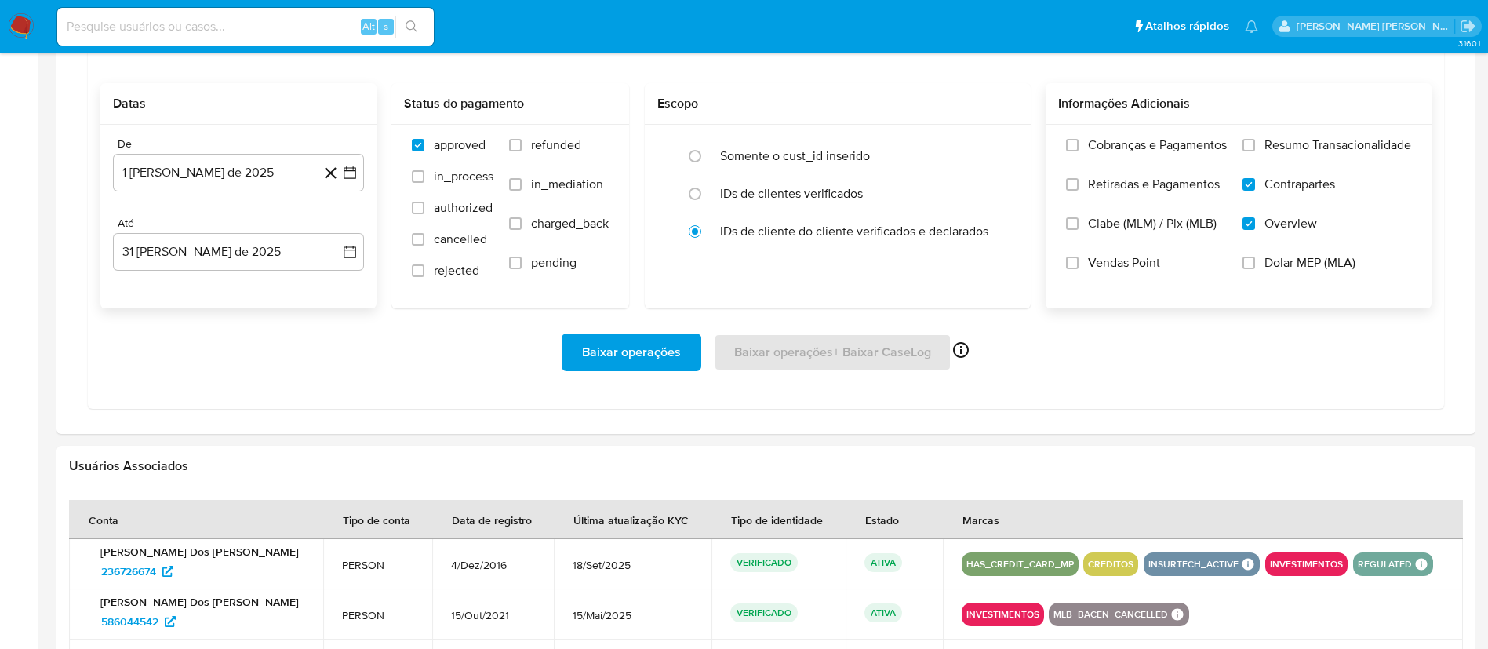
click at [1255, 144] on input "Resumo Transacionalidade" at bounding box center [1248, 145] width 13 height 13
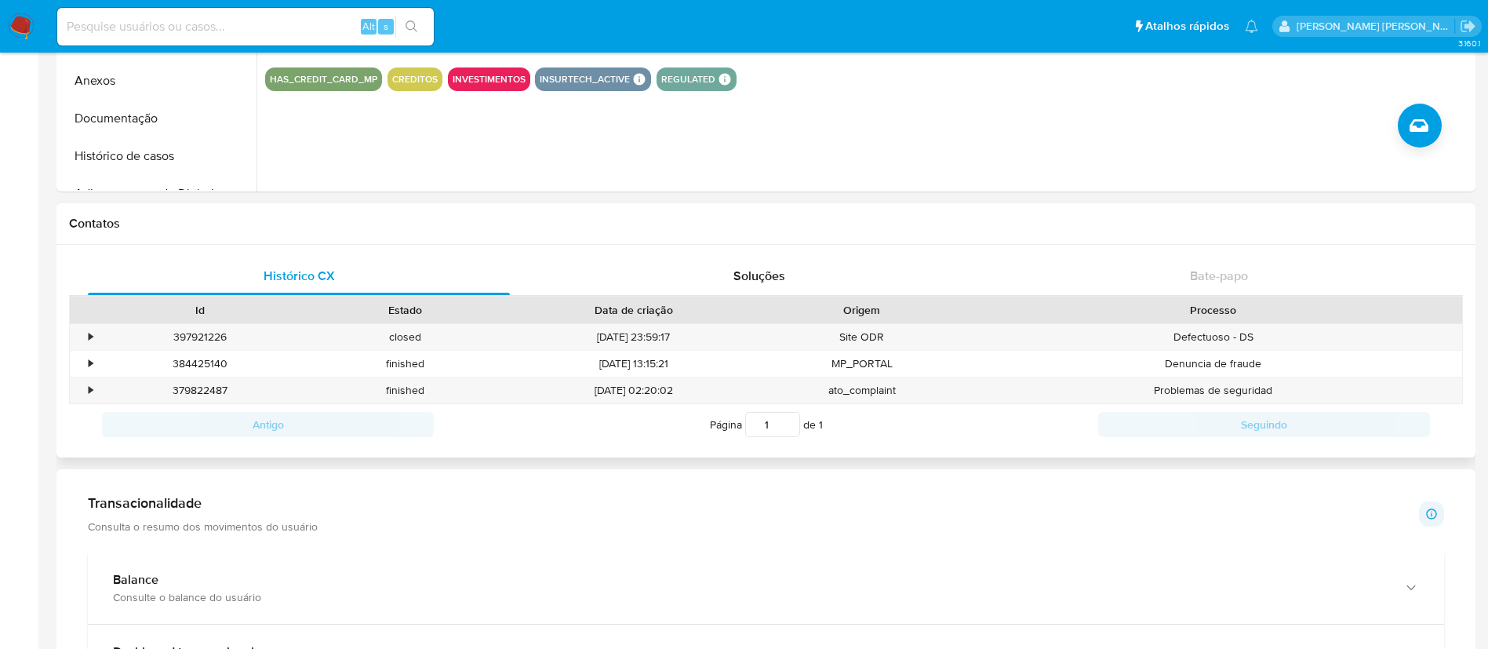
scroll to position [118, 0]
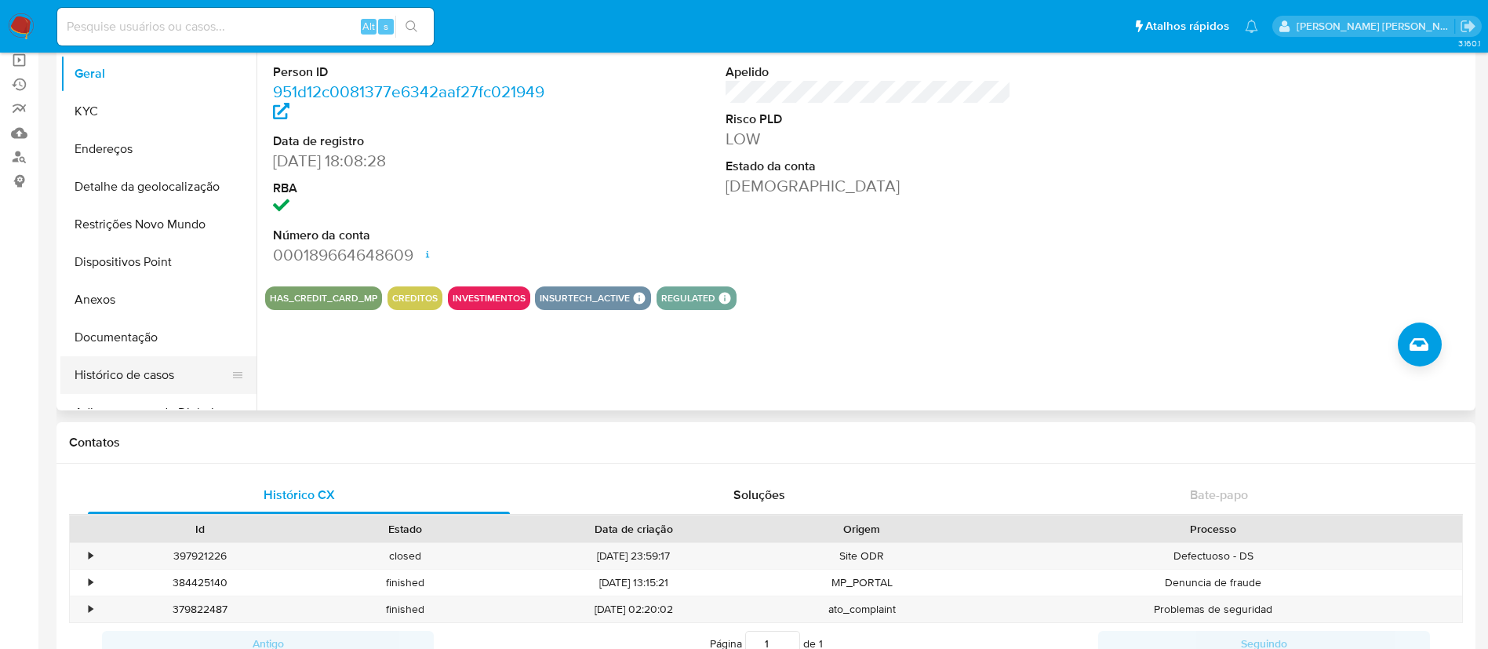
click at [137, 380] on button "Histórico de casos" at bounding box center [152, 375] width 184 height 38
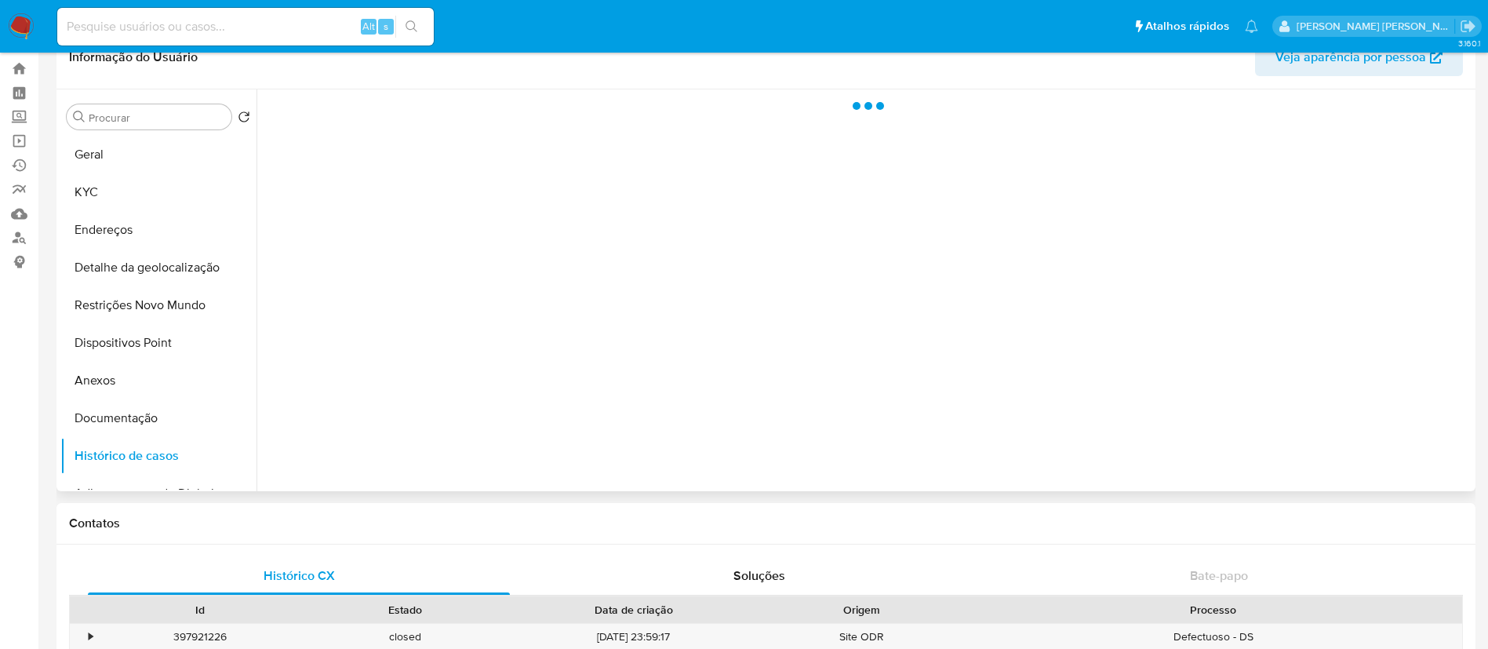
scroll to position [0, 0]
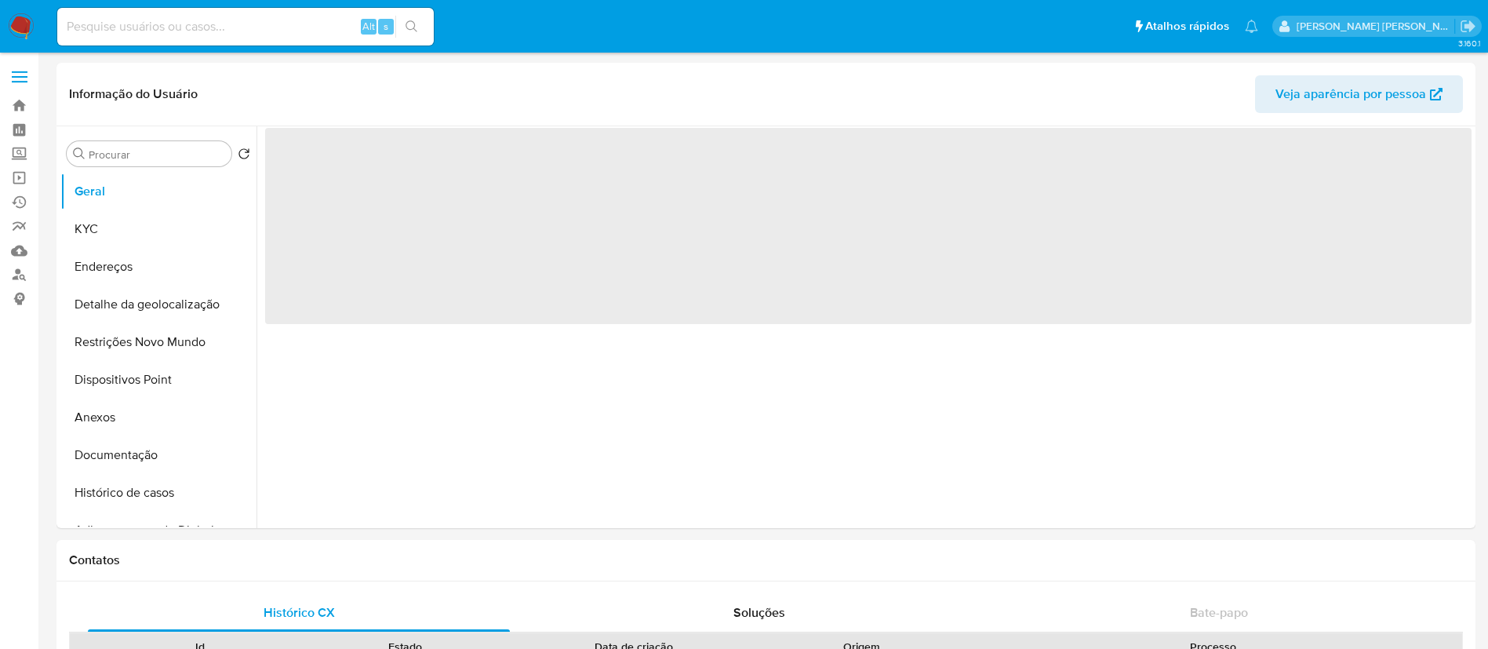
select select "10"
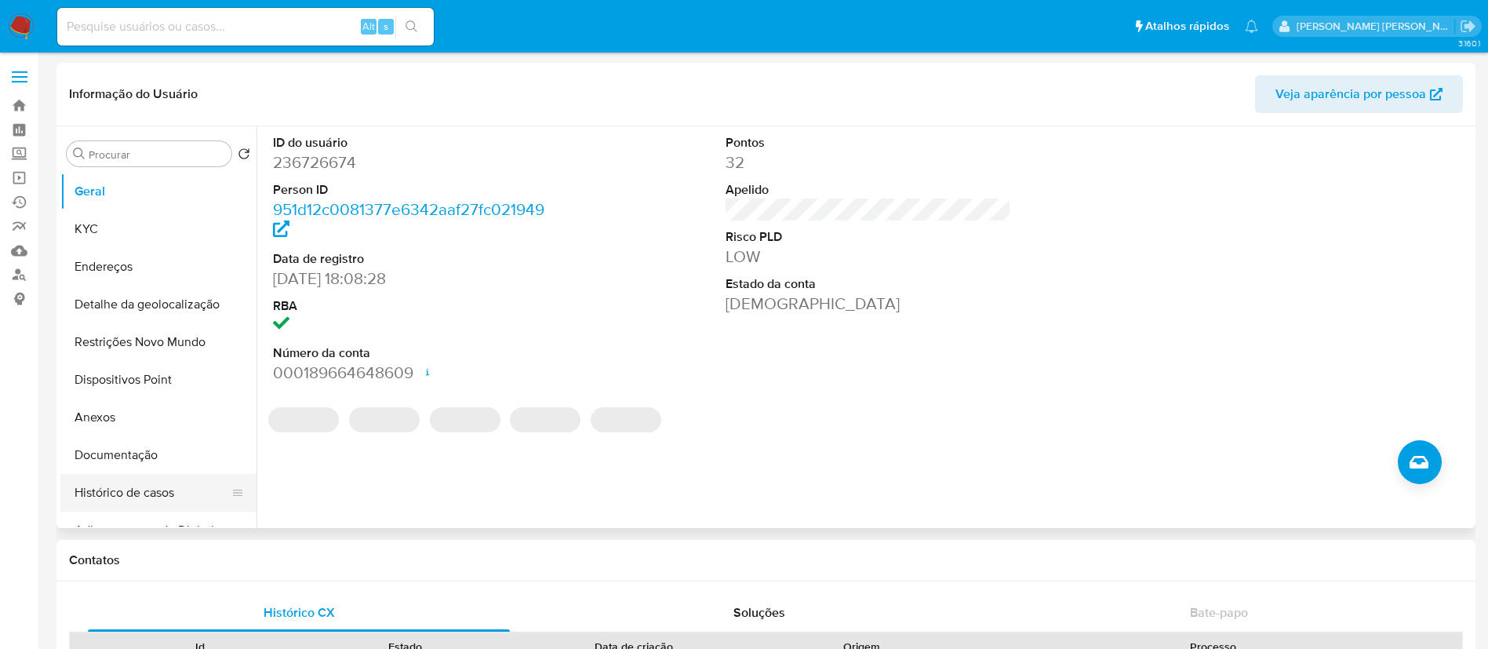
click at [149, 482] on button "Histórico de casos" at bounding box center [152, 493] width 184 height 38
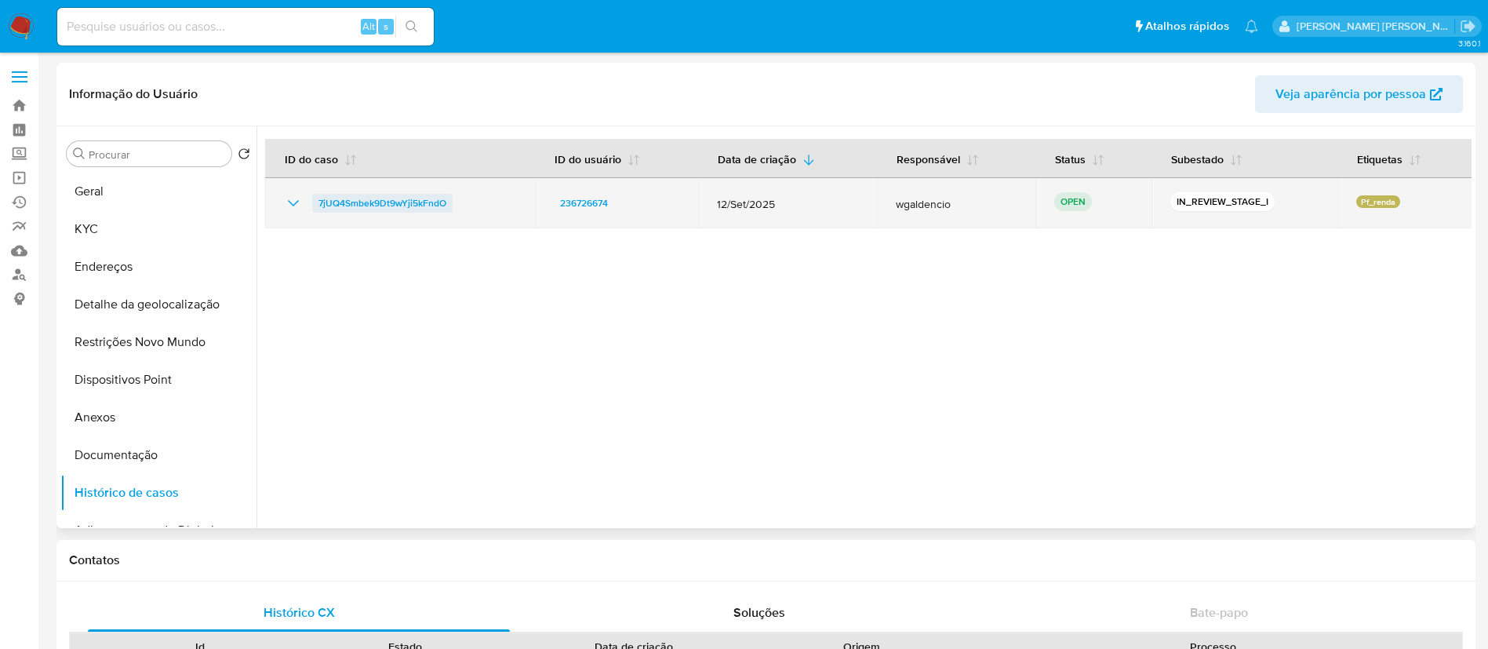
click at [397, 201] on span "7jUQ4Smbek9Dt9wYji5kFndO" at bounding box center [382, 203] width 128 height 19
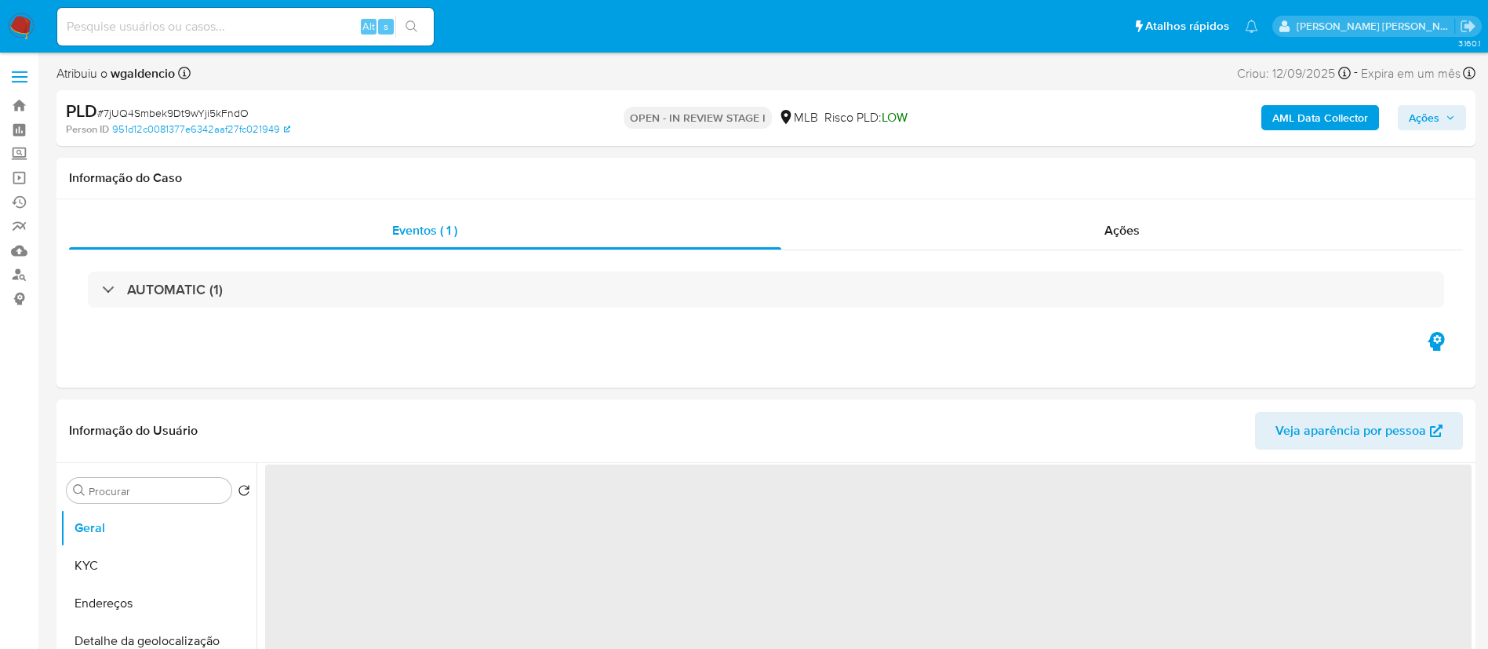
select select "10"
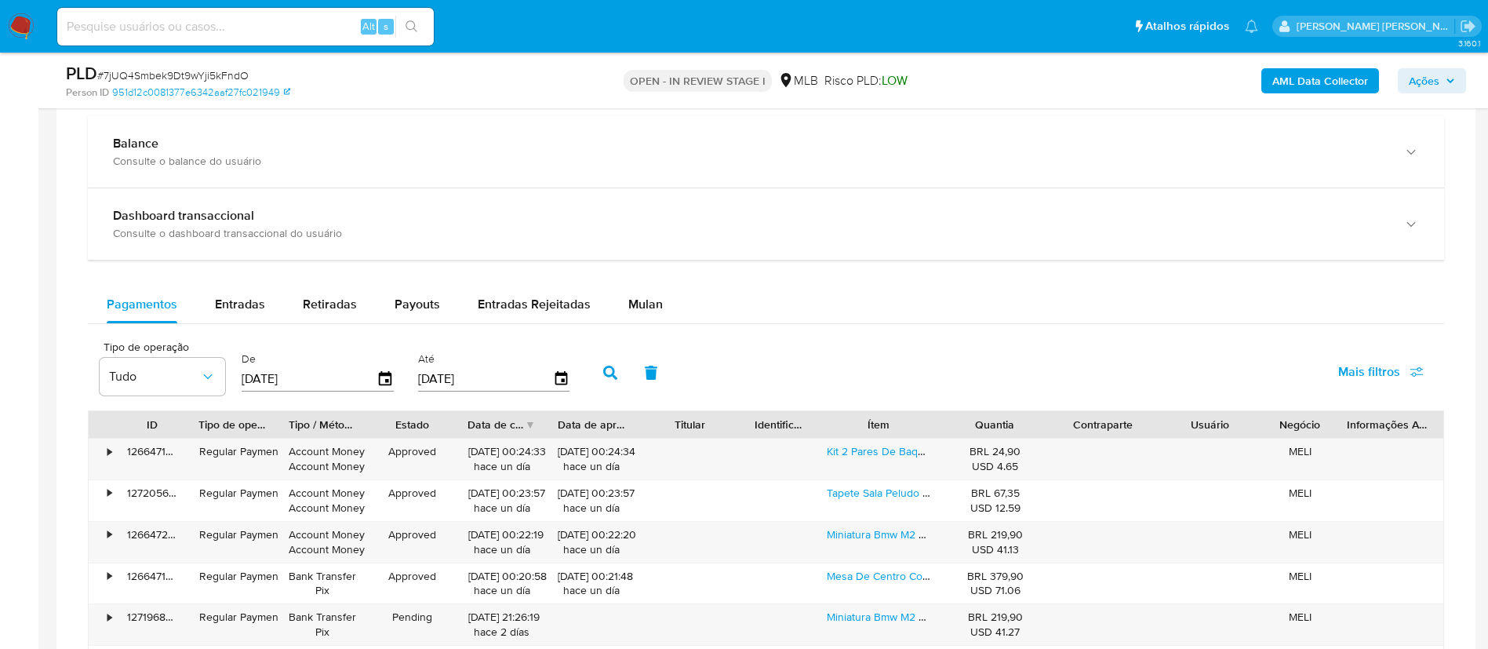
scroll to position [1059, 0]
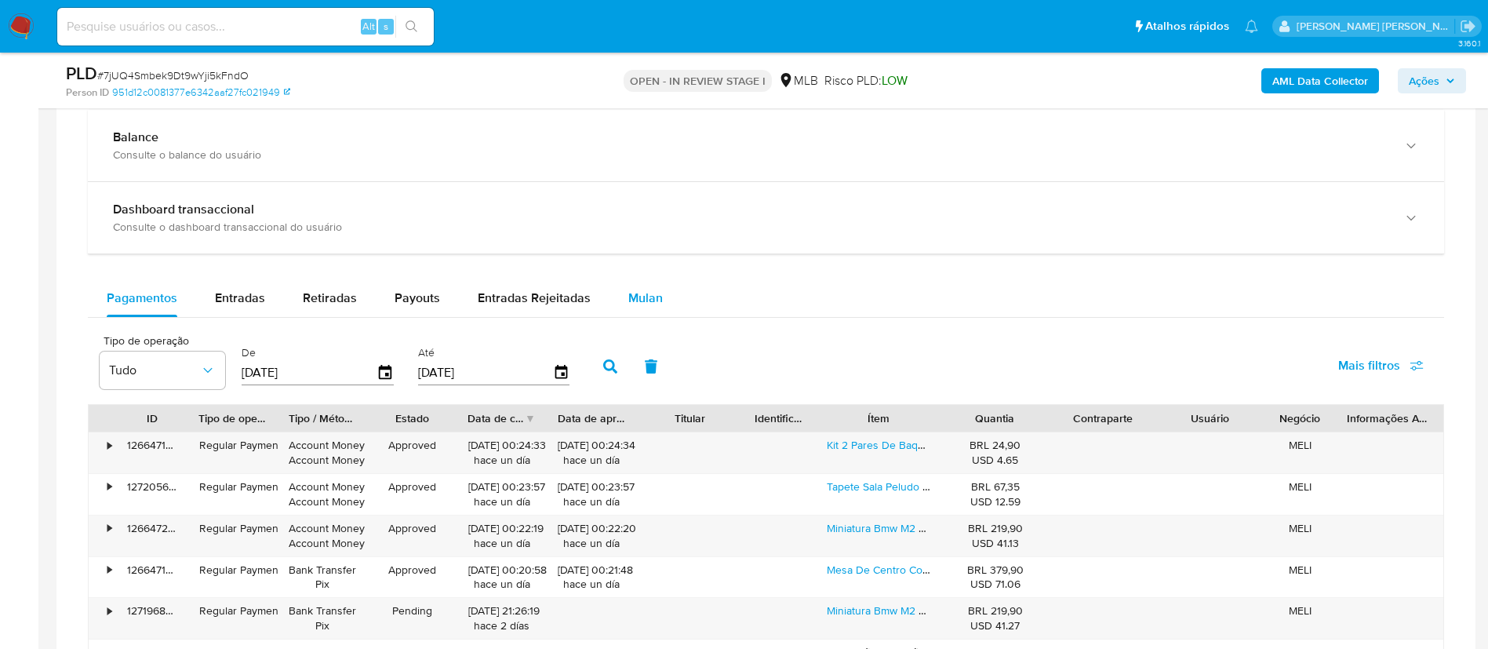
click at [618, 298] on button "Mulan" at bounding box center [645, 298] width 72 height 38
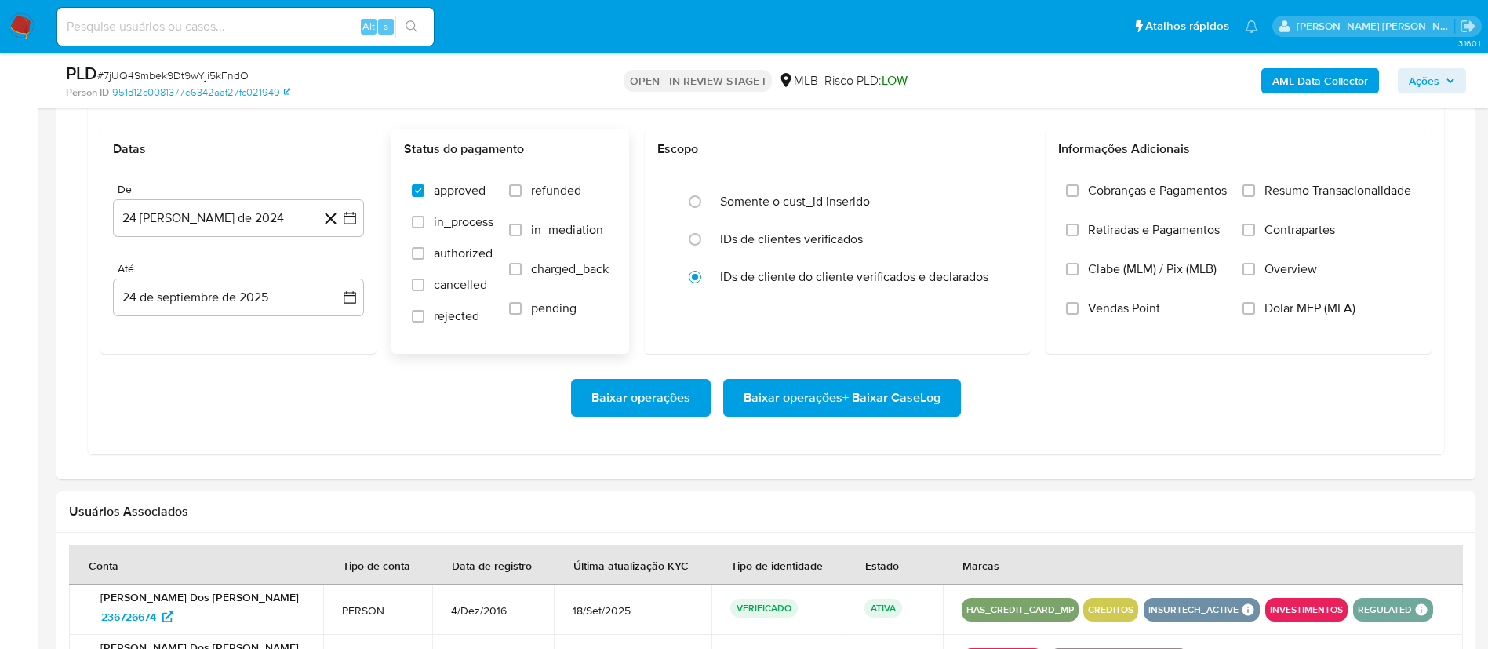
scroll to position [1294, 0]
click at [354, 213] on icon "button" at bounding box center [350, 217] width 16 height 16
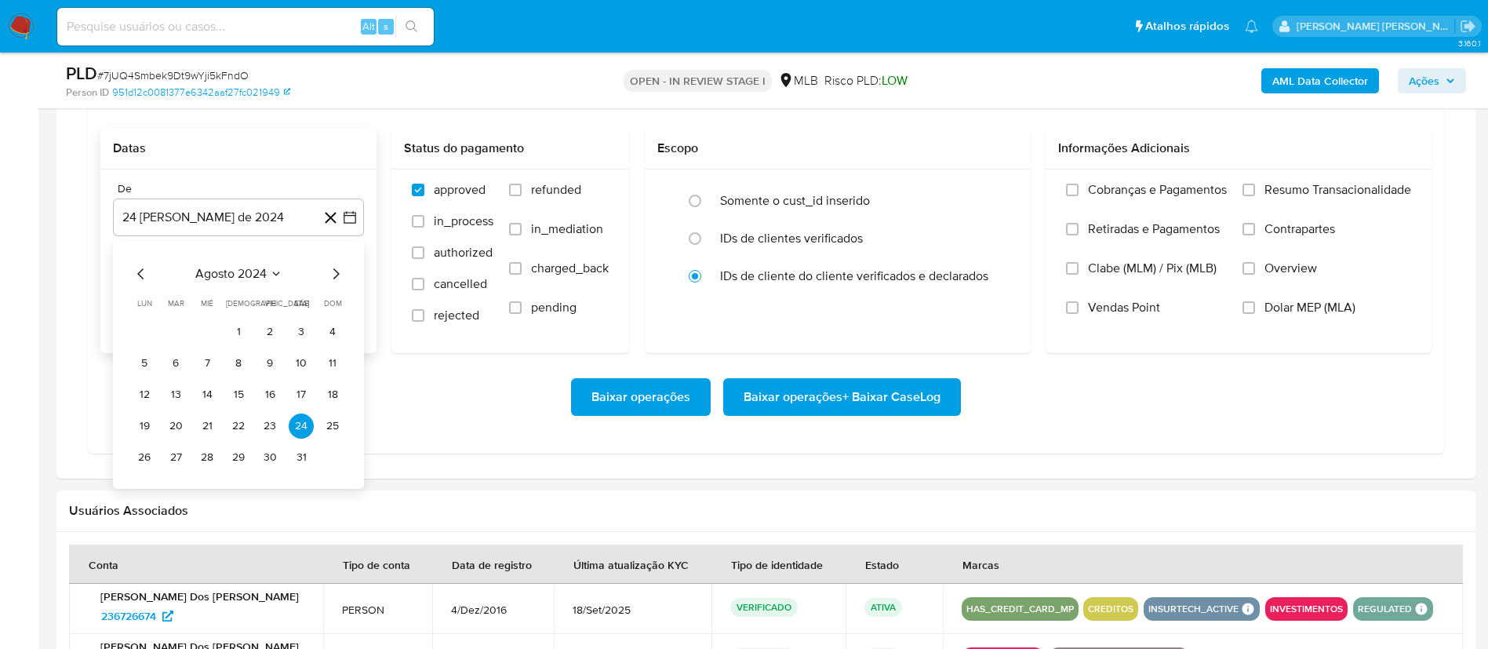
click at [338, 273] on icon "Mes siguiente" at bounding box center [336, 273] width 6 height 11
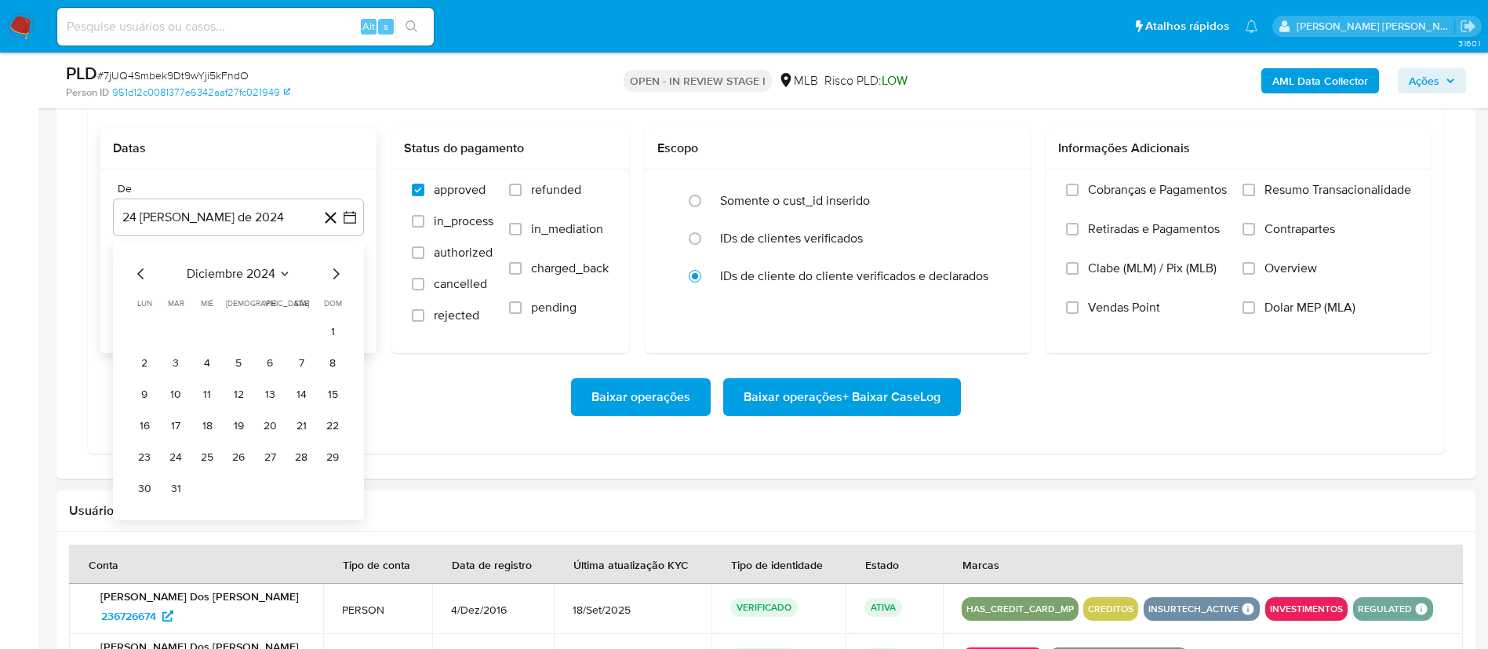
click at [338, 273] on icon "Mes siguiente" at bounding box center [336, 273] width 6 height 11
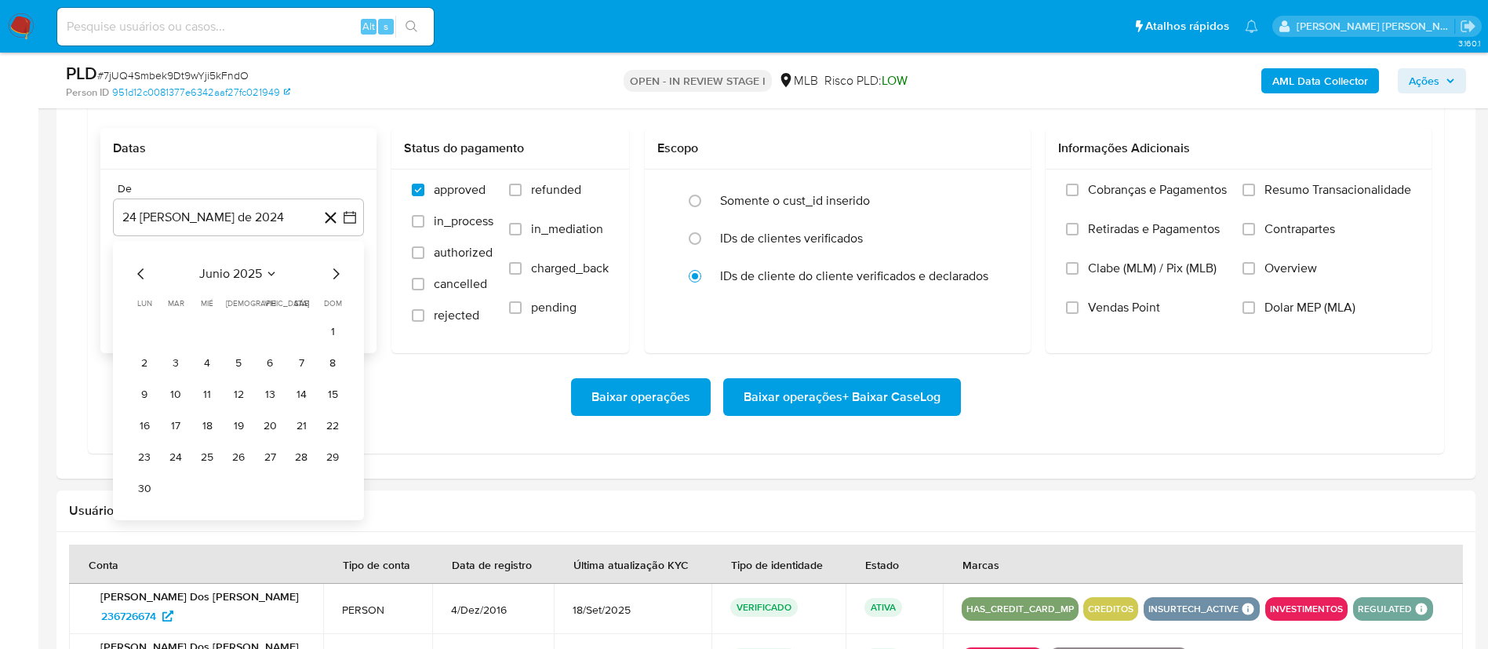
click at [338, 273] on icon "Mes siguiente" at bounding box center [336, 273] width 6 height 11
click at [275, 334] on button "1" at bounding box center [269, 331] width 25 height 25
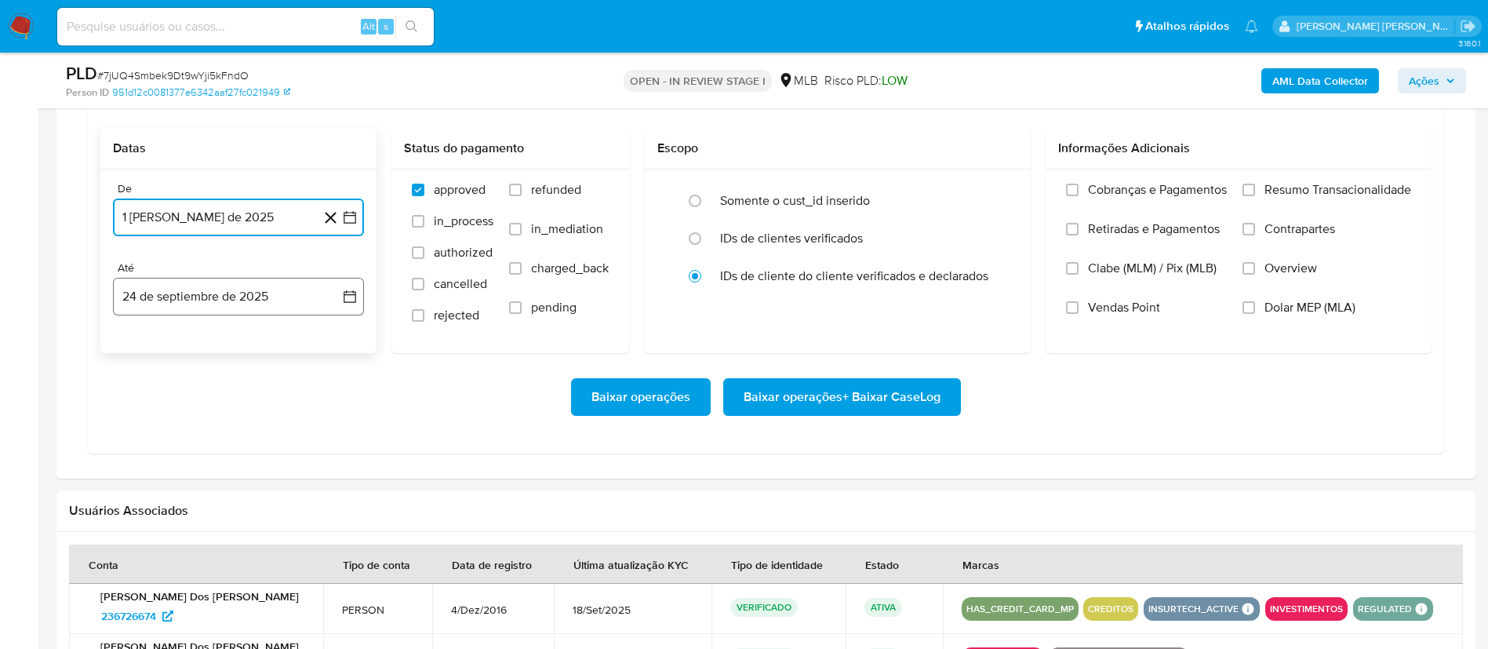
click at [354, 294] on icon "button" at bounding box center [349, 296] width 13 height 13
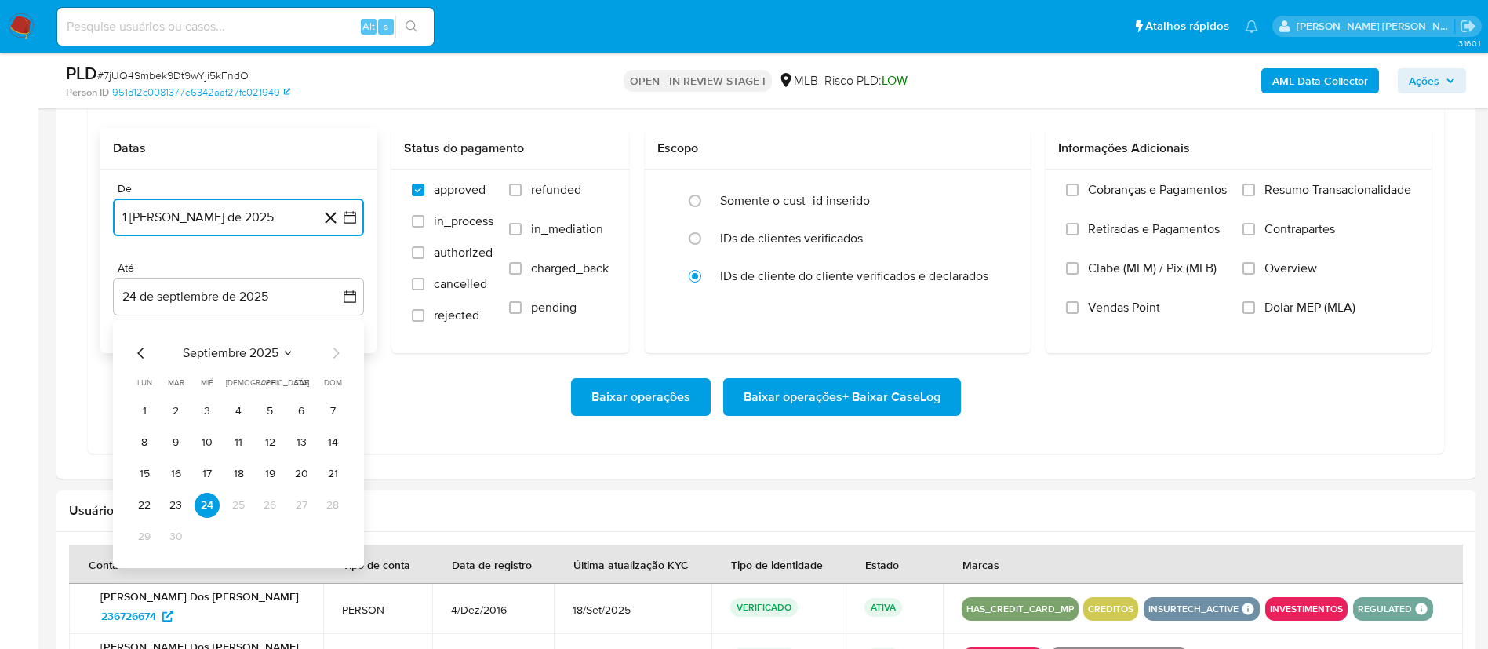
click at [137, 349] on icon "Mes anterior" at bounding box center [141, 352] width 19 height 19
click at [329, 540] on button "31" at bounding box center [332, 536] width 25 height 25
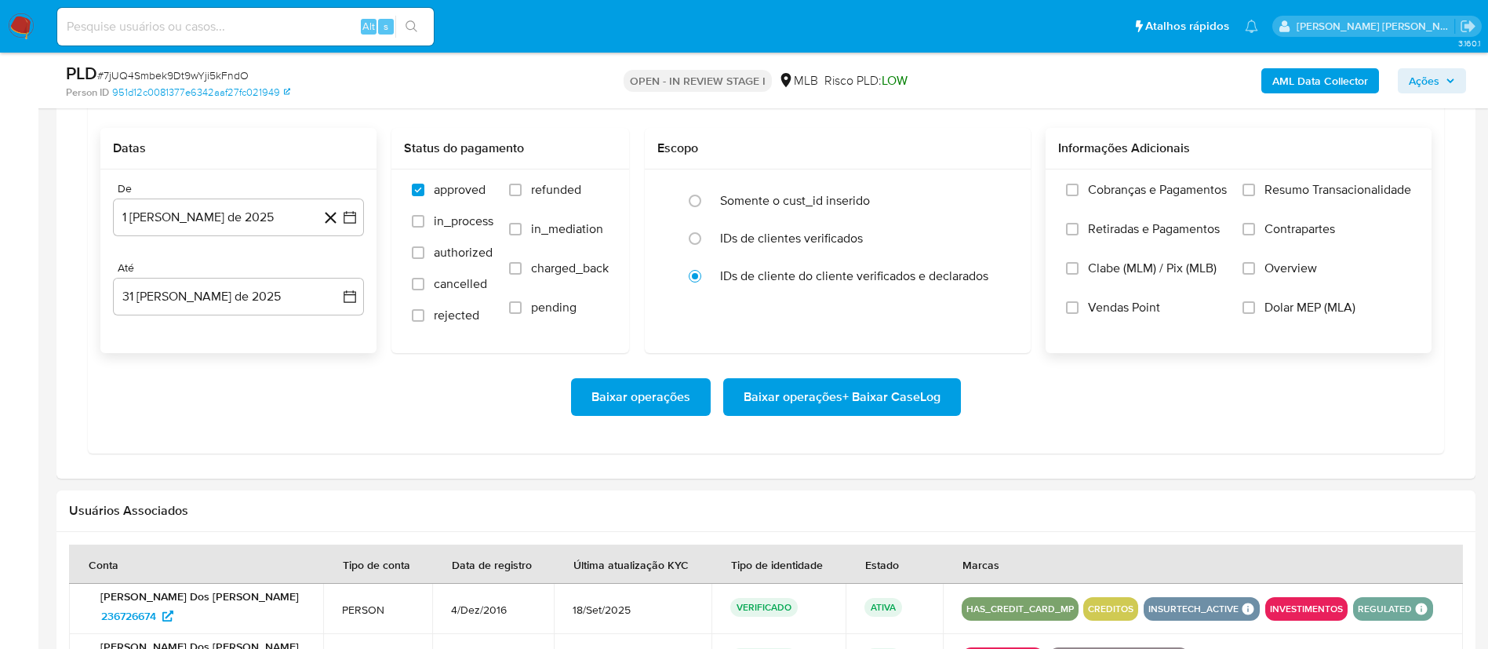
click at [1289, 280] on label "Overview" at bounding box center [1326, 279] width 169 height 39
click at [1255, 274] on input "Overview" at bounding box center [1248, 268] width 13 height 13
click at [1297, 229] on span "Contrapartes" at bounding box center [1299, 229] width 71 height 16
click at [1255, 229] on input "Contrapartes" at bounding box center [1248, 229] width 13 height 13
click at [1308, 198] on label "Resumo Transacionalidade" at bounding box center [1326, 201] width 169 height 39
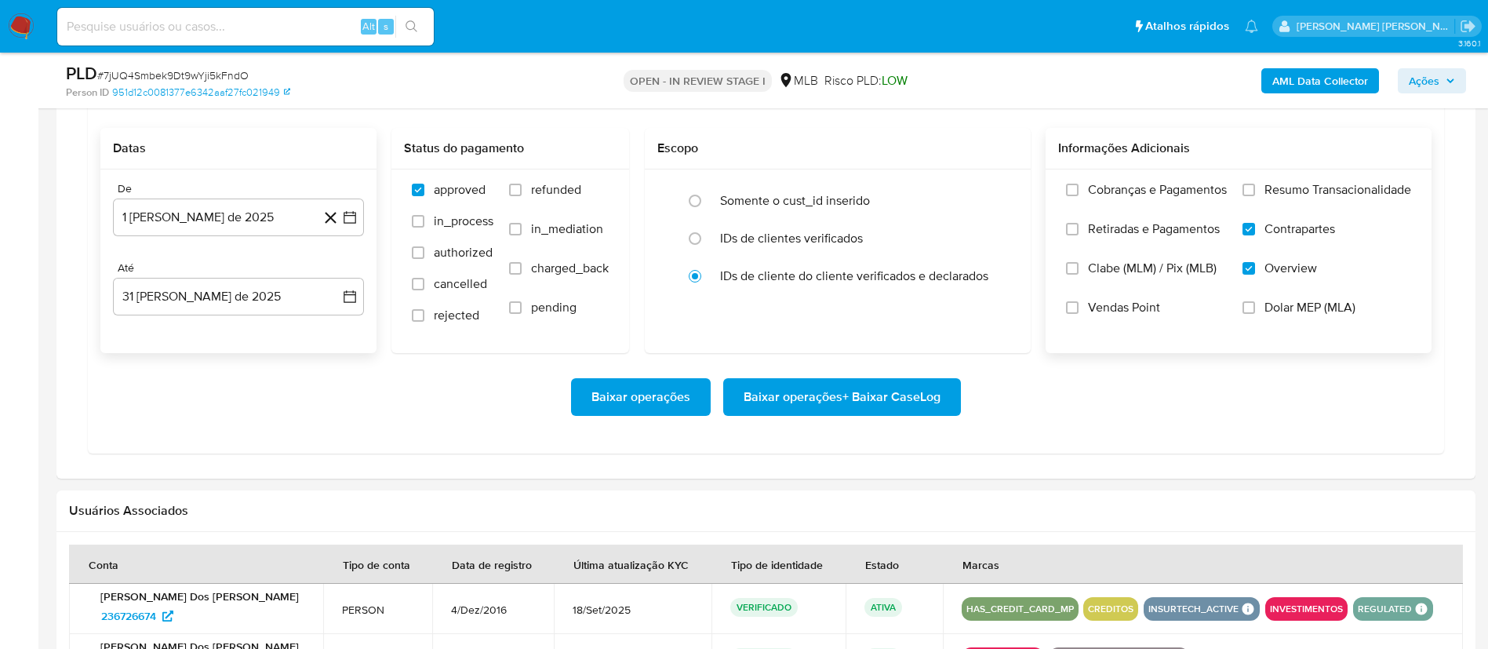
click at [1255, 196] on input "Resumo Transacionalidade" at bounding box center [1248, 190] width 13 height 13
click at [830, 387] on span "Baixar operações + Baixar CaseLog" at bounding box center [841, 397] width 197 height 35
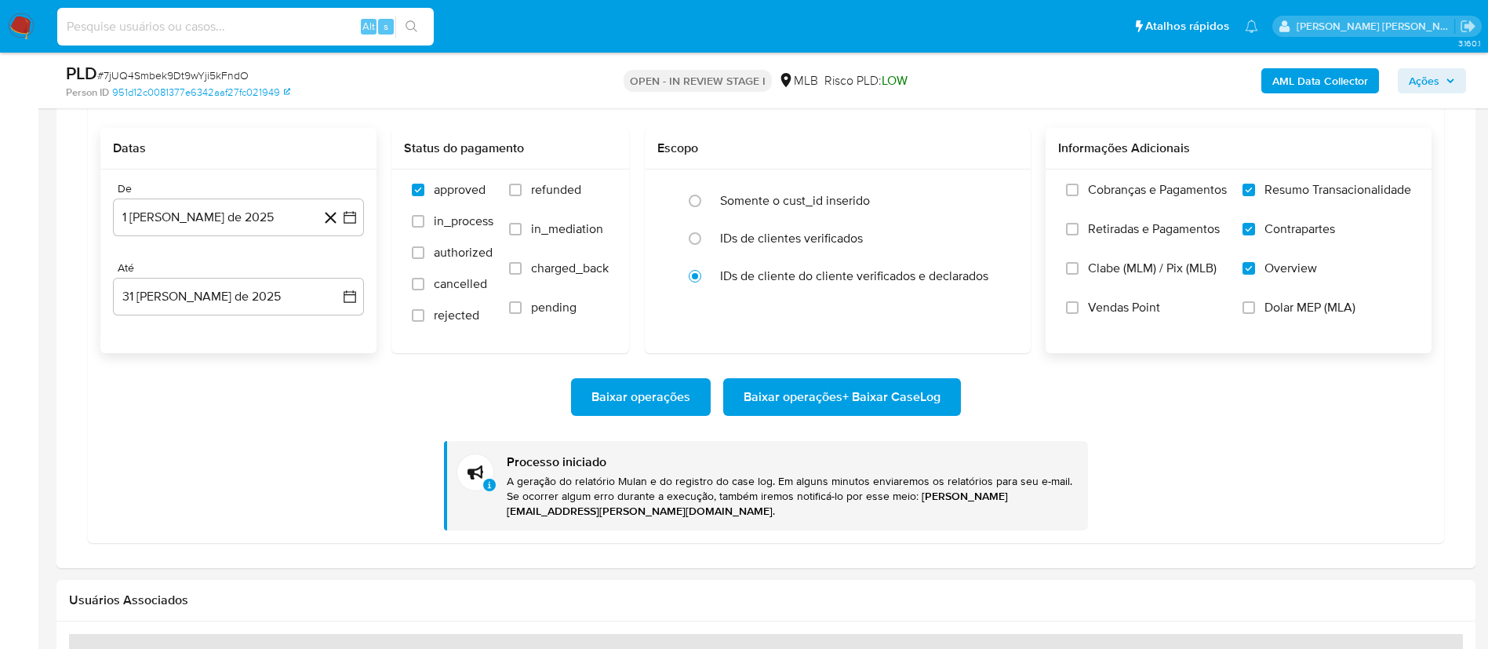
click at [293, 26] on input at bounding box center [245, 26] width 376 height 20
paste input "432593264"
type input "432593264"
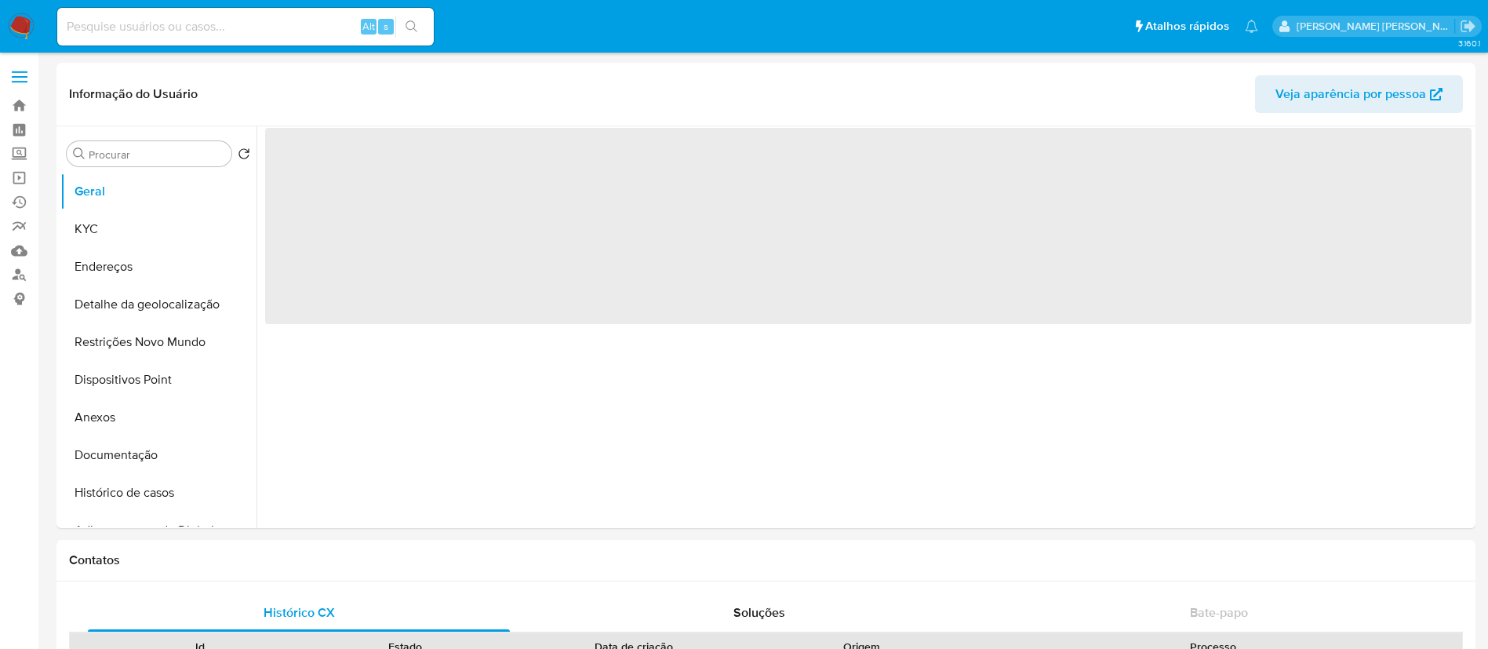
select select "10"
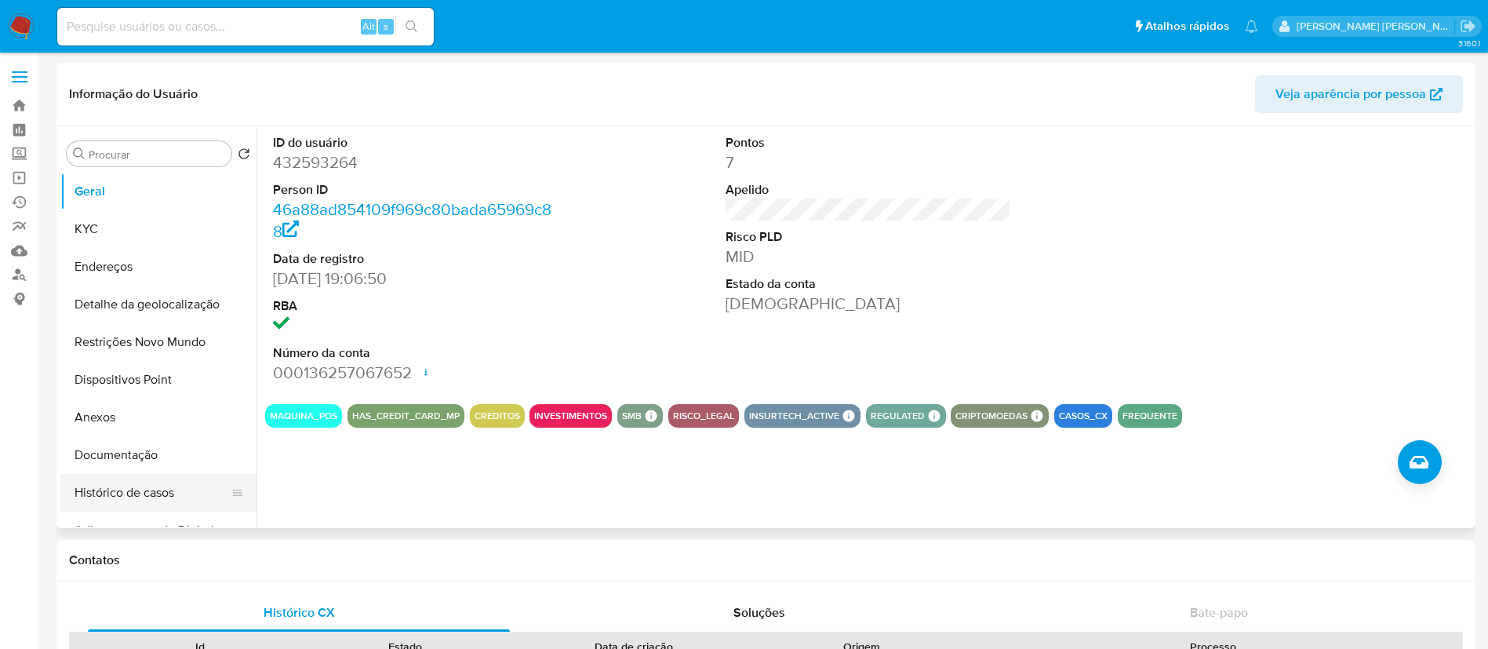
click at [108, 495] on button "Histórico de casos" at bounding box center [152, 493] width 184 height 38
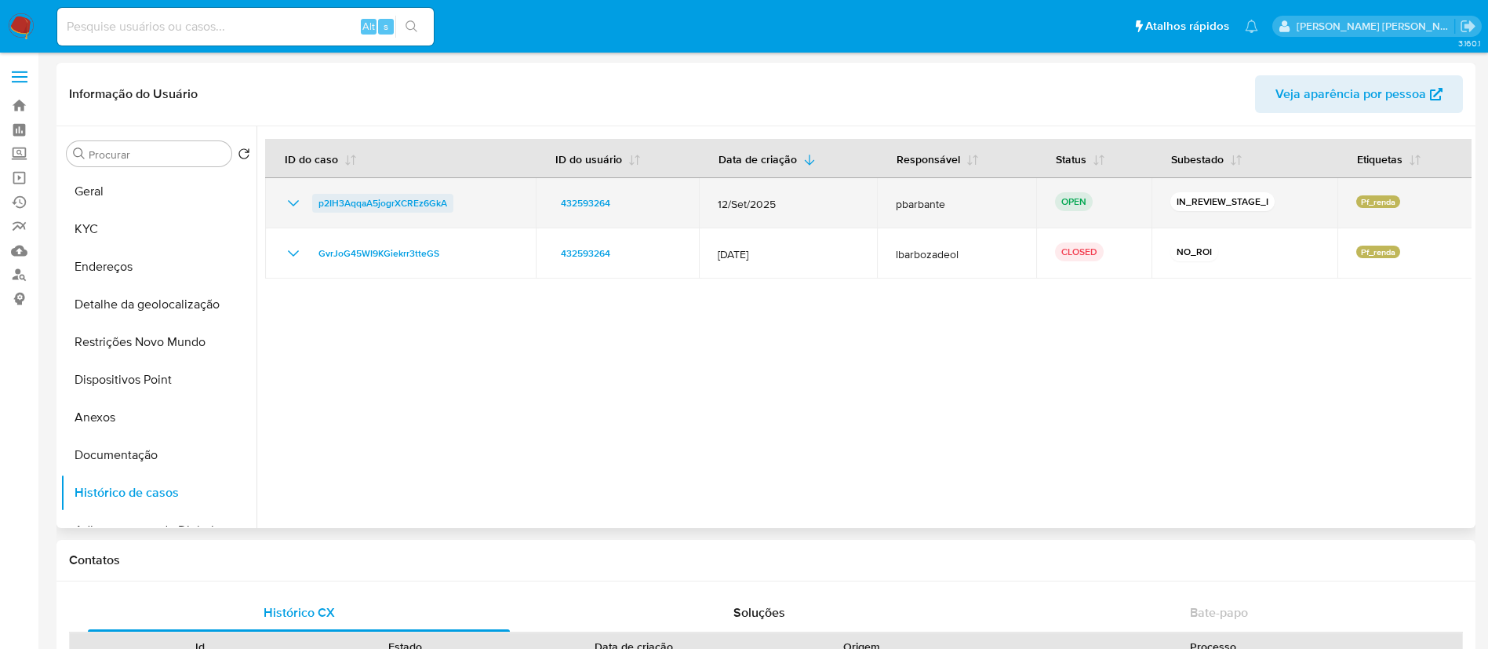
click at [396, 199] on span "p2IH3AqqaA5jogrXCREz6GkA" at bounding box center [382, 203] width 129 height 19
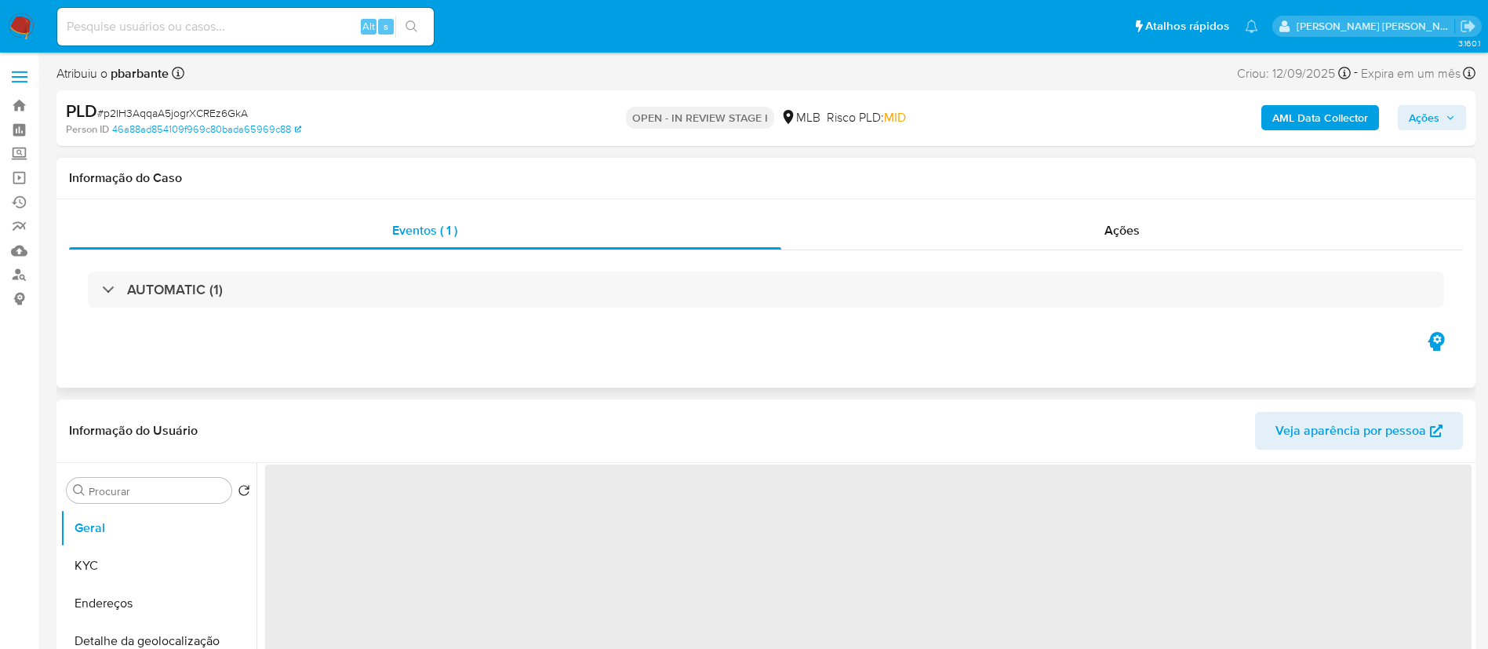
select select "10"
drag, startPoint x: 385, startPoint y: 207, endPoint x: 185, endPoint y: 159, distance: 205.6
click at [185, 159] on div "Informação do Caso" at bounding box center [765, 179] width 1419 height 42
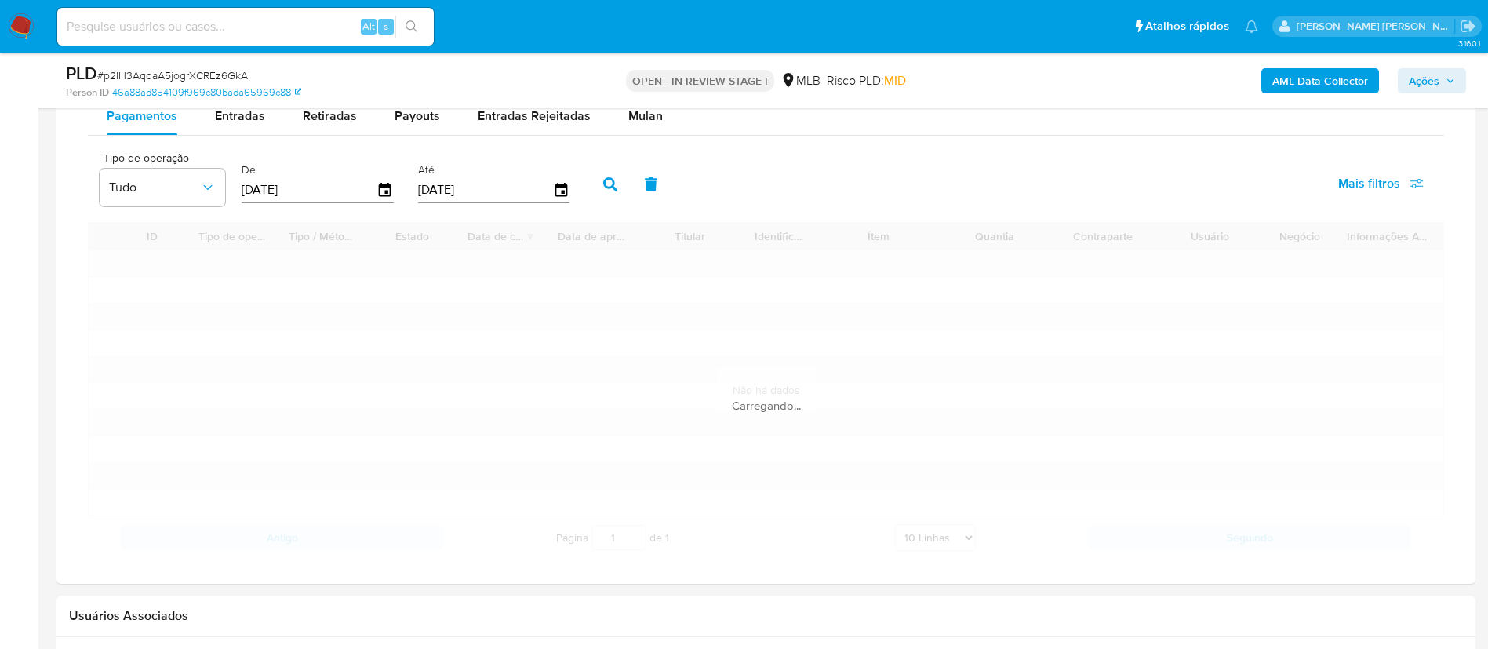
scroll to position [1176, 0]
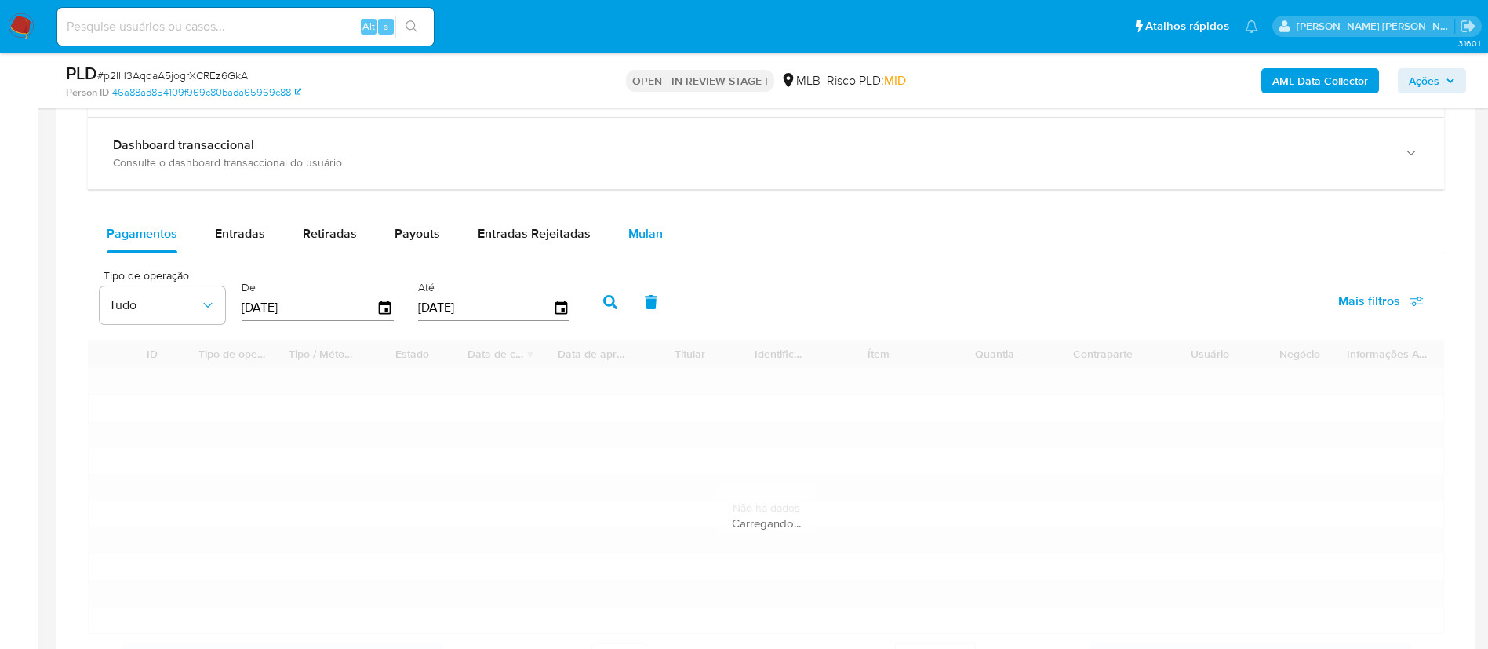
click at [642, 224] on span "Mulan" at bounding box center [645, 233] width 35 height 18
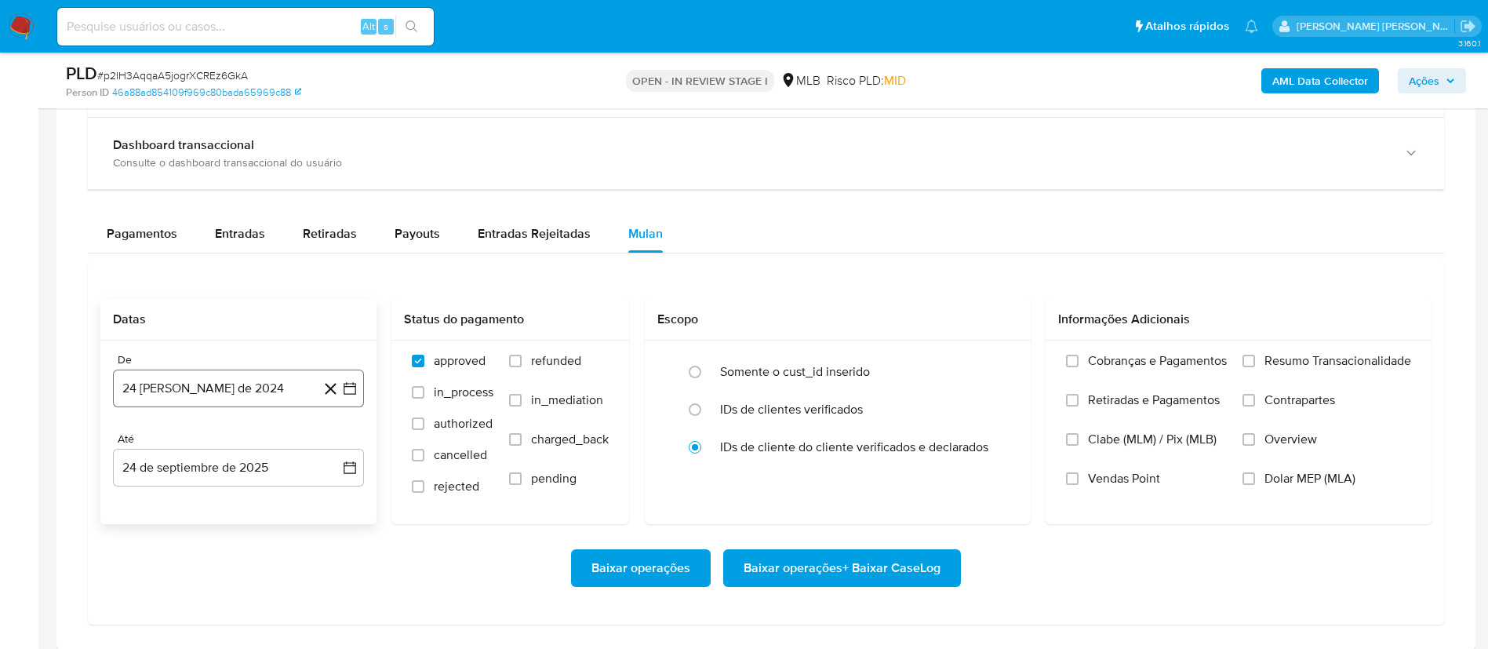
click at [347, 382] on icon "button" at bounding box center [350, 388] width 16 height 16
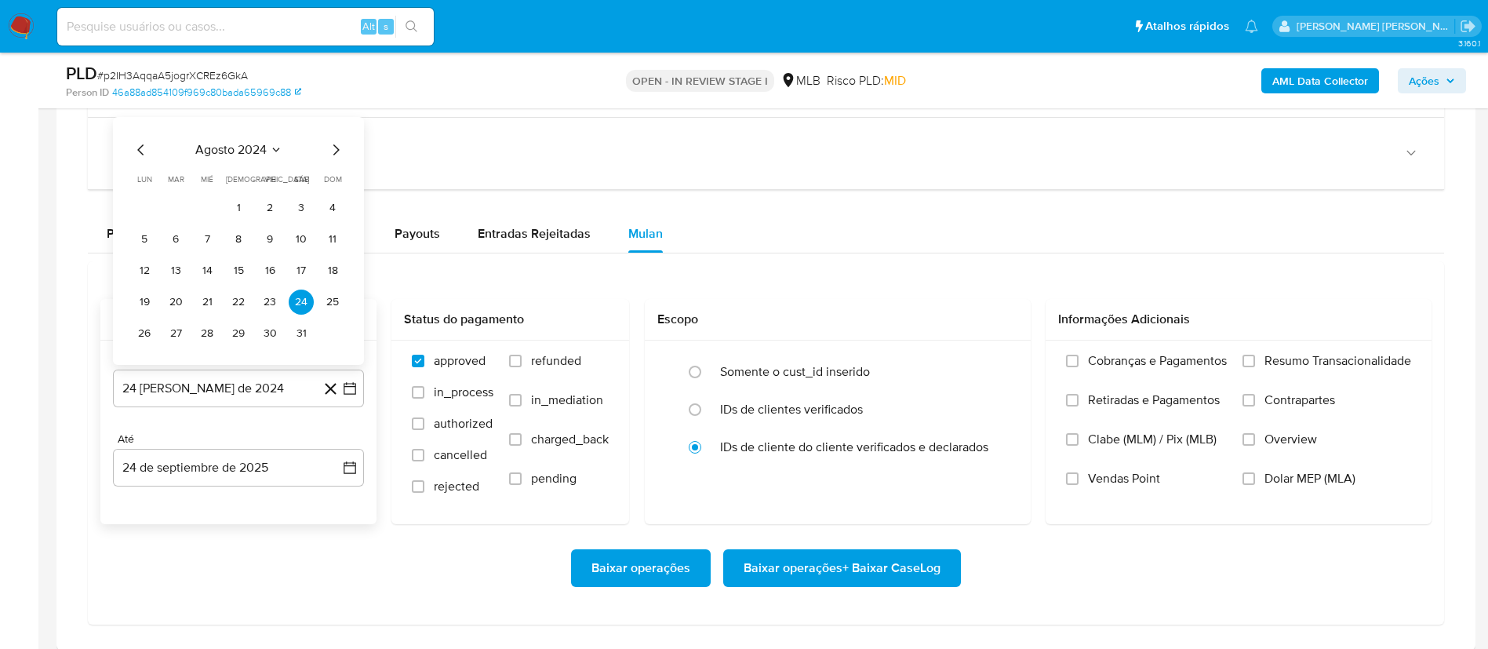
click at [334, 153] on icon "Mes siguiente" at bounding box center [335, 149] width 19 height 19
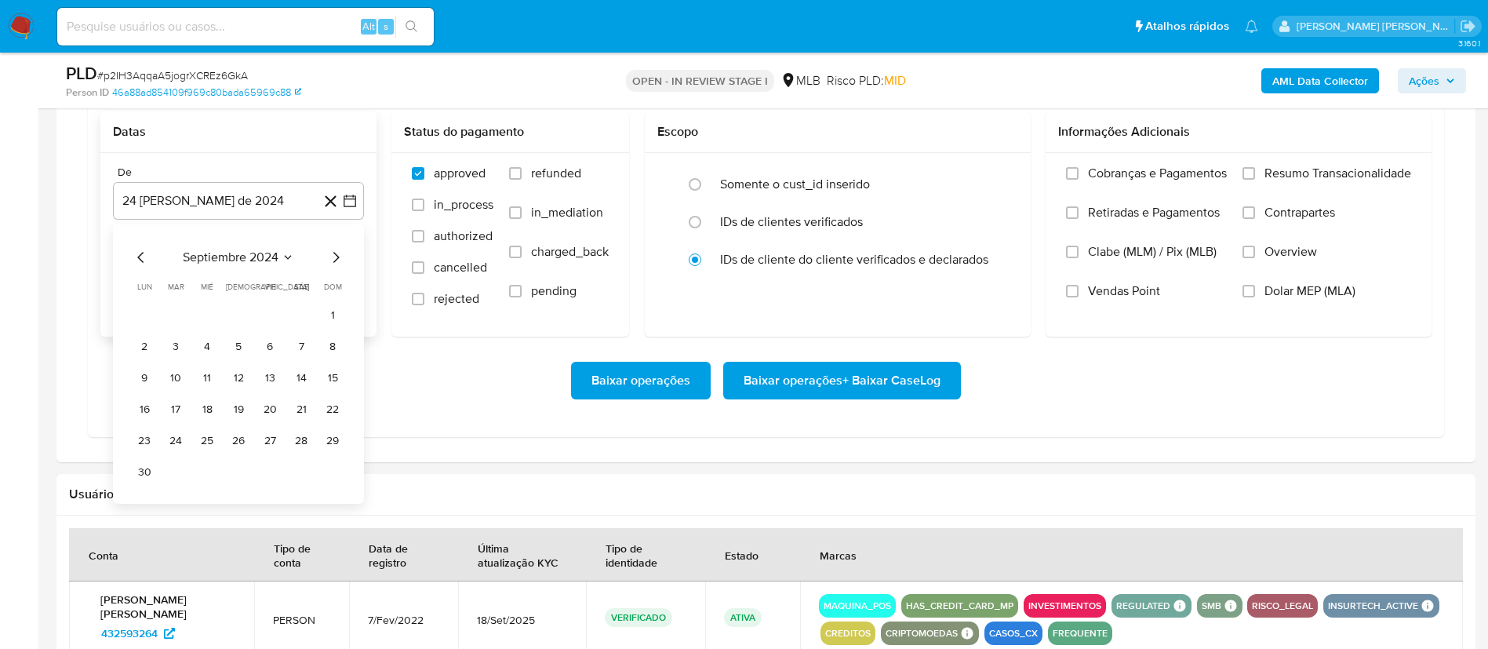
scroll to position [1412, 0]
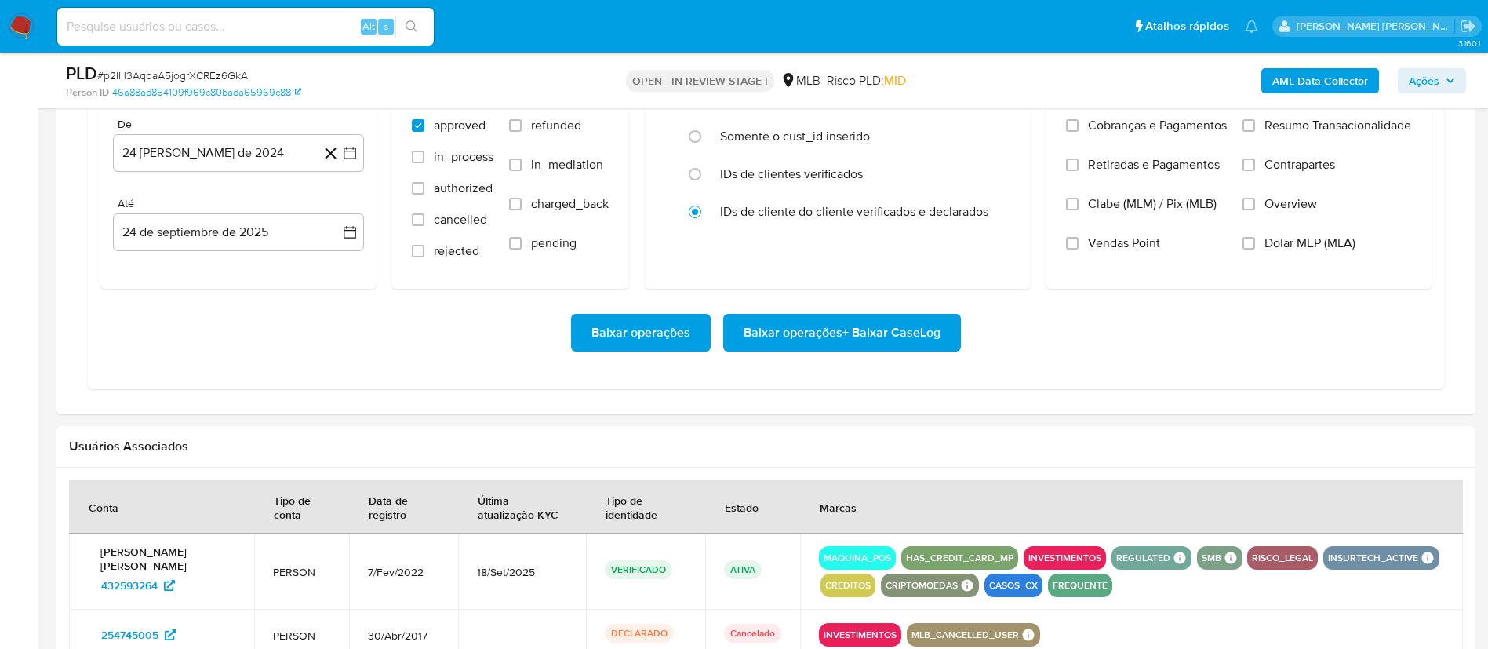
click at [456, 354] on div "Baixar operações Baixar operações + Baixar CaseLog" at bounding box center [765, 333] width 1331 height 88
click at [356, 155] on icon "button" at bounding box center [350, 153] width 16 height 16
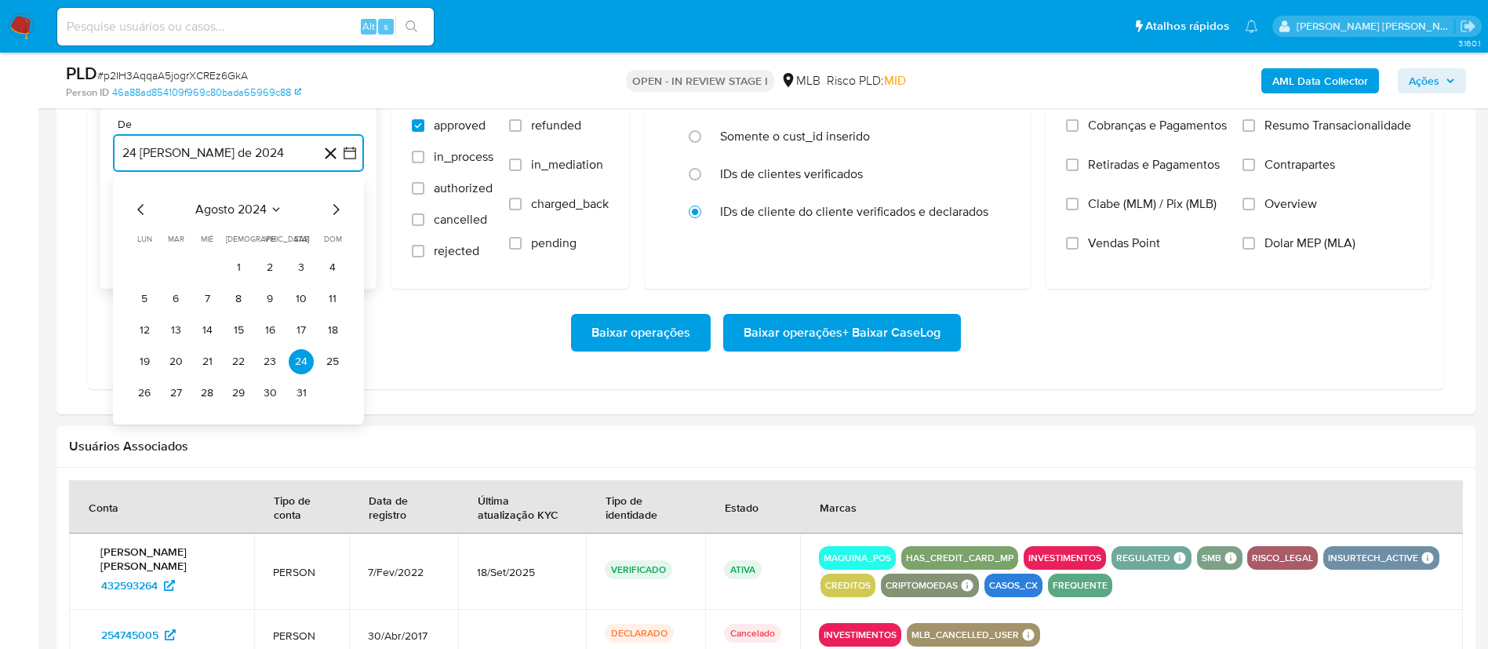
click at [334, 207] on icon "Mes siguiente" at bounding box center [335, 209] width 19 height 19
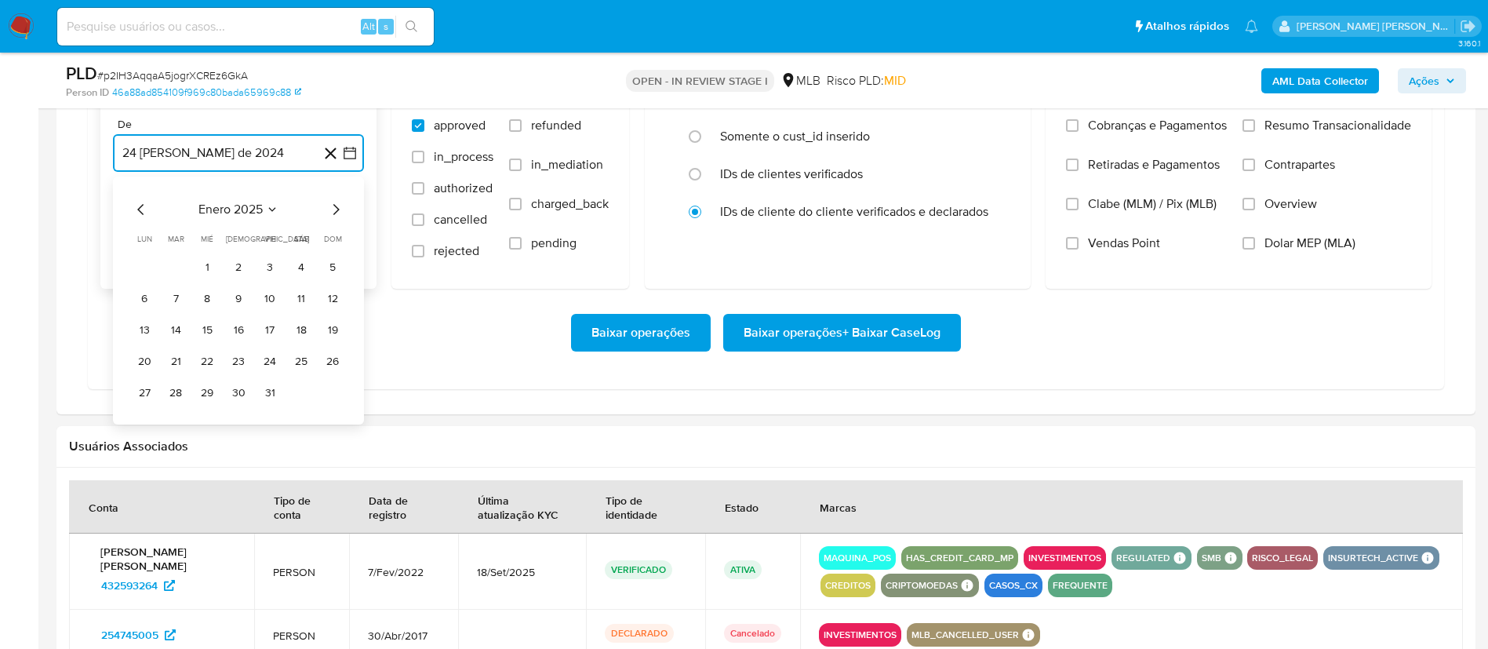
click at [334, 207] on icon "Mes siguiente" at bounding box center [335, 209] width 19 height 19
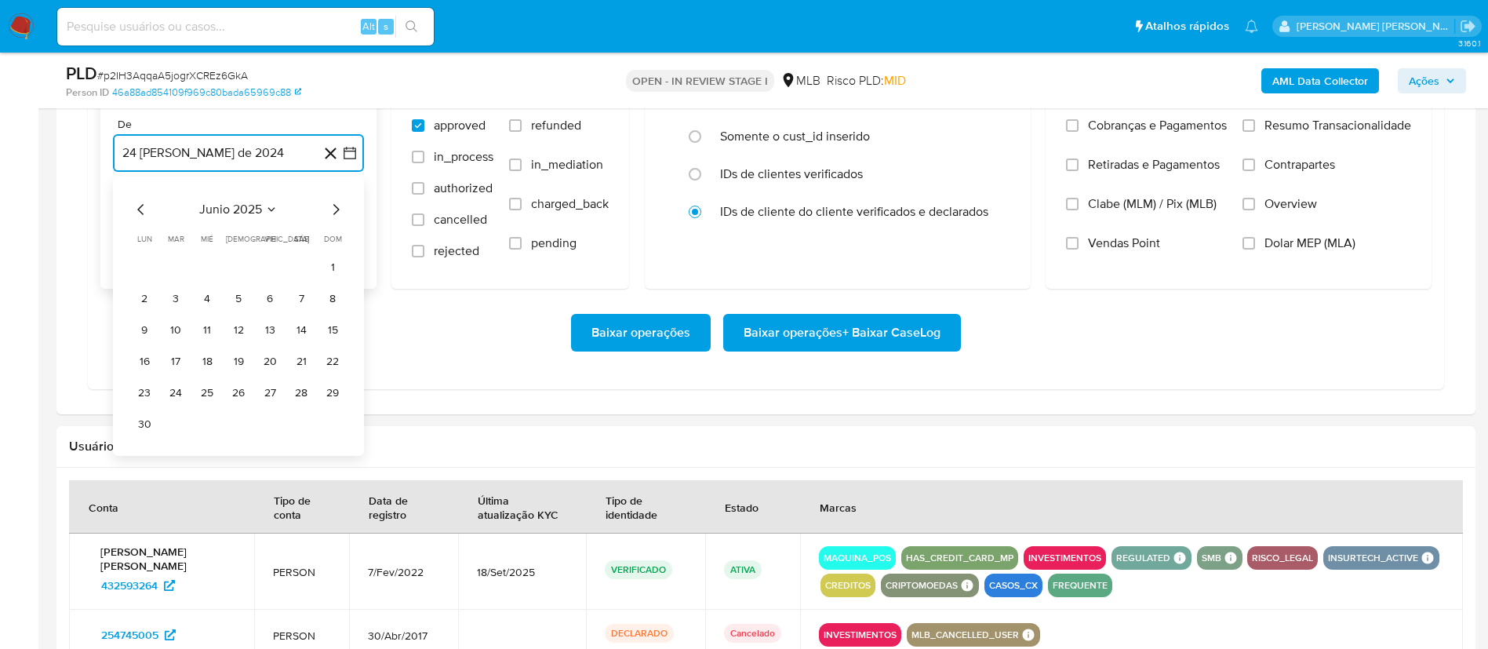
click at [334, 207] on icon "Mes siguiente" at bounding box center [335, 209] width 19 height 19
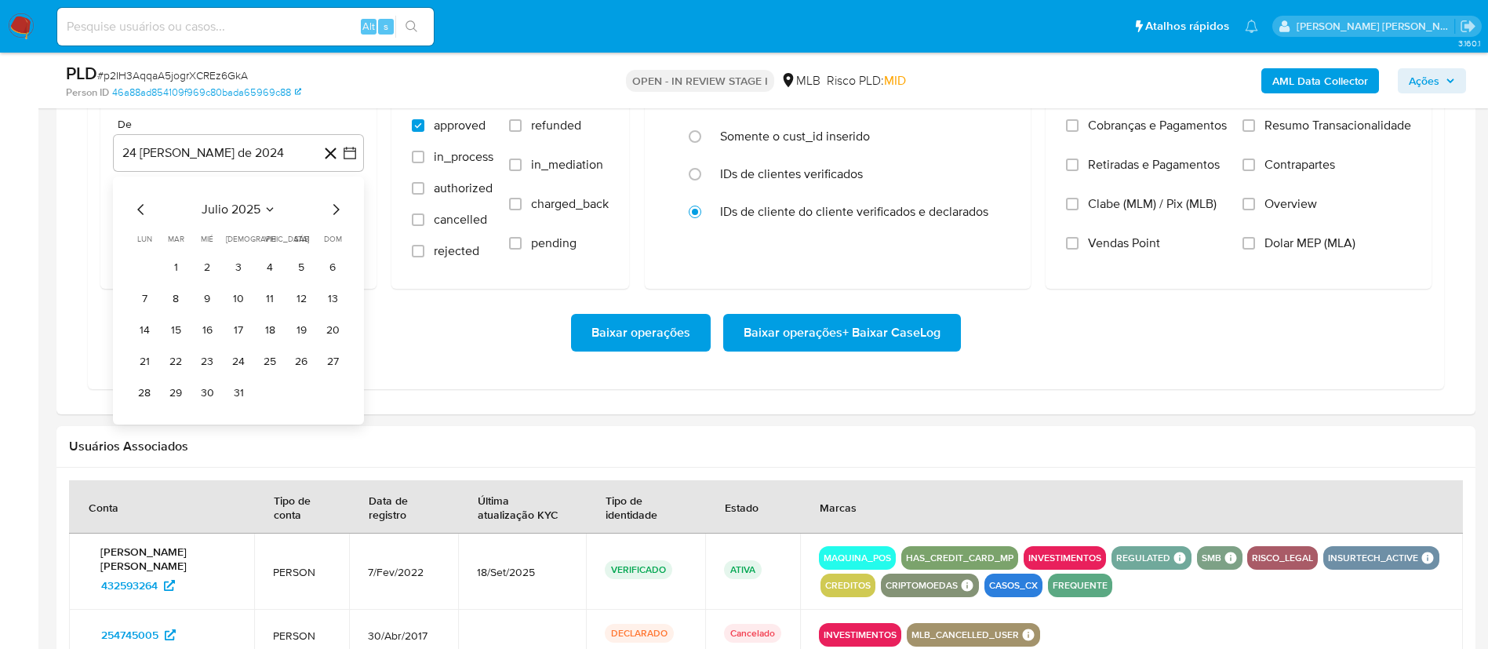
drag, startPoint x: 334, startPoint y: 207, endPoint x: 58, endPoint y: 223, distance: 276.5
click at [58, 223] on div at bounding box center [765, 70] width 1419 height 687
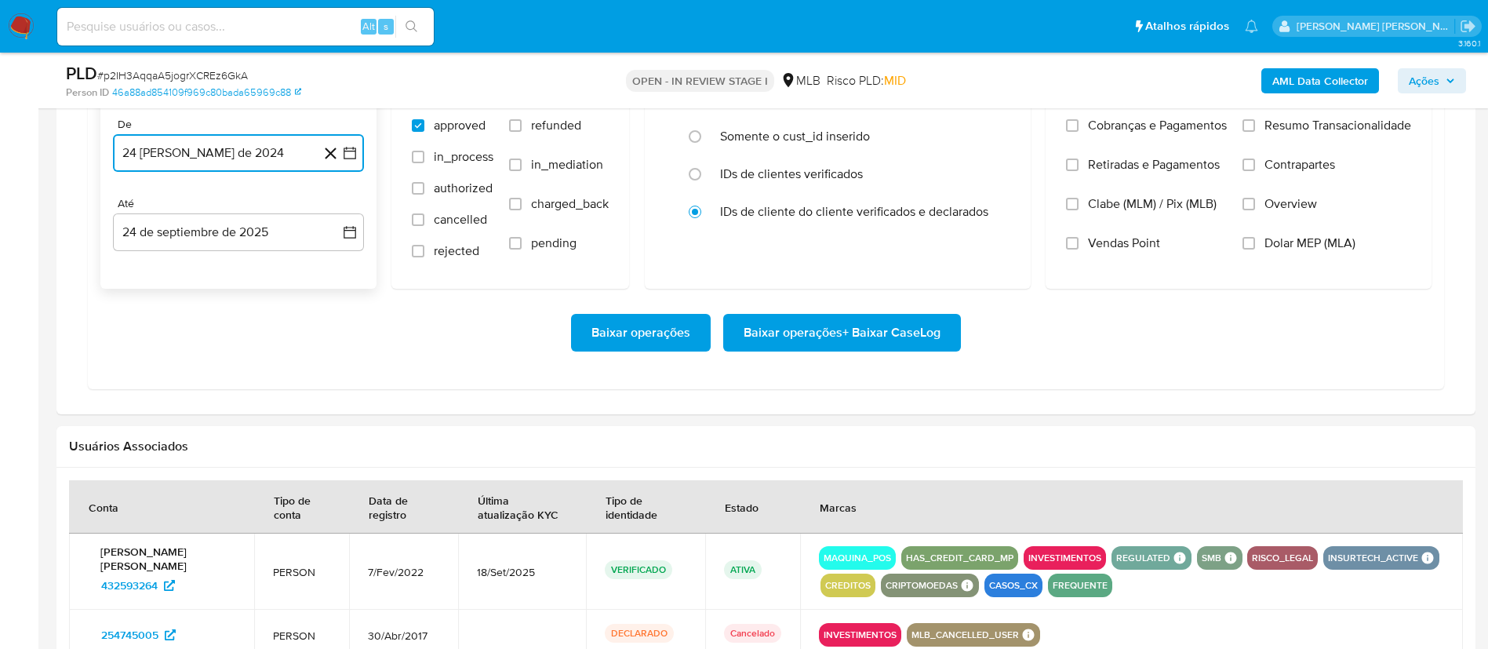
click at [345, 162] on button "24 [PERSON_NAME] de 2024" at bounding box center [238, 153] width 251 height 38
click at [336, 211] on icon "Mes siguiente" at bounding box center [336, 209] width 6 height 11
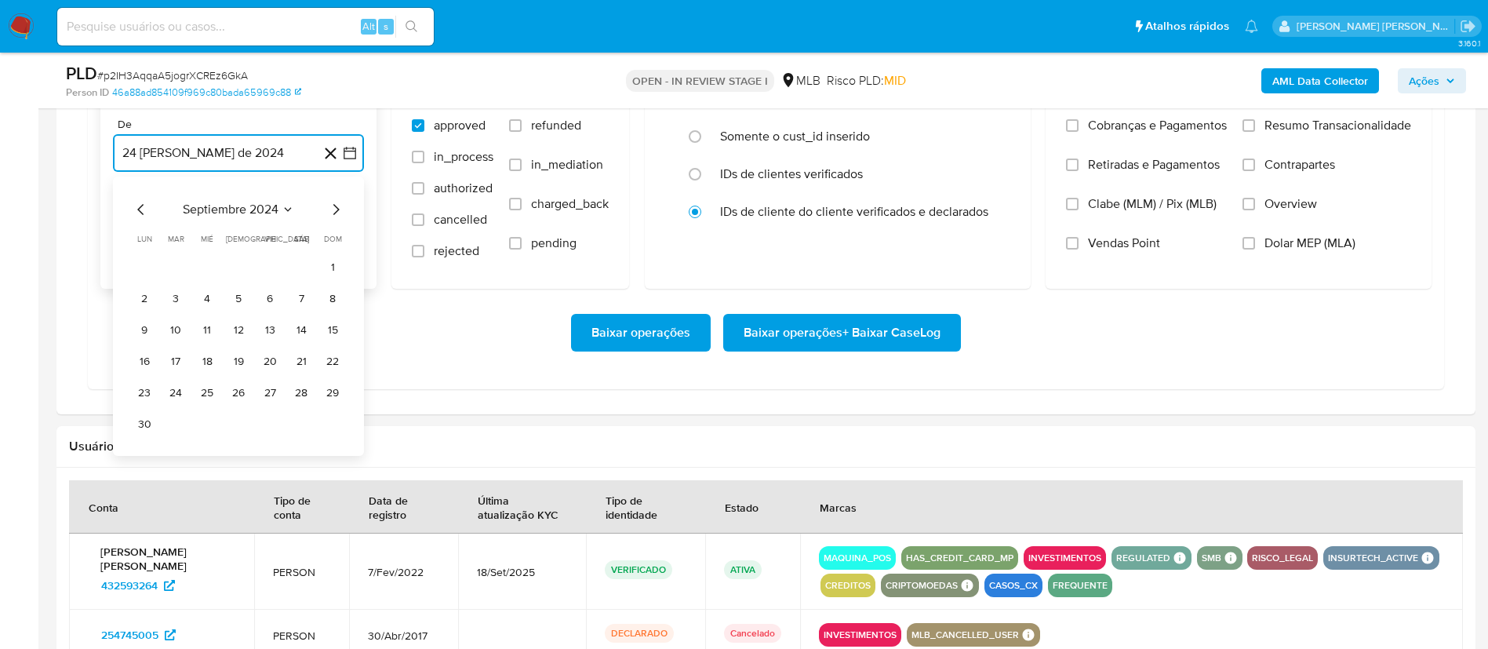
click at [336, 211] on icon "Mes siguiente" at bounding box center [336, 209] width 6 height 11
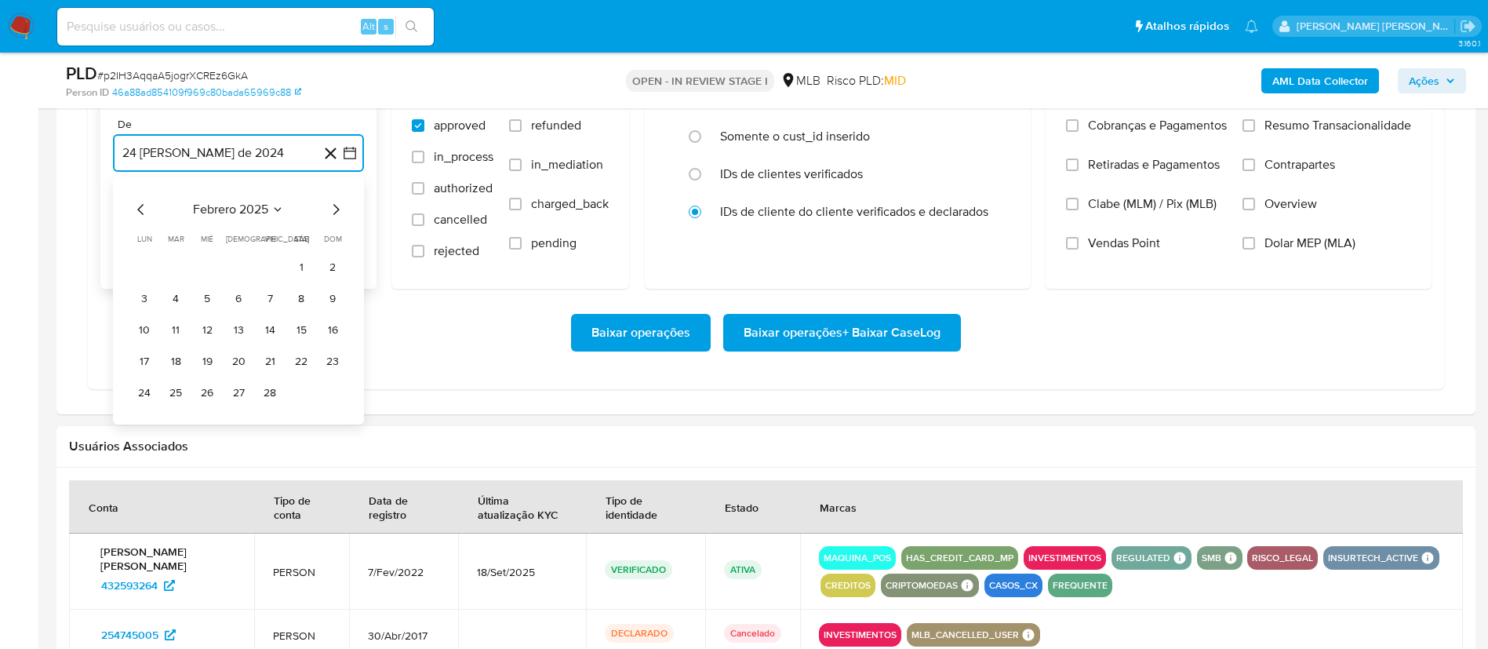
click at [336, 211] on icon "Mes siguiente" at bounding box center [336, 209] width 6 height 11
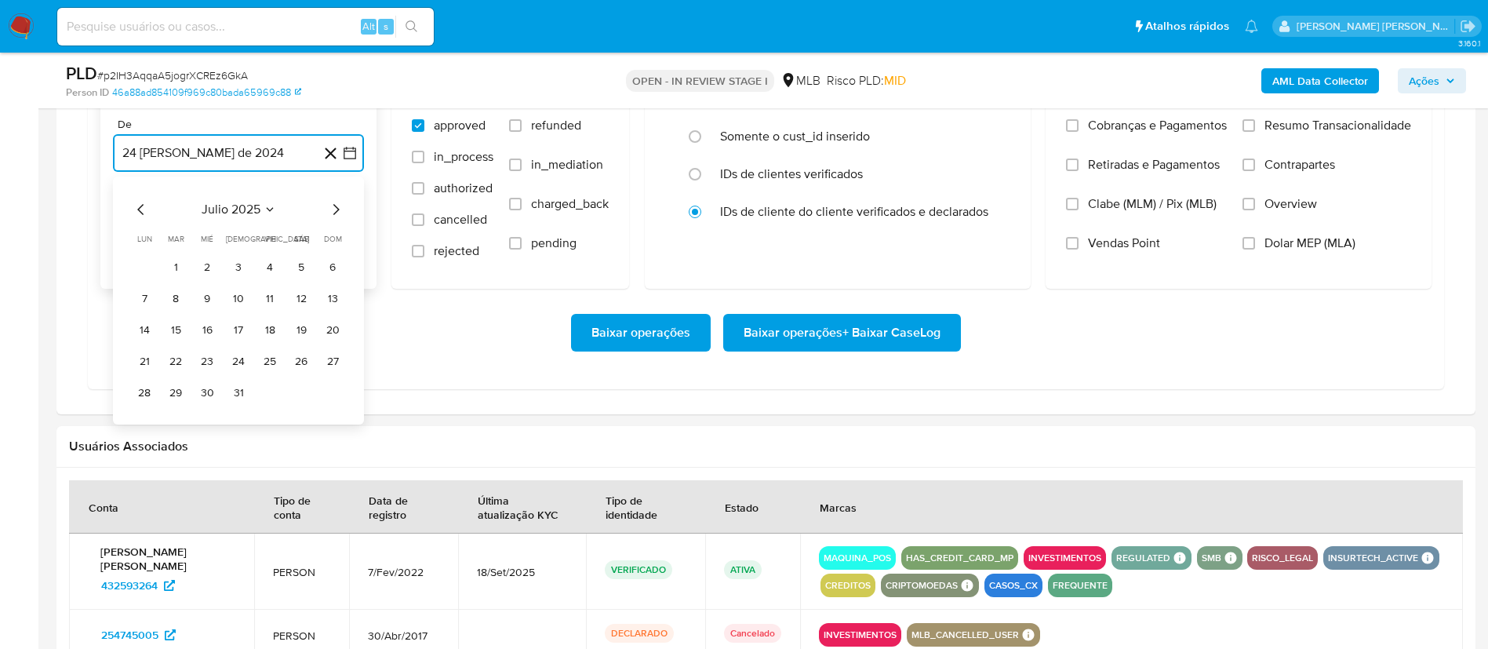
click at [336, 211] on icon "Mes siguiente" at bounding box center [336, 209] width 6 height 11
click at [267, 271] on button "1" at bounding box center [269, 267] width 25 height 25
click at [358, 238] on button "24 de septiembre de 2025" at bounding box center [238, 232] width 251 height 38
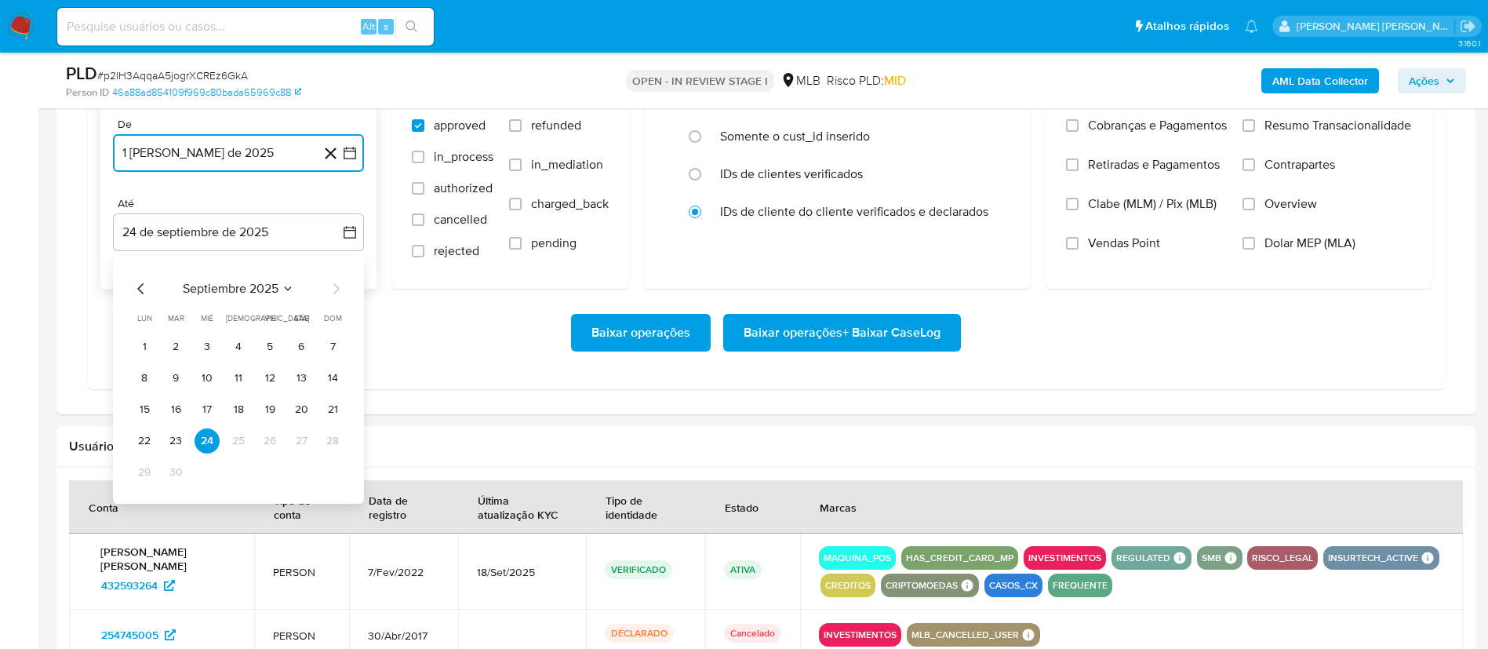
click at [135, 285] on icon "Mes anterior" at bounding box center [141, 288] width 19 height 19
click at [331, 474] on button "31" at bounding box center [332, 472] width 25 height 25
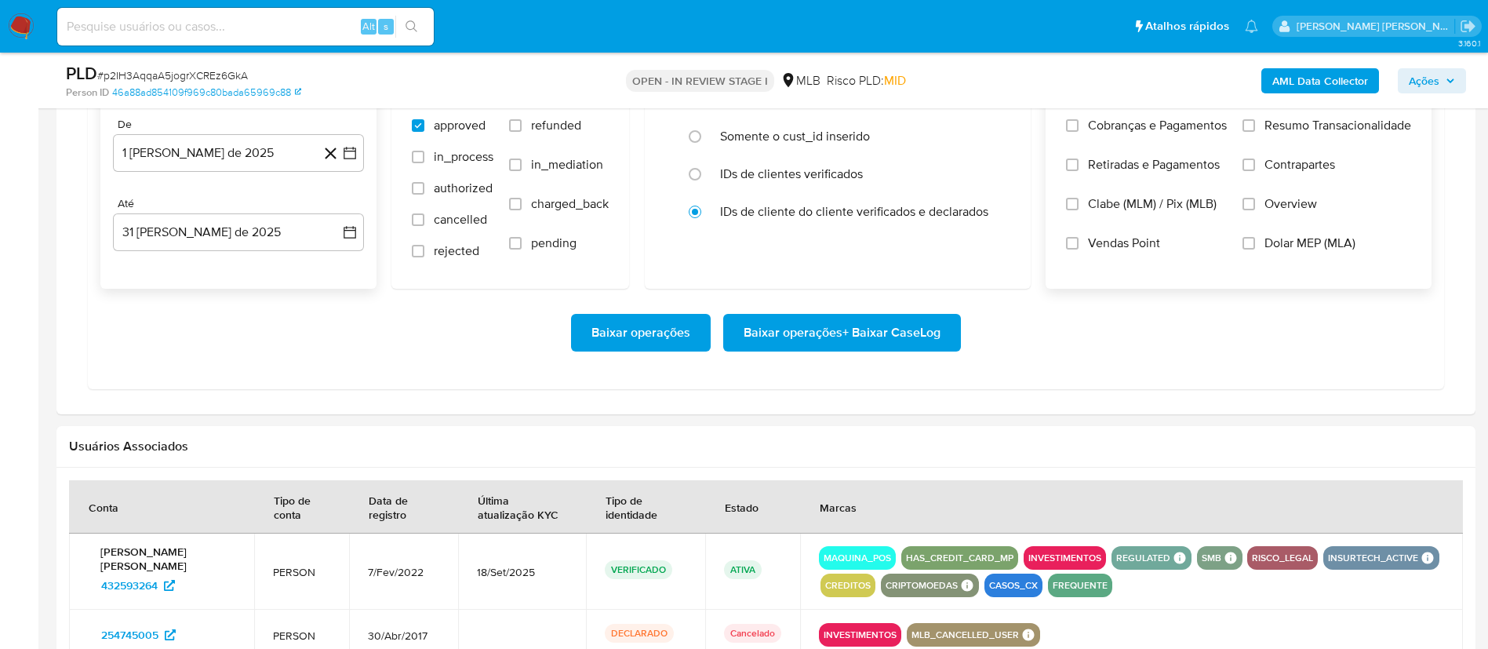
click at [1293, 201] on span "Overview" at bounding box center [1290, 204] width 53 height 16
click at [1255, 201] on input "Overview" at bounding box center [1248, 204] width 13 height 13
click at [1297, 171] on span "Contrapartes" at bounding box center [1299, 165] width 71 height 16
click at [1255, 171] on input "Contrapartes" at bounding box center [1248, 164] width 13 height 13
click at [1322, 124] on span "Resumo Transacionalidade" at bounding box center [1337, 126] width 147 height 16
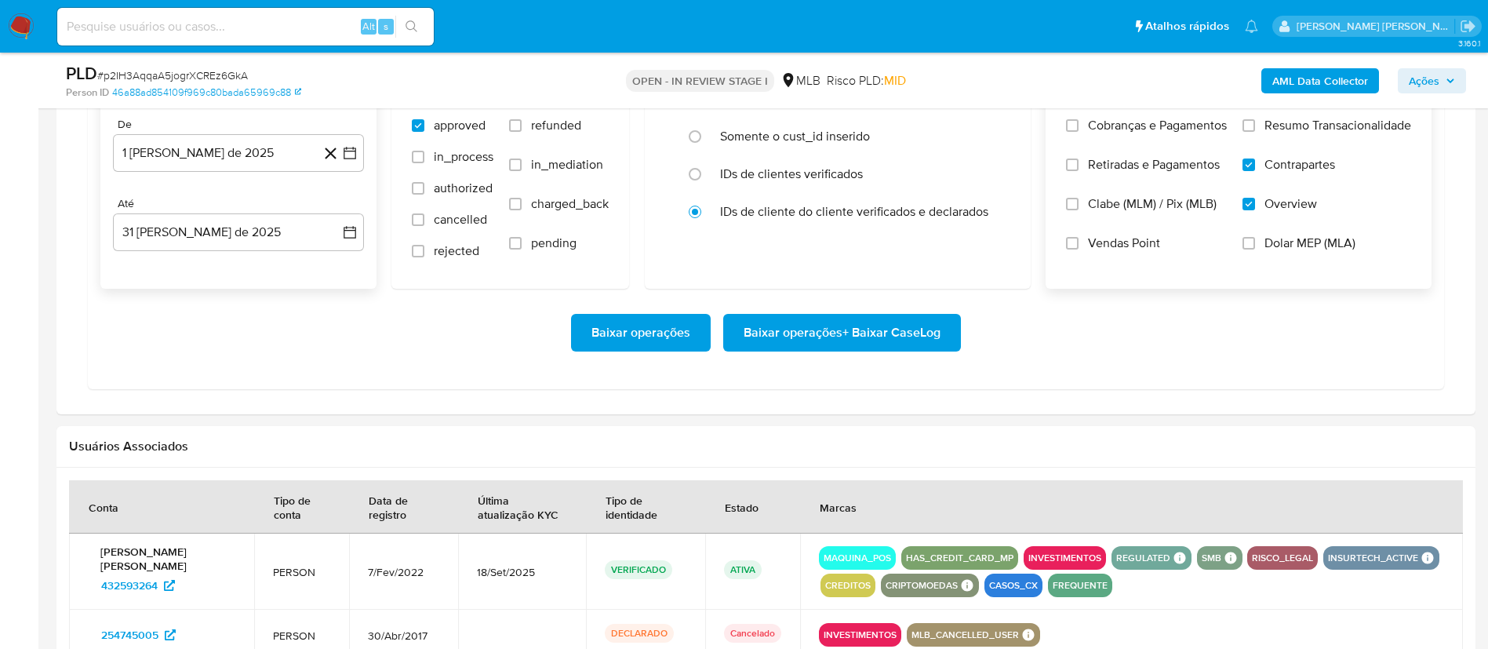
click at [1255, 124] on input "Resumo Transacionalidade" at bounding box center [1248, 125] width 13 height 13
click at [905, 336] on span "Baixar operações + Baixar CaseLog" at bounding box center [841, 332] width 197 height 35
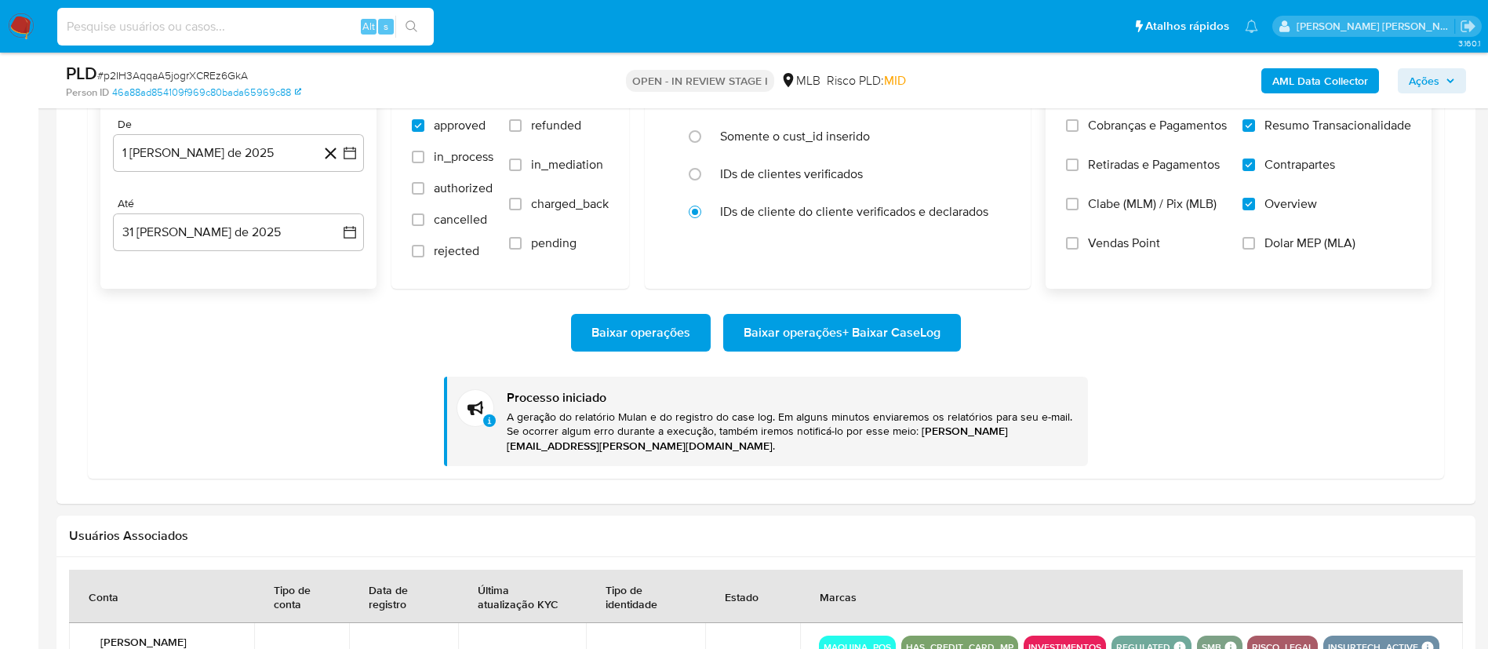
click at [224, 36] on input at bounding box center [245, 26] width 376 height 20
paste input "37808313"
type input "37808313"
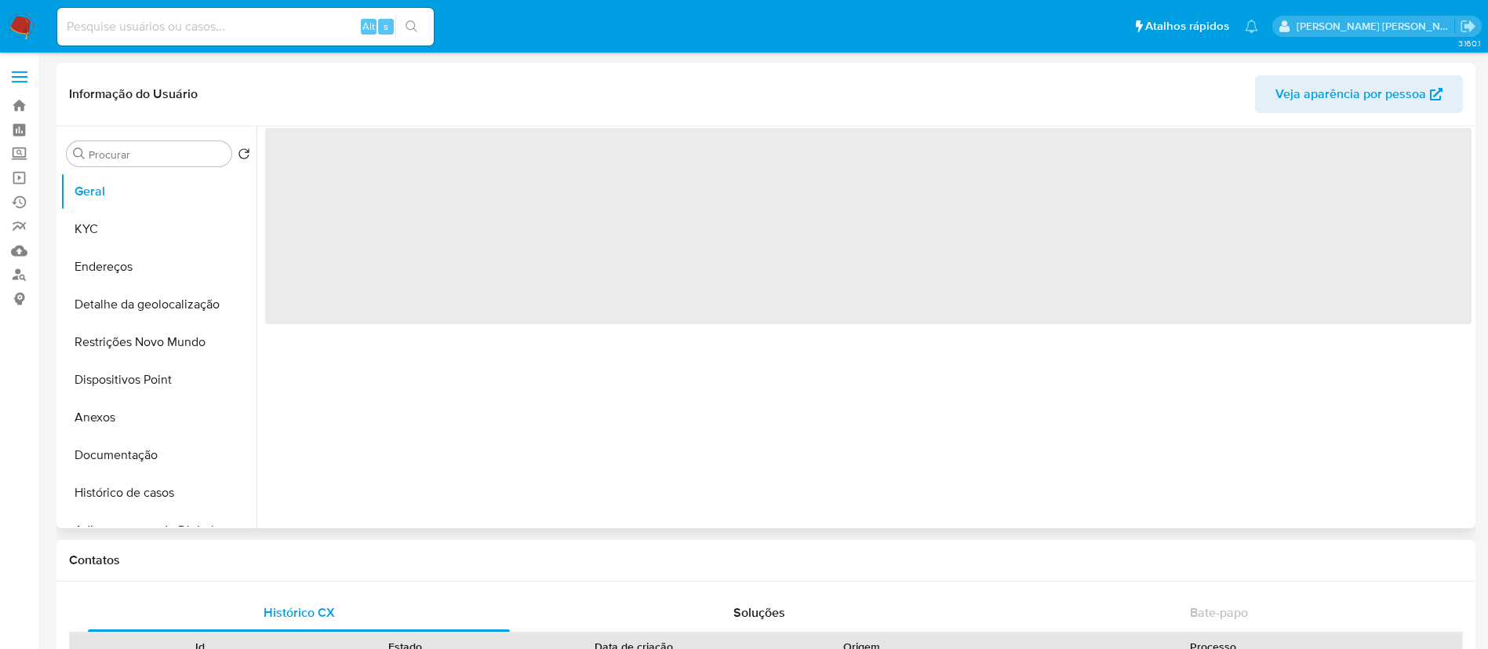
select select "10"
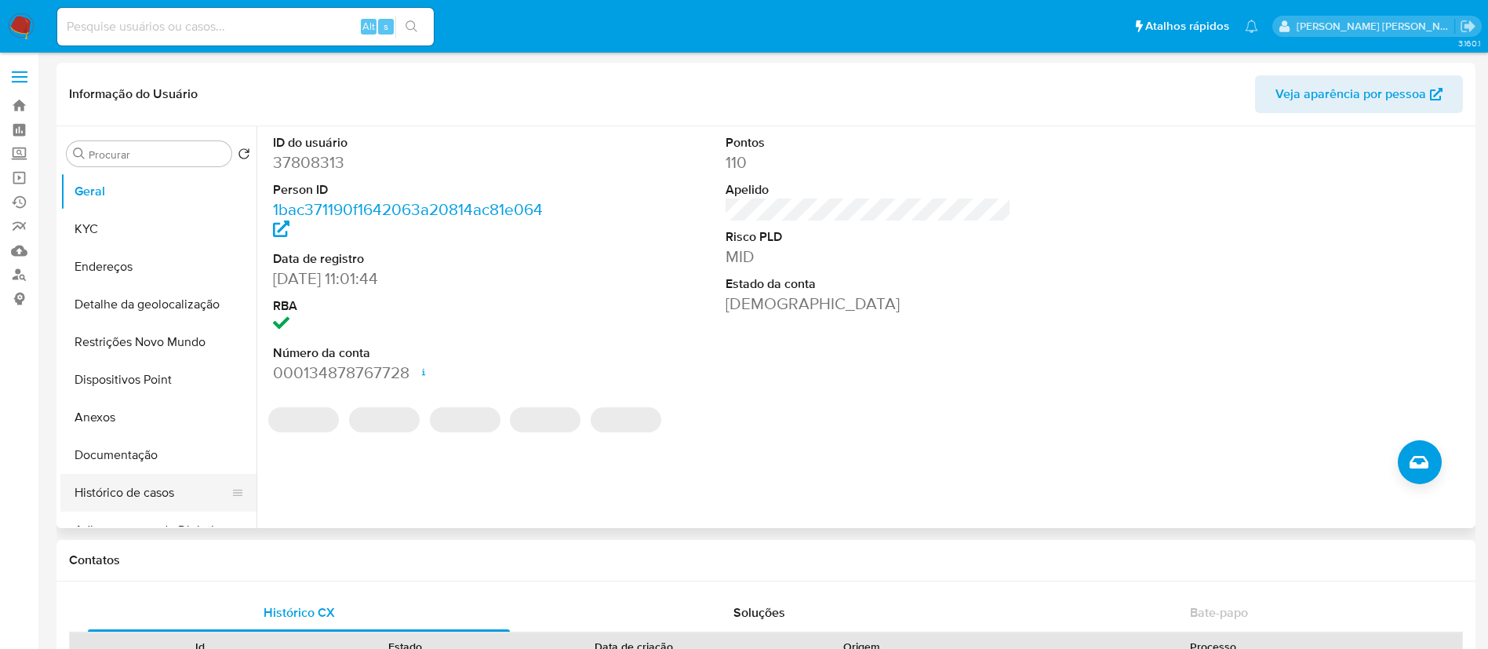
click at [160, 482] on button "Histórico de casos" at bounding box center [152, 493] width 184 height 38
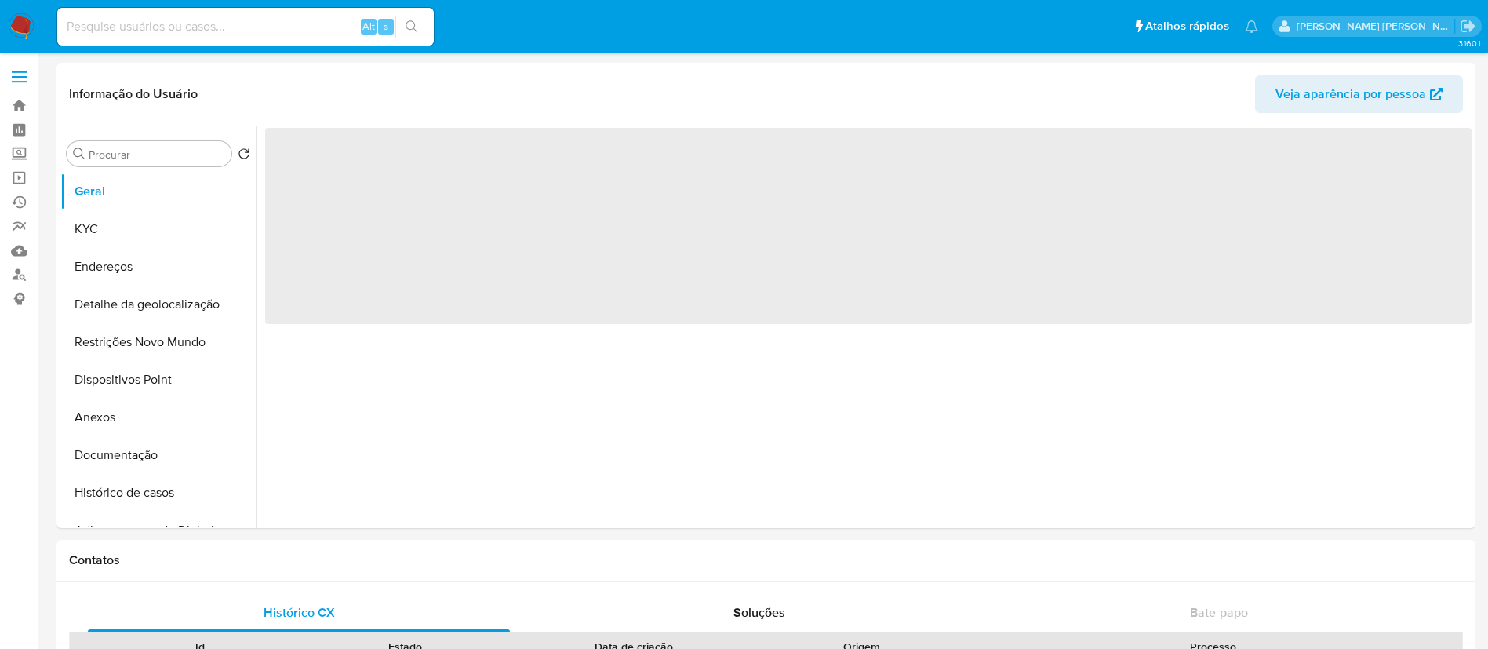
select select "10"
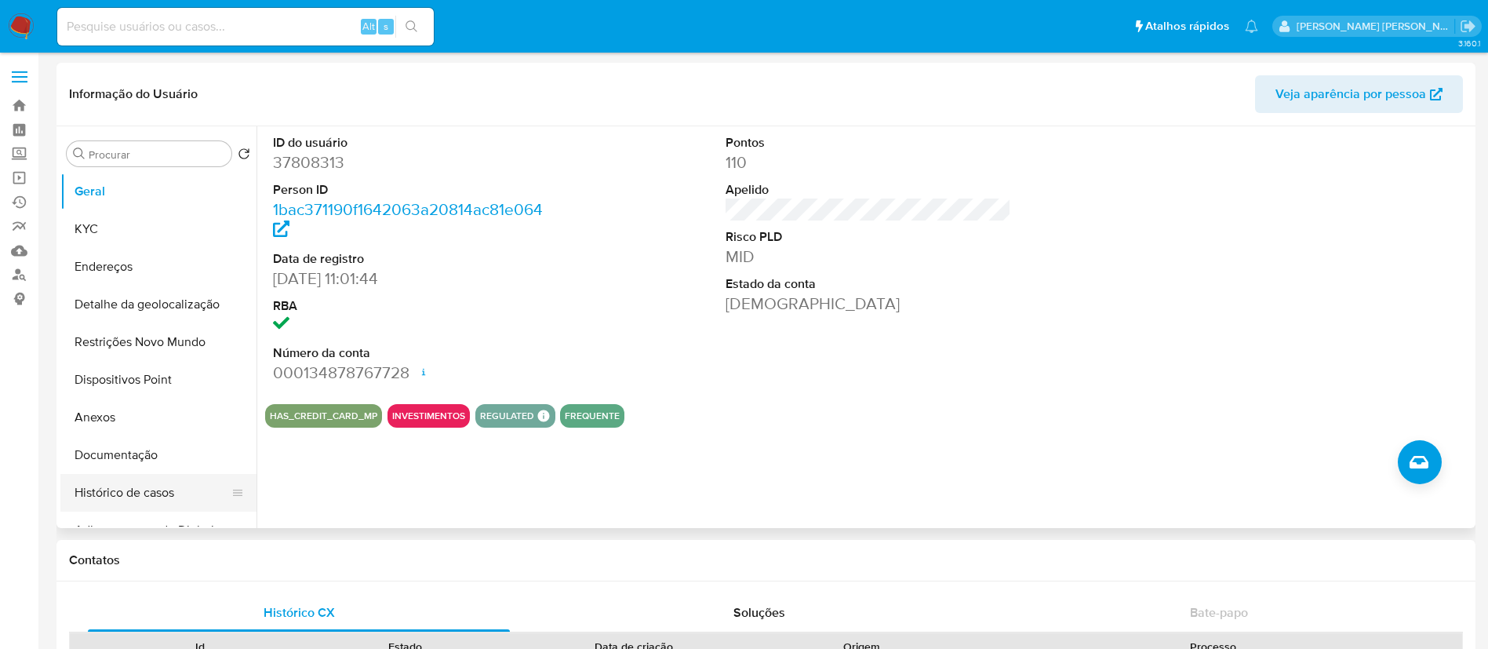
click at [144, 491] on button "Histórico de casos" at bounding box center [152, 493] width 184 height 38
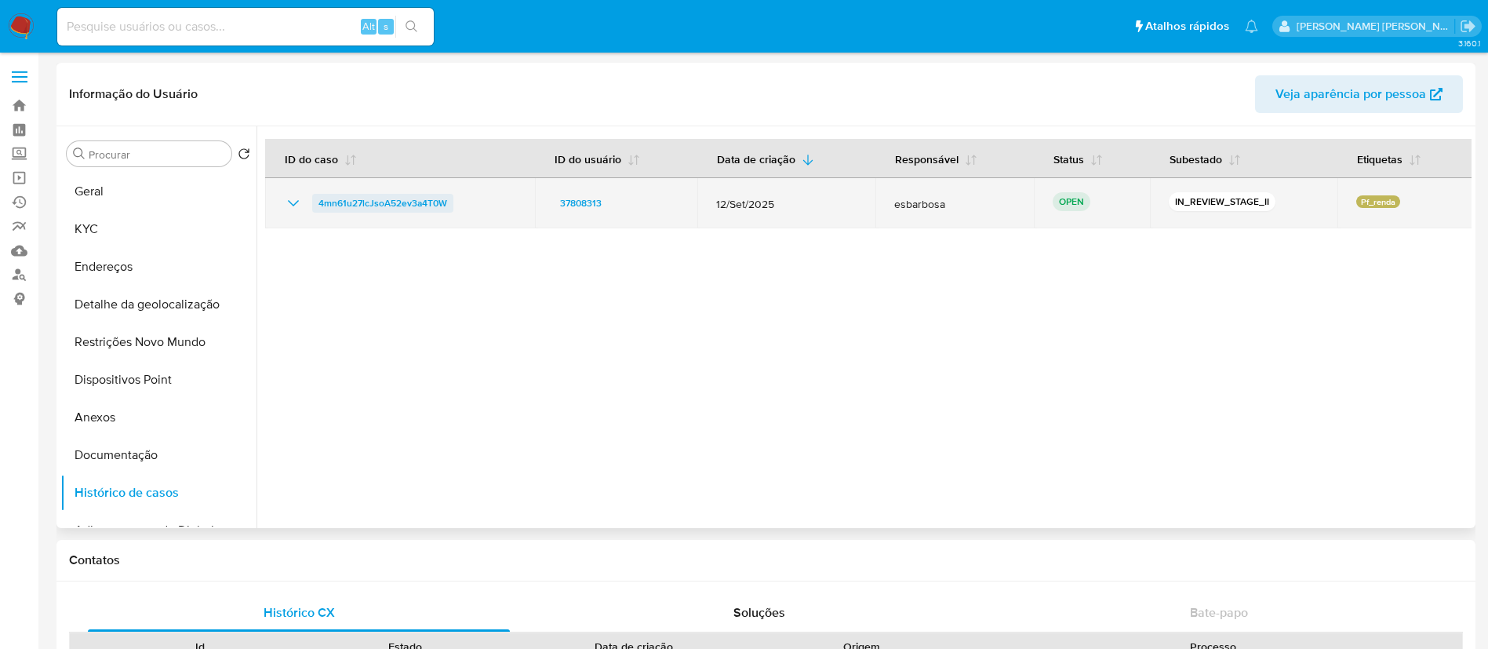
click at [398, 202] on span "4mn61u27lcJsoA52ev3a4T0W" at bounding box center [382, 203] width 129 height 19
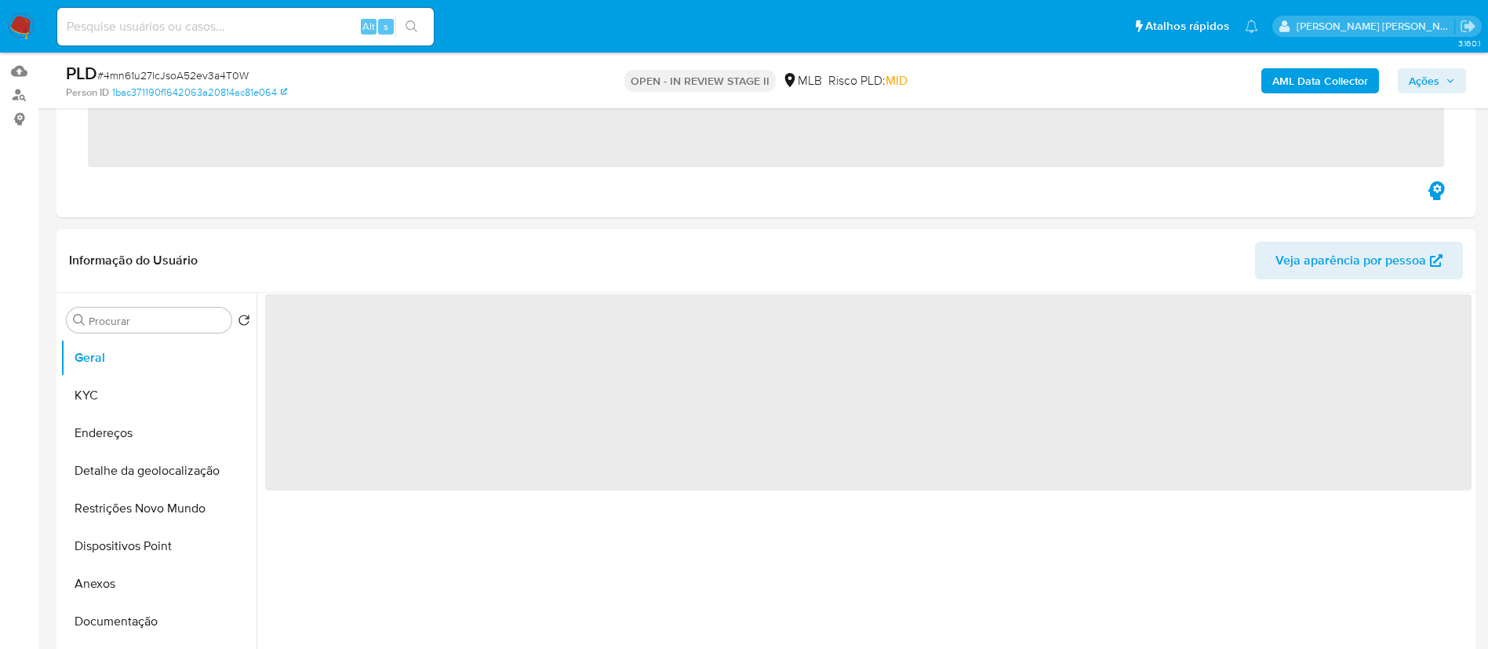
scroll to position [235, 0]
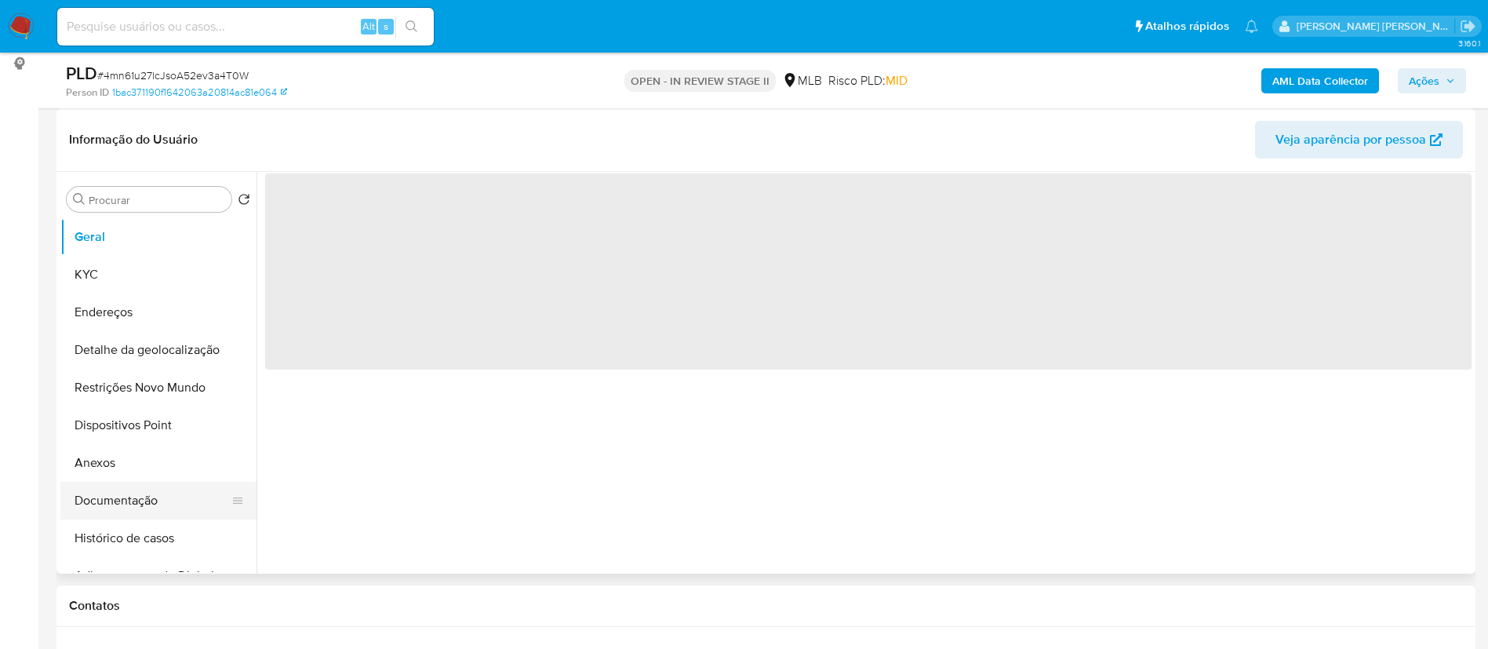
select select "10"
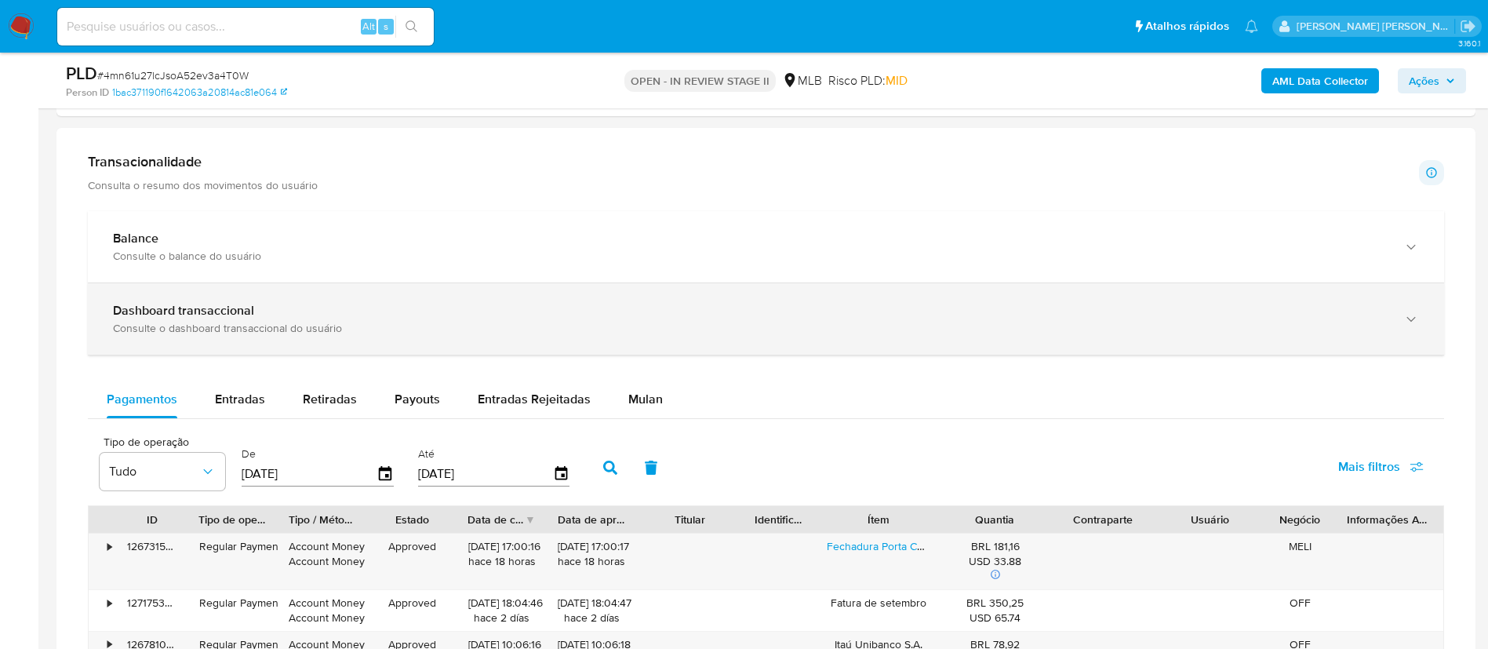
scroll to position [941, 0]
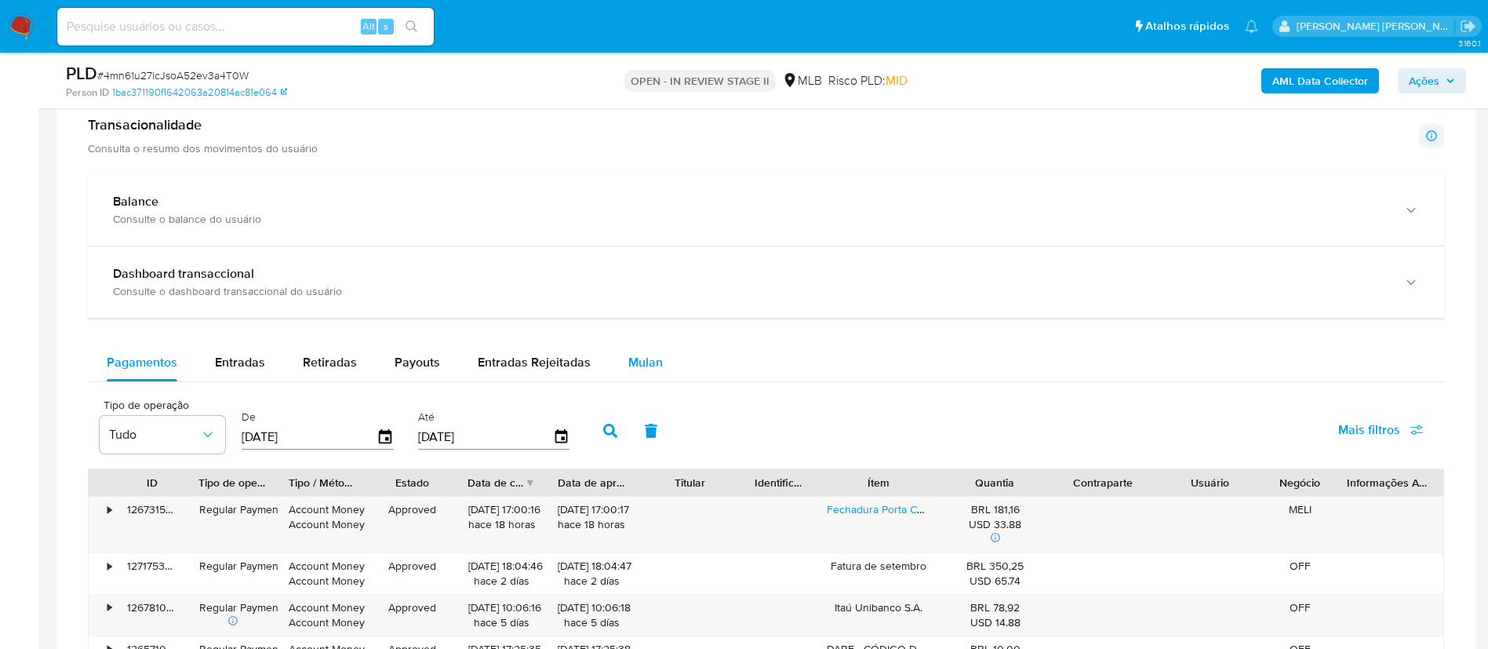
click at [643, 362] on span "Mulan" at bounding box center [645, 362] width 35 height 18
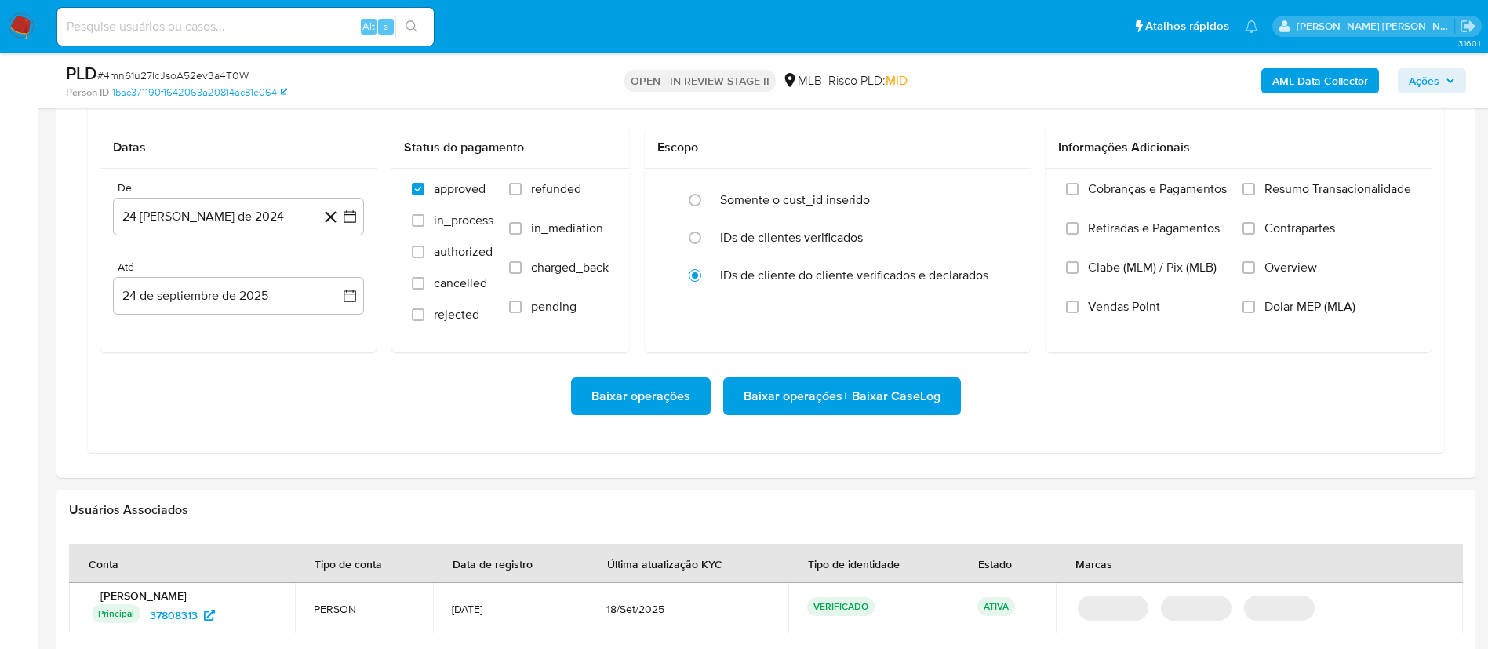
scroll to position [1294, 0]
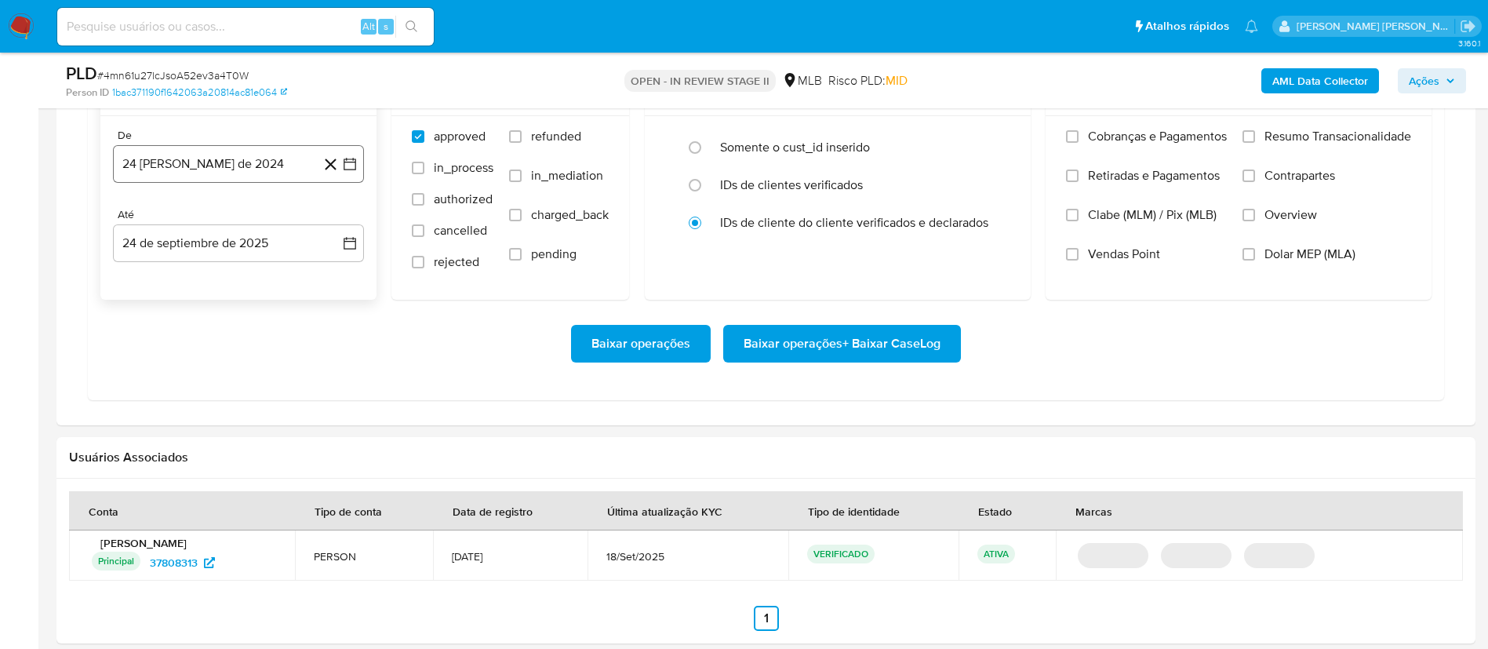
click at [356, 162] on icon "button" at bounding box center [350, 164] width 16 height 16
click at [335, 220] on icon "Mes siguiente" at bounding box center [335, 220] width 19 height 19
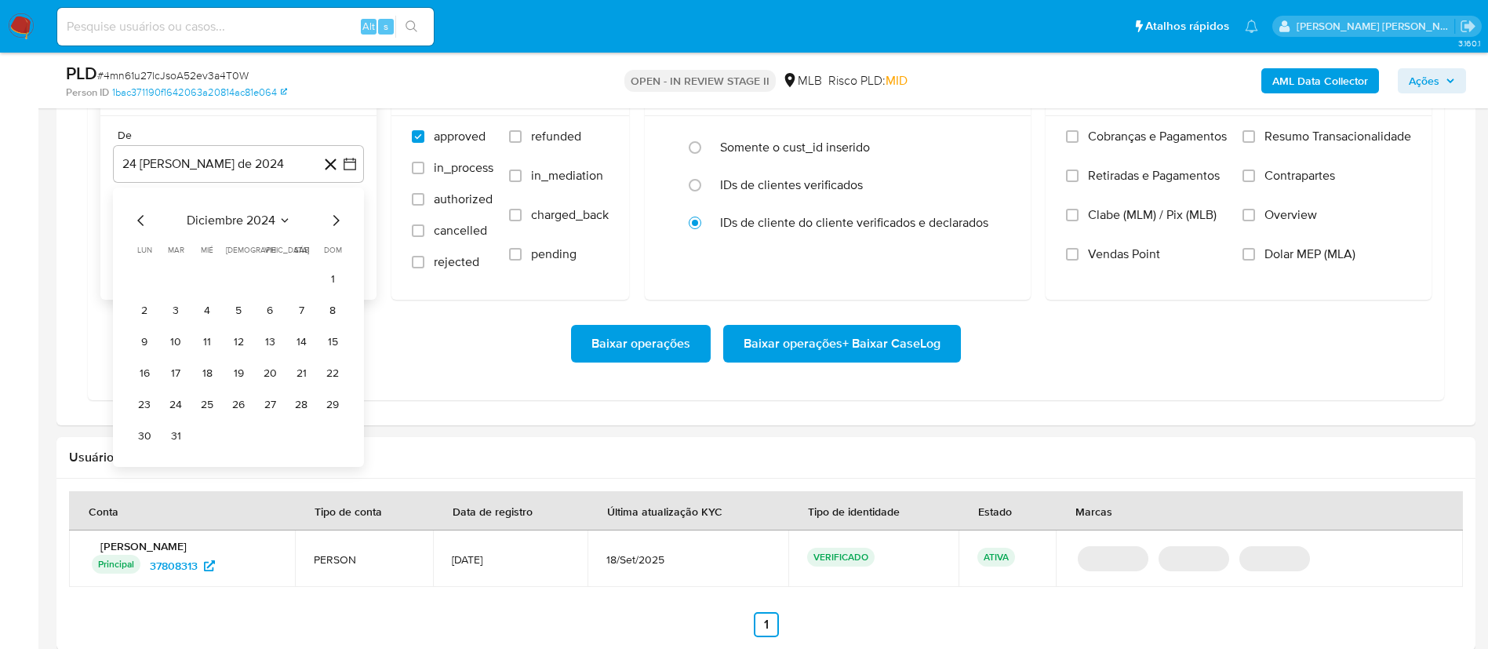
click at [335, 220] on icon "Mes siguiente" at bounding box center [335, 220] width 19 height 19
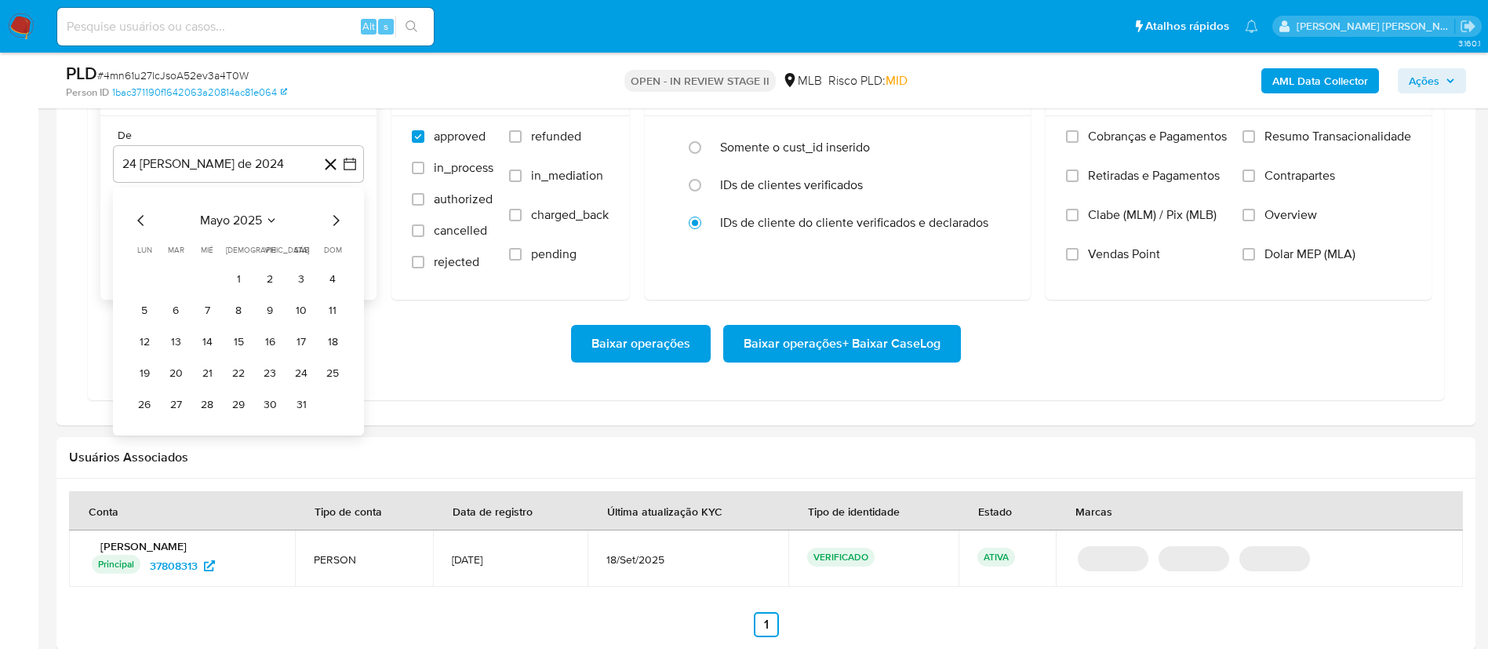
click at [335, 220] on icon "Mes siguiente" at bounding box center [335, 220] width 19 height 19
click at [267, 277] on button "1" at bounding box center [269, 278] width 25 height 25
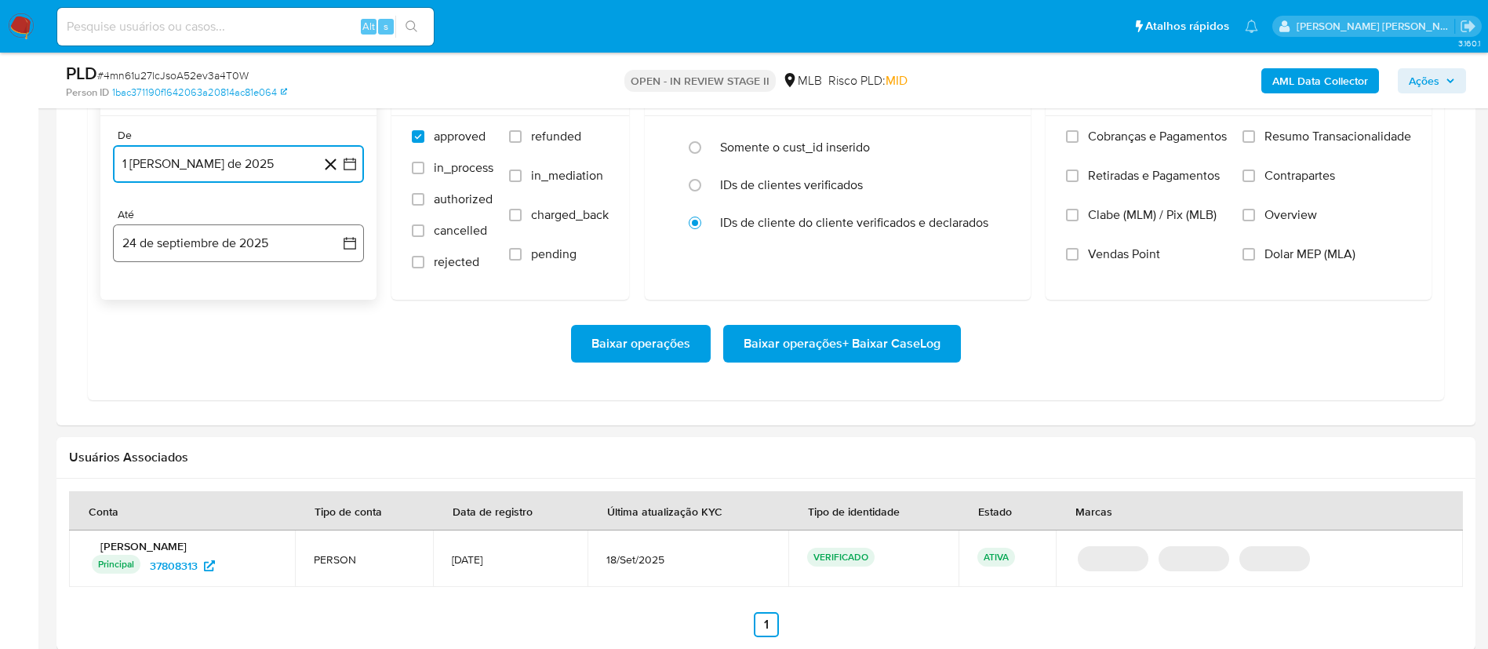
click at [350, 242] on icon "button" at bounding box center [349, 244] width 13 height 13
click at [137, 304] on icon "Mes anterior" at bounding box center [141, 299] width 19 height 19
click at [324, 478] on button "31" at bounding box center [332, 483] width 25 height 25
click at [1283, 218] on span "Overview" at bounding box center [1290, 215] width 53 height 16
click at [1255, 218] on input "Overview" at bounding box center [1248, 215] width 13 height 13
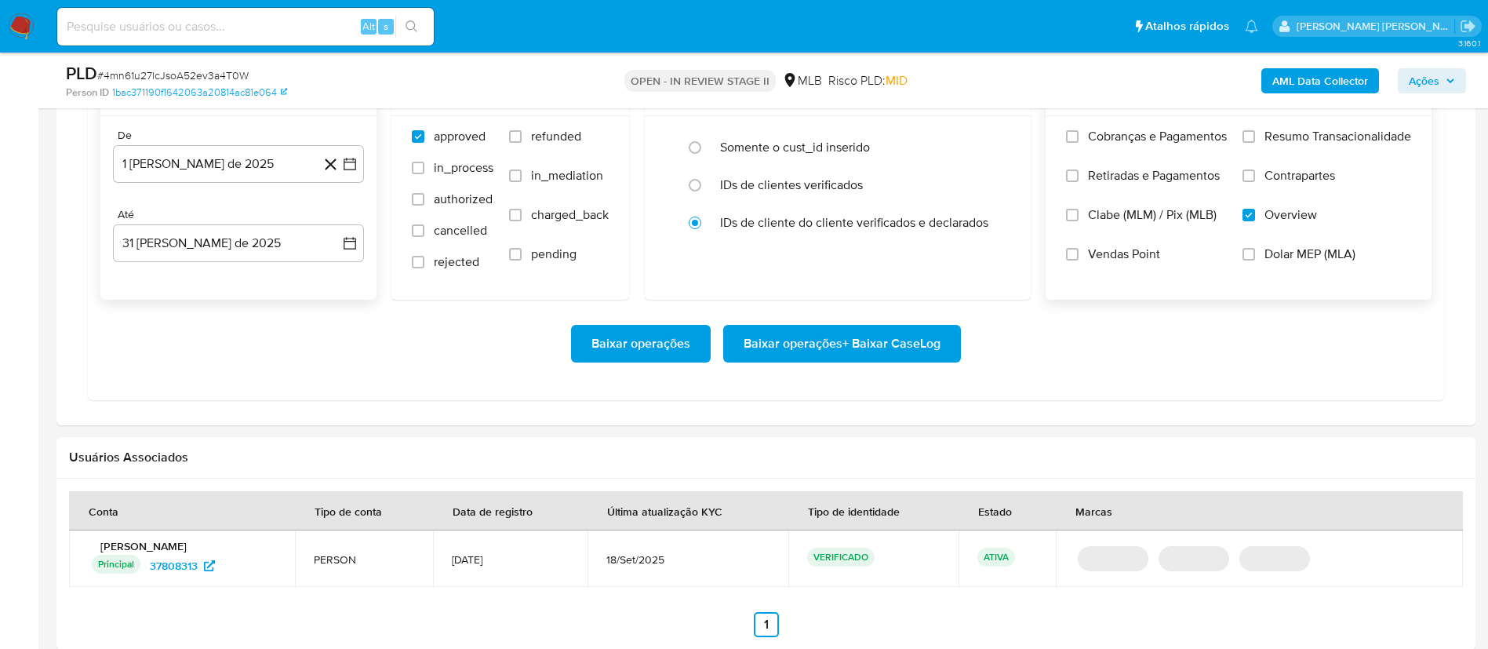
click at [1303, 184] on span "Contrapartes" at bounding box center [1299, 176] width 71 height 16
click at [1255, 182] on input "Contrapartes" at bounding box center [1248, 175] width 13 height 13
click at [1328, 138] on span "Resumo Transacionalidade" at bounding box center [1337, 137] width 147 height 16
click at [1255, 138] on input "Resumo Transacionalidade" at bounding box center [1248, 136] width 13 height 13
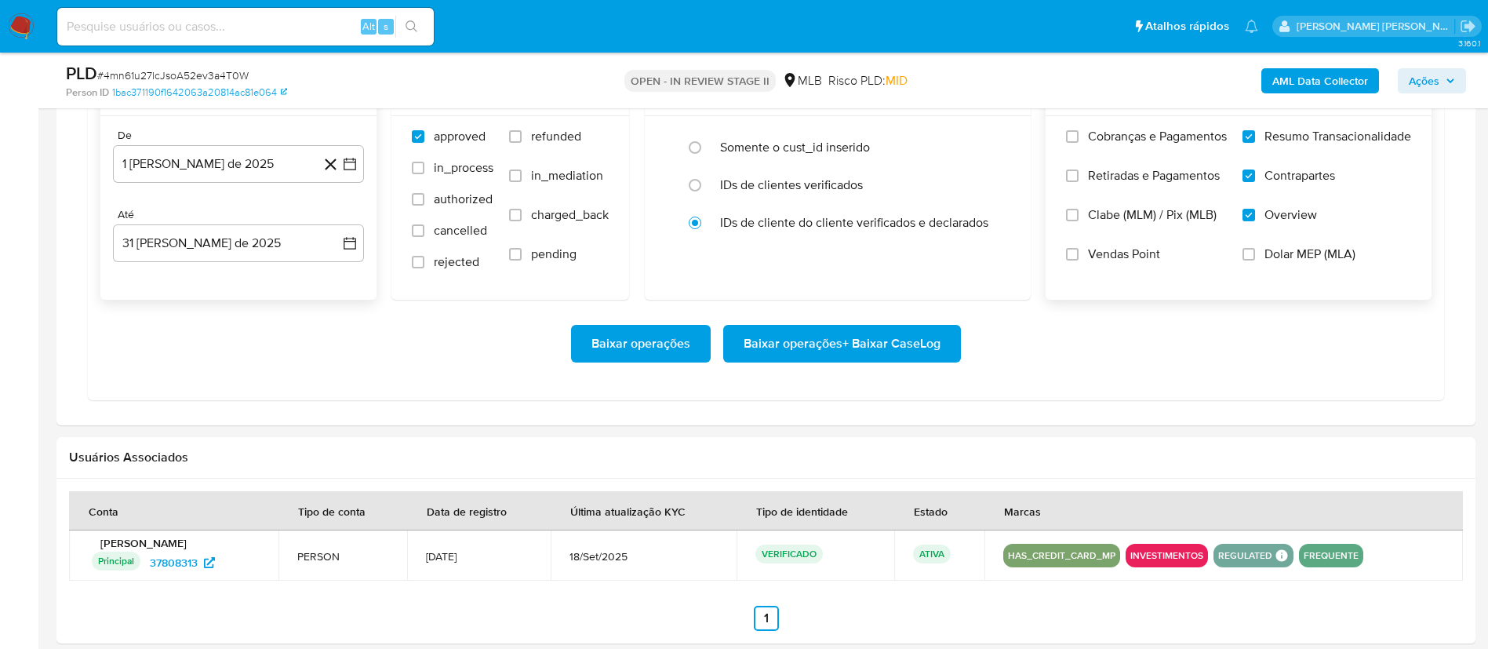
click at [896, 335] on span "Baixar operações + Baixar CaseLog" at bounding box center [841, 343] width 197 height 35
